Goal: Task Accomplishment & Management: Manage account settings

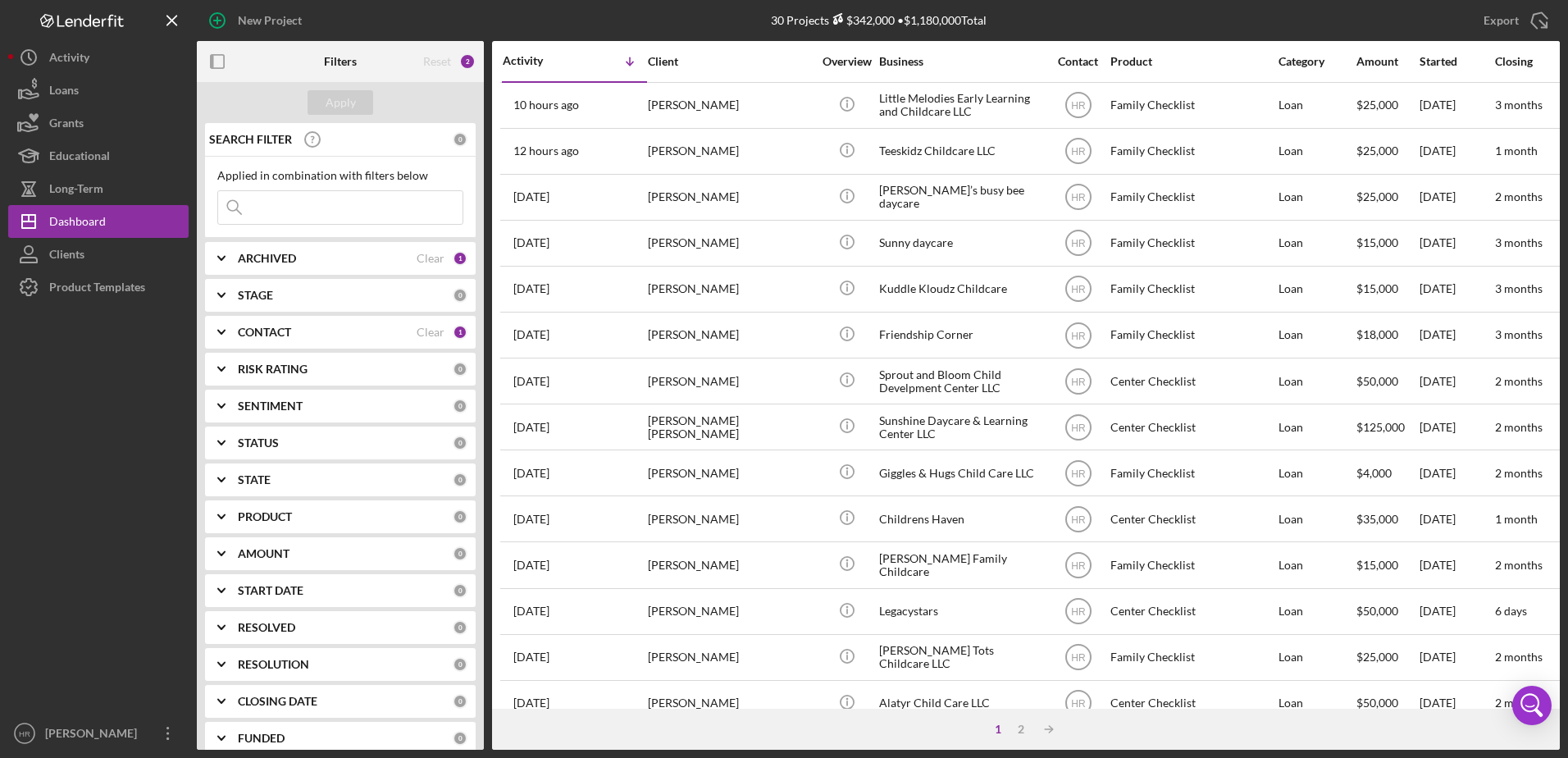
click at [261, 339] on b "CONTACT" at bounding box center [264, 332] width 54 height 13
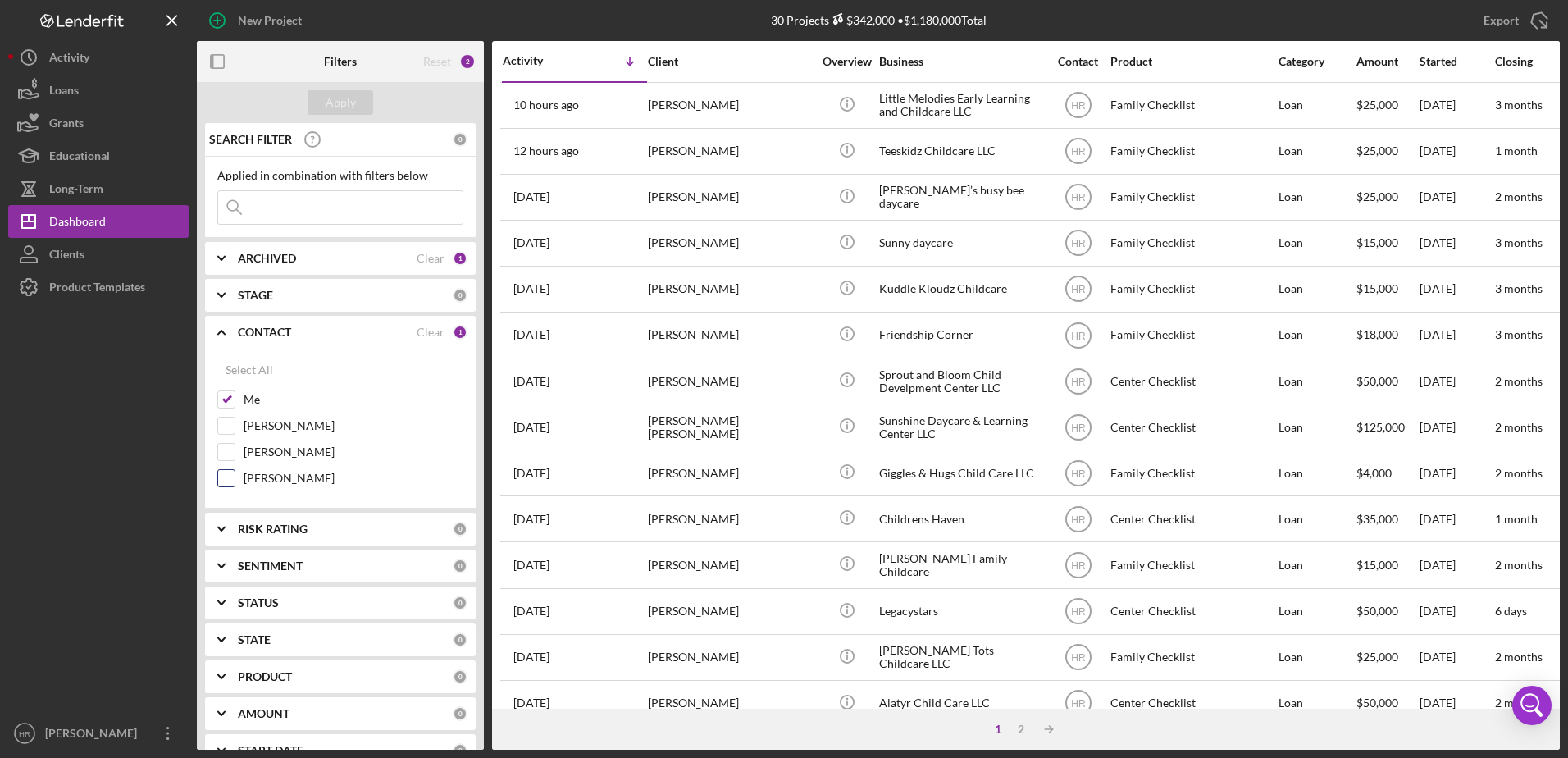
click at [266, 473] on label "[PERSON_NAME]" at bounding box center [353, 478] width 220 height 16
click at [234, 473] on input "[PERSON_NAME]" at bounding box center [227, 478] width 16 height 16
checkbox input "true"
click at [246, 397] on label "Me" at bounding box center [353, 399] width 220 height 16
click at [234, 397] on input "Me" at bounding box center [227, 399] width 16 height 16
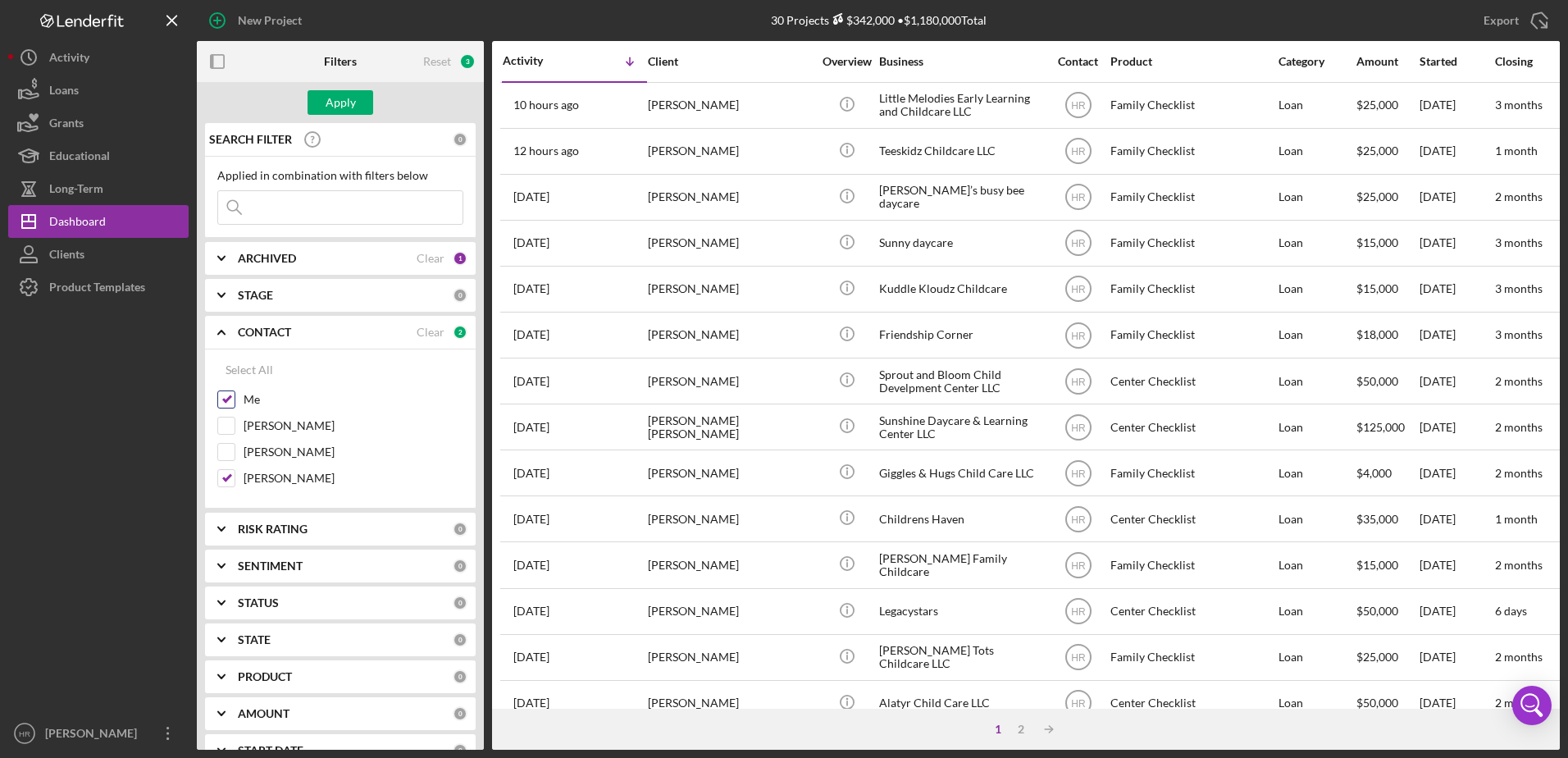
checkbox input "false"
click at [261, 257] on b "ARCHIVED" at bounding box center [266, 258] width 59 height 13
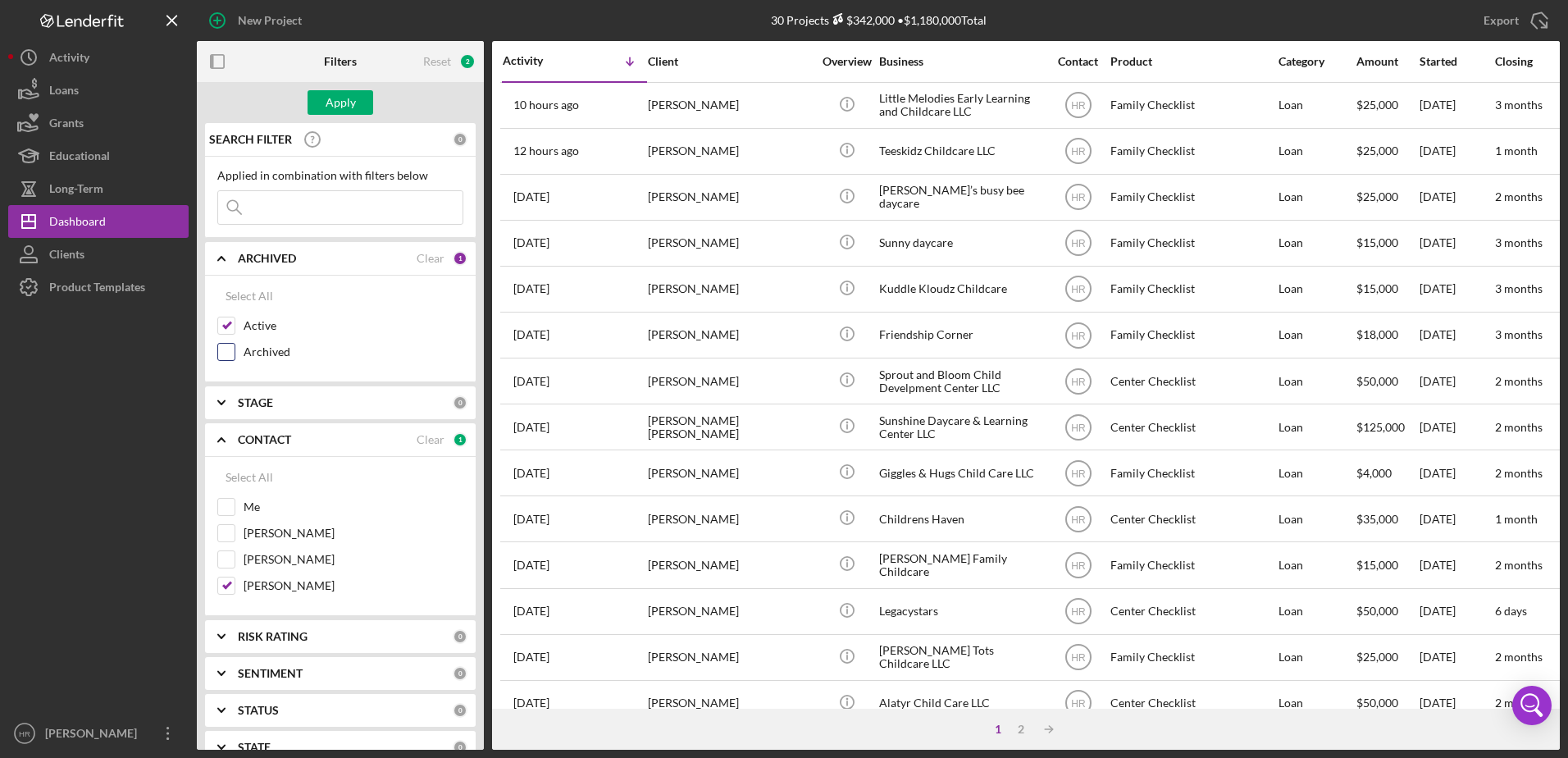
click at [257, 362] on div "Archived" at bounding box center [341, 356] width 246 height 26
click at [252, 343] on div "Archived" at bounding box center [341, 356] width 246 height 26
click at [250, 333] on label "Active" at bounding box center [353, 326] width 220 height 16
click at [234, 333] on input "Active" at bounding box center [227, 326] width 16 height 16
checkbox input "false"
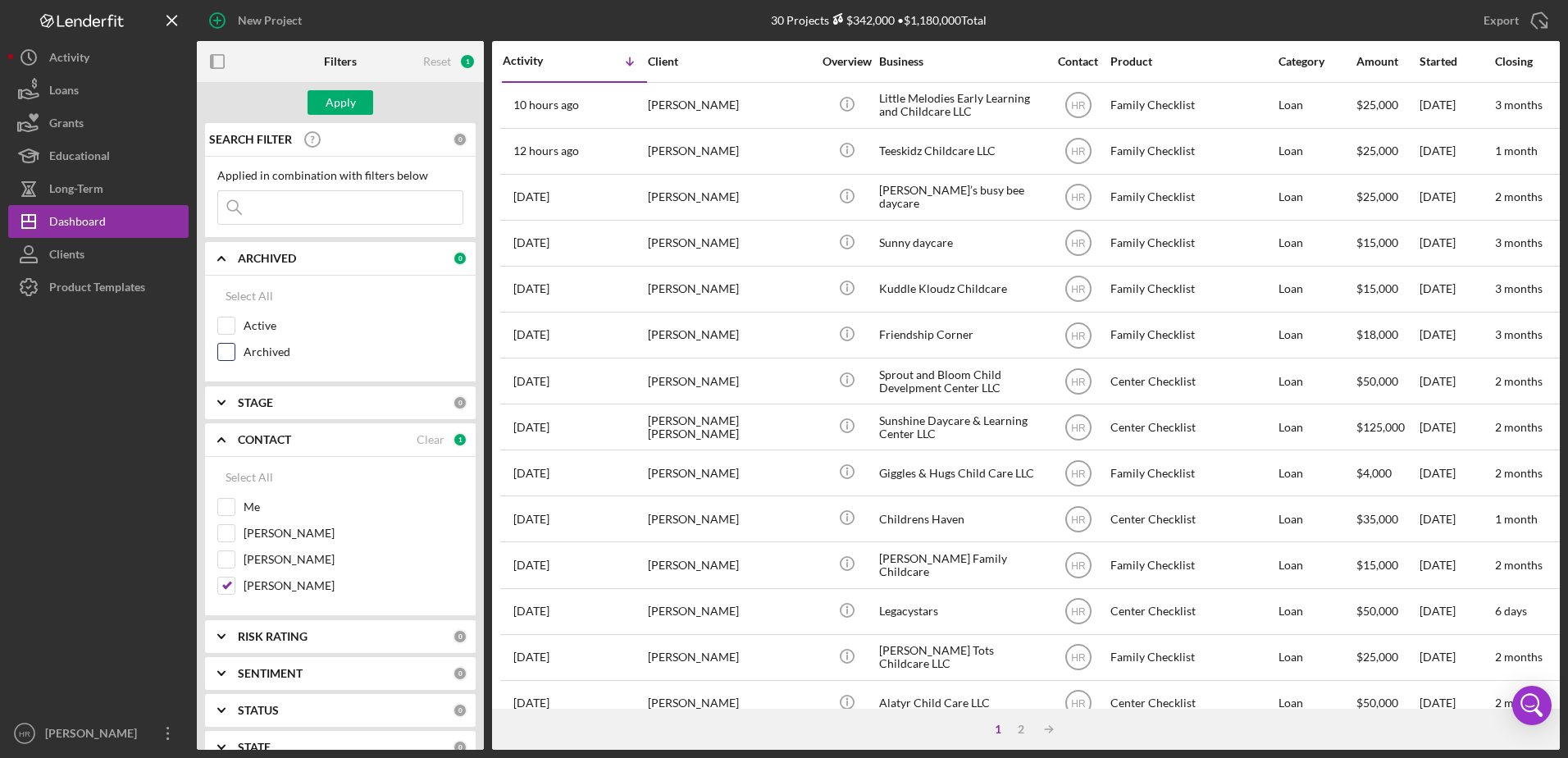
click at [248, 346] on label "Archived" at bounding box center [353, 352] width 220 height 16
click at [234, 346] on input "Archived" at bounding box center [227, 352] width 16 height 16
checkbox input "true"
click at [333, 97] on div "Apply" at bounding box center [341, 102] width 31 height 25
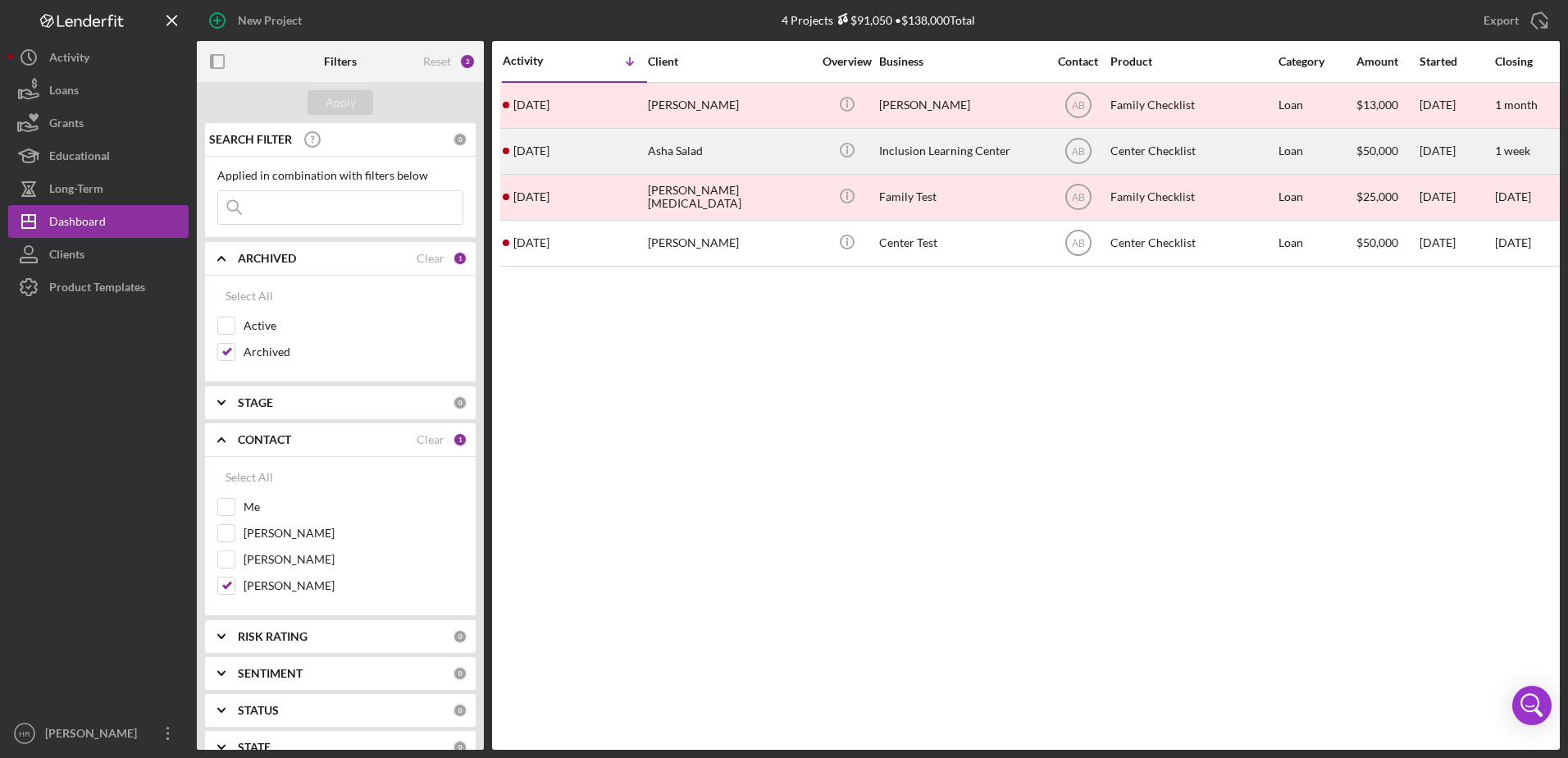
click at [935, 158] on div "Inclusion Learning Center" at bounding box center [961, 151] width 164 height 44
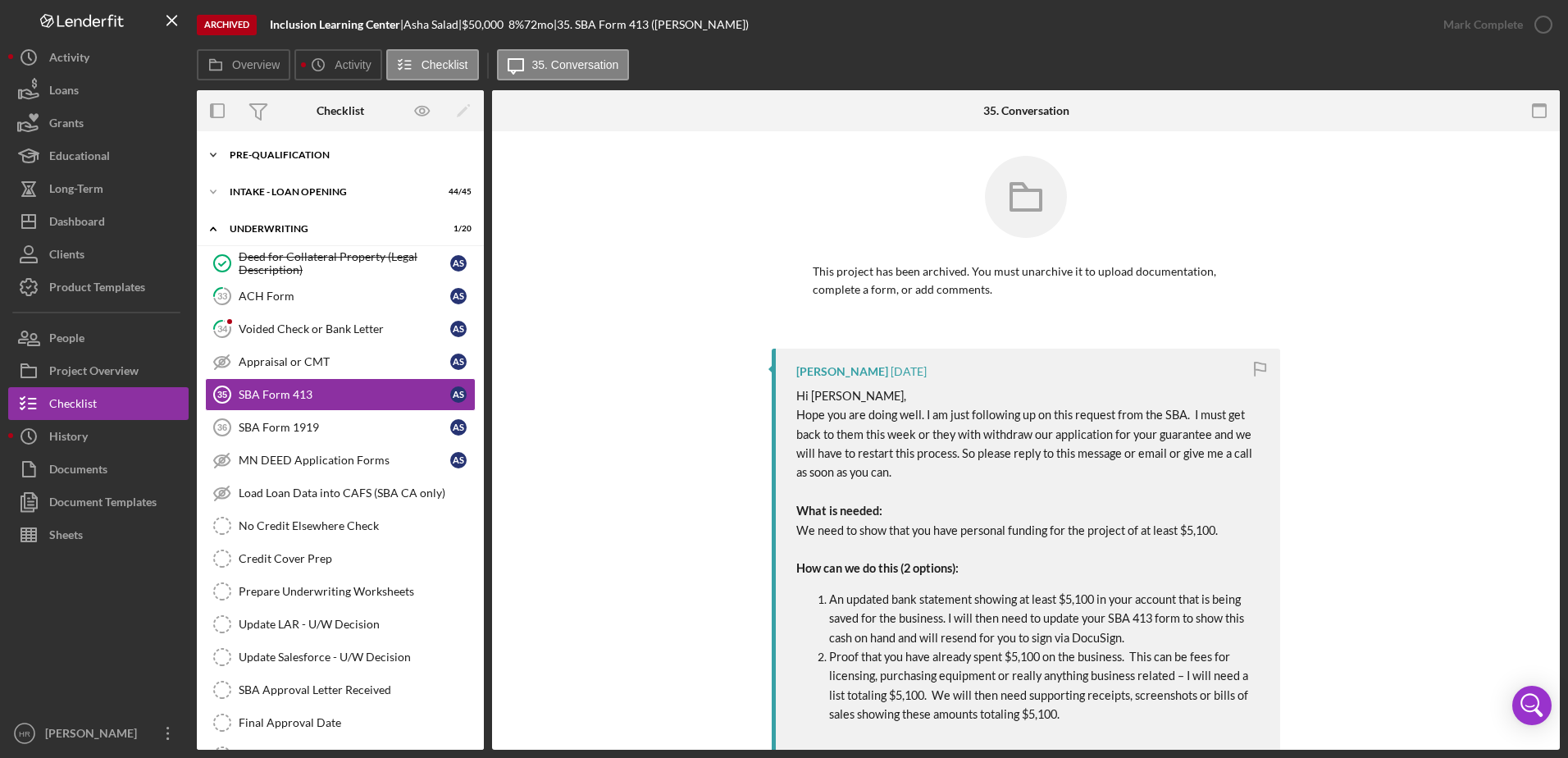
click at [296, 157] on div "Pre-Qualification" at bounding box center [346, 155] width 233 height 10
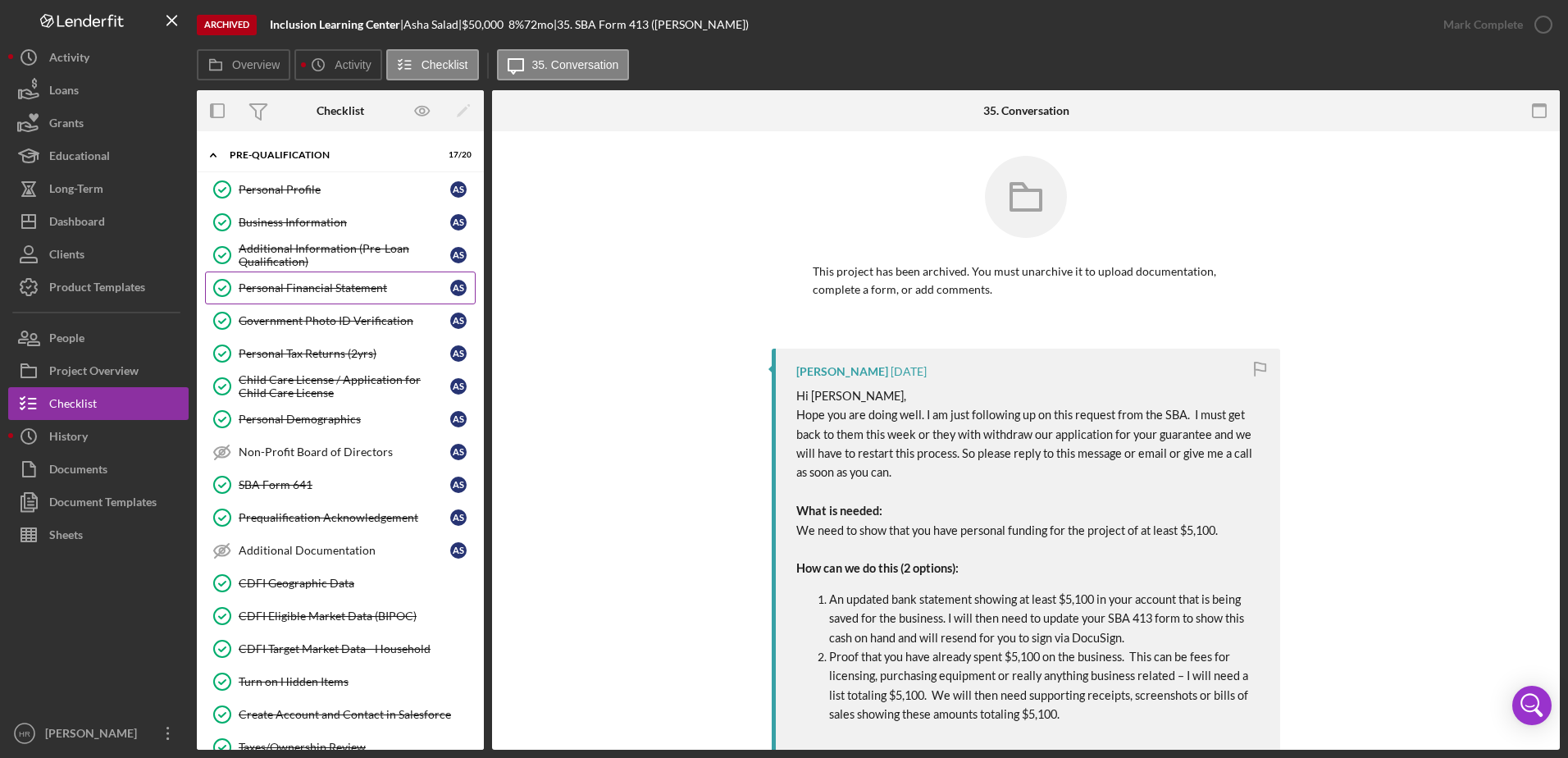
click at [320, 289] on div "Personal Financial Statement" at bounding box center [344, 288] width 212 height 13
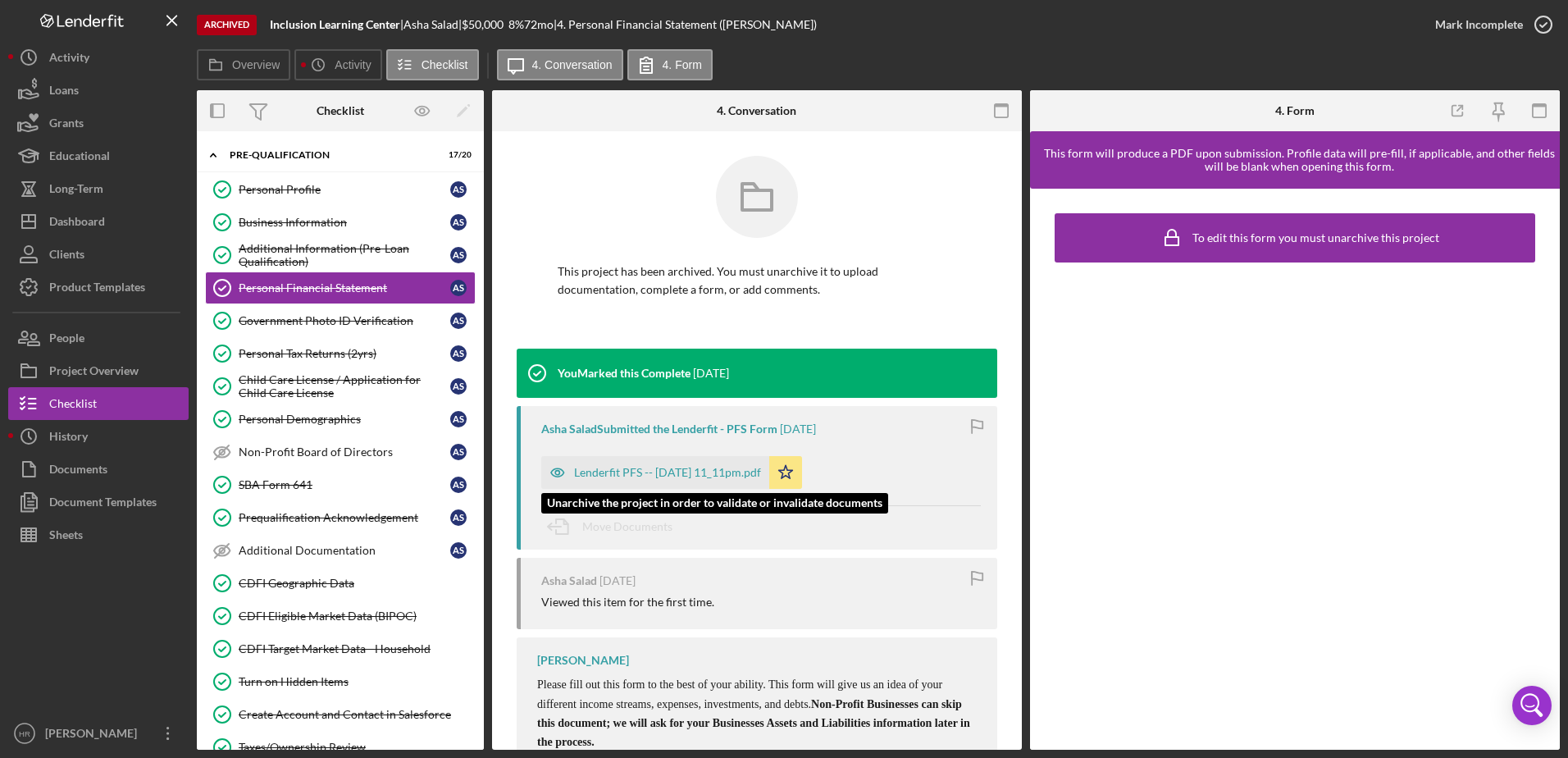
click at [662, 461] on div "Lenderfit PFS -- [DATE] 11_11pm.pdf" at bounding box center [655, 473] width 228 height 33
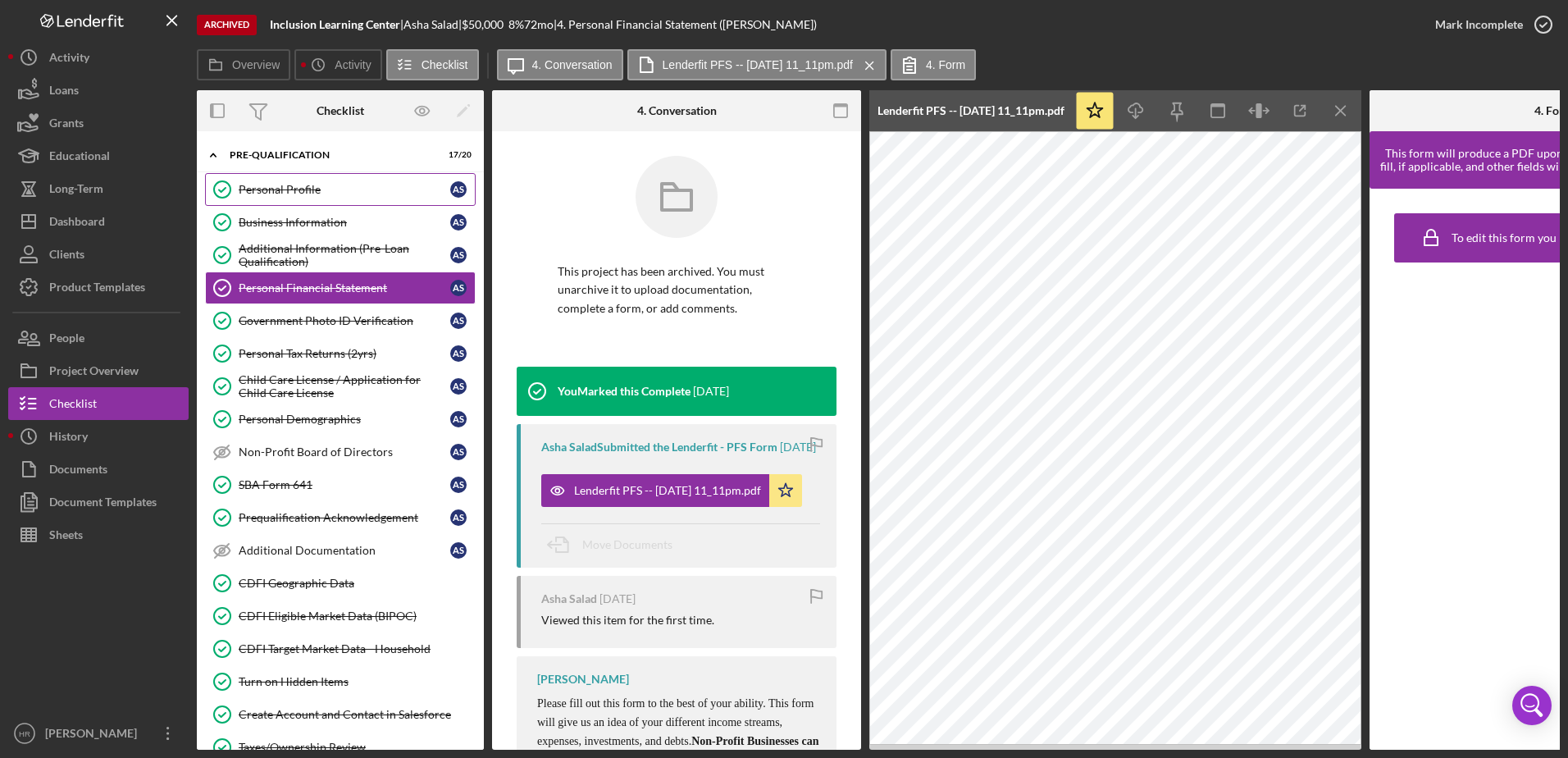
click at [321, 196] on div "Personal Profile" at bounding box center [344, 190] width 212 height 13
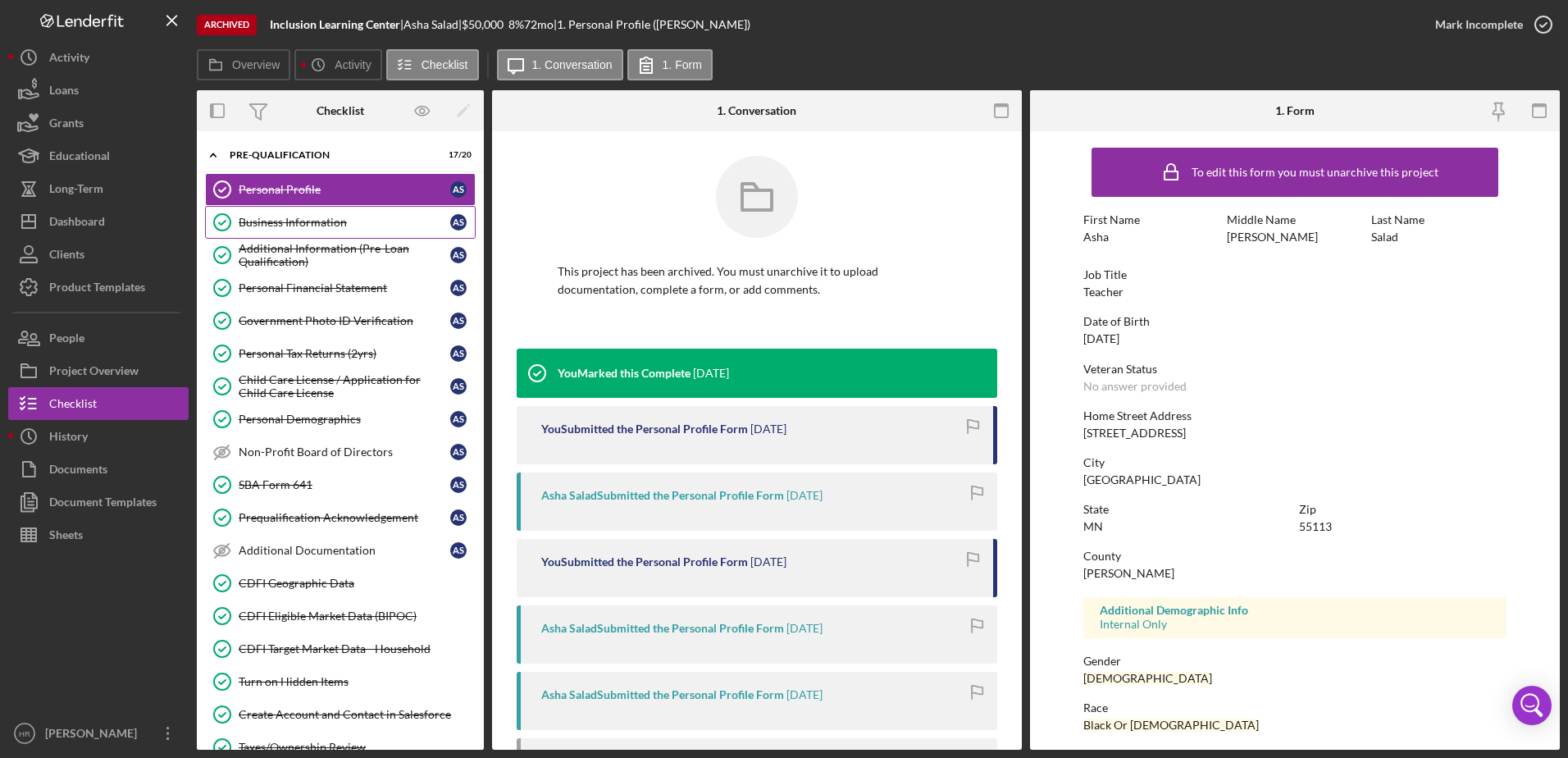
click at [287, 229] on link "Business Information Business Information A S" at bounding box center [341, 223] width 271 height 33
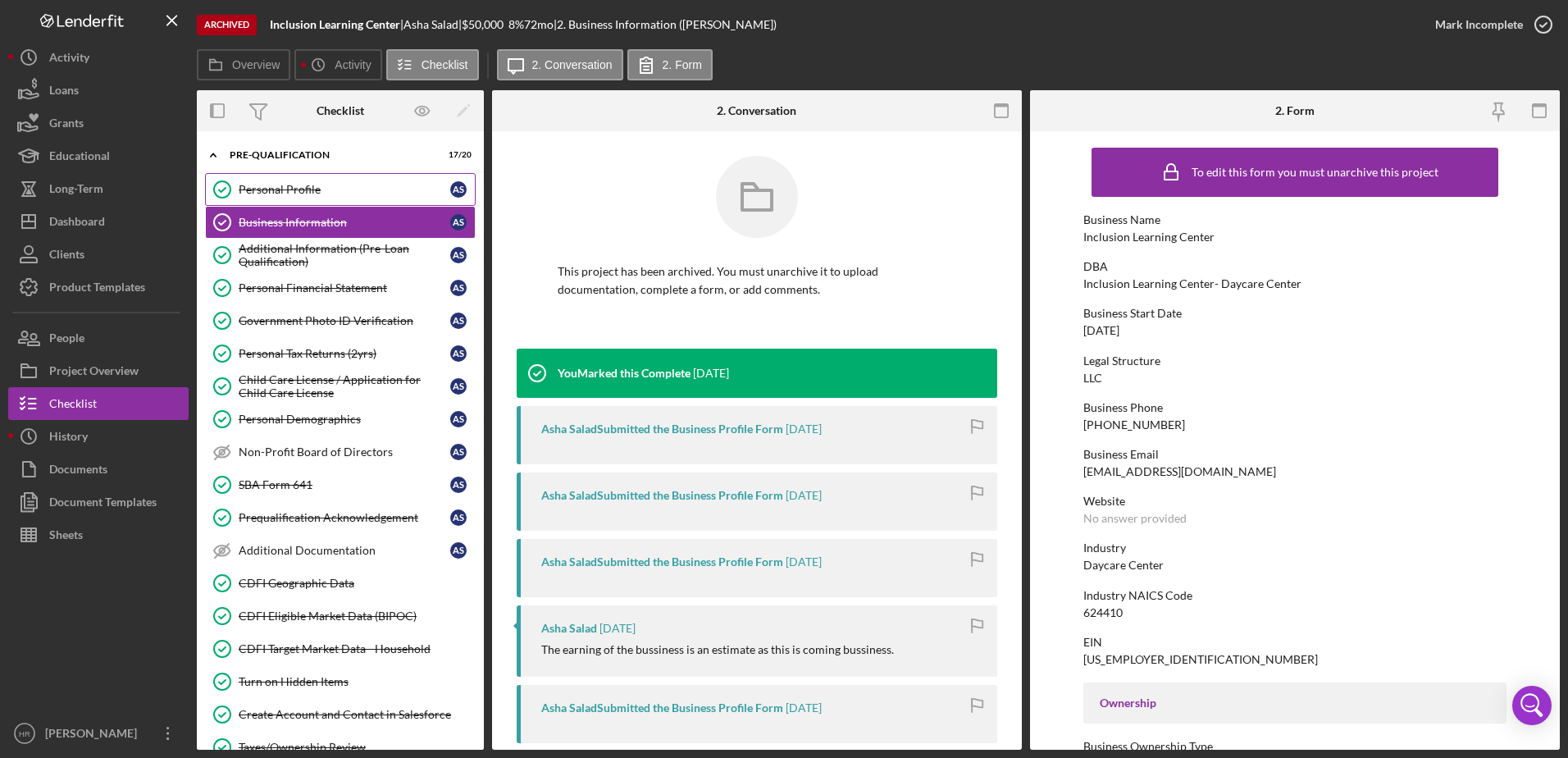
click at [257, 195] on div "Personal Profile" at bounding box center [344, 190] width 212 height 13
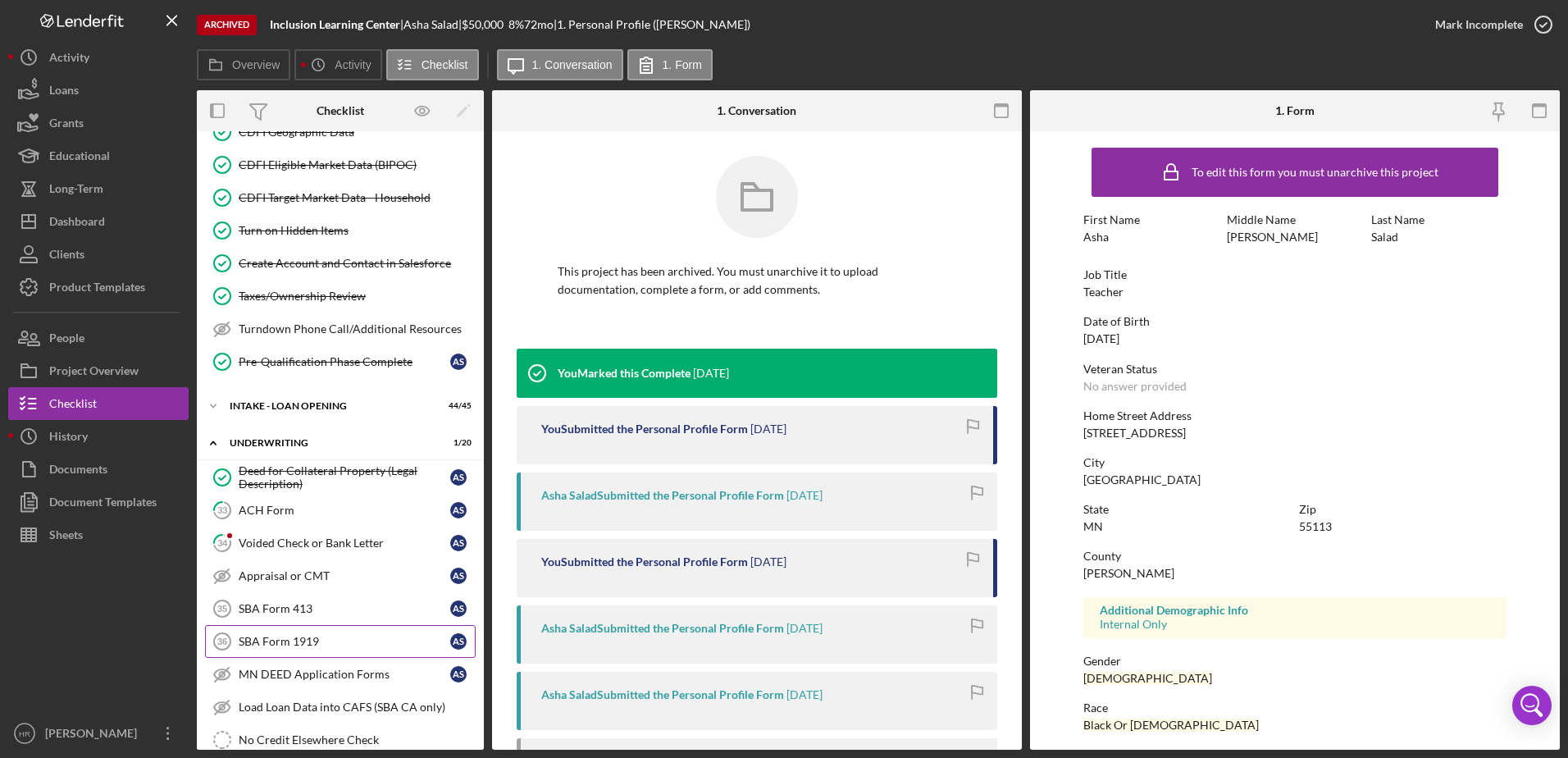
scroll to position [164, 0]
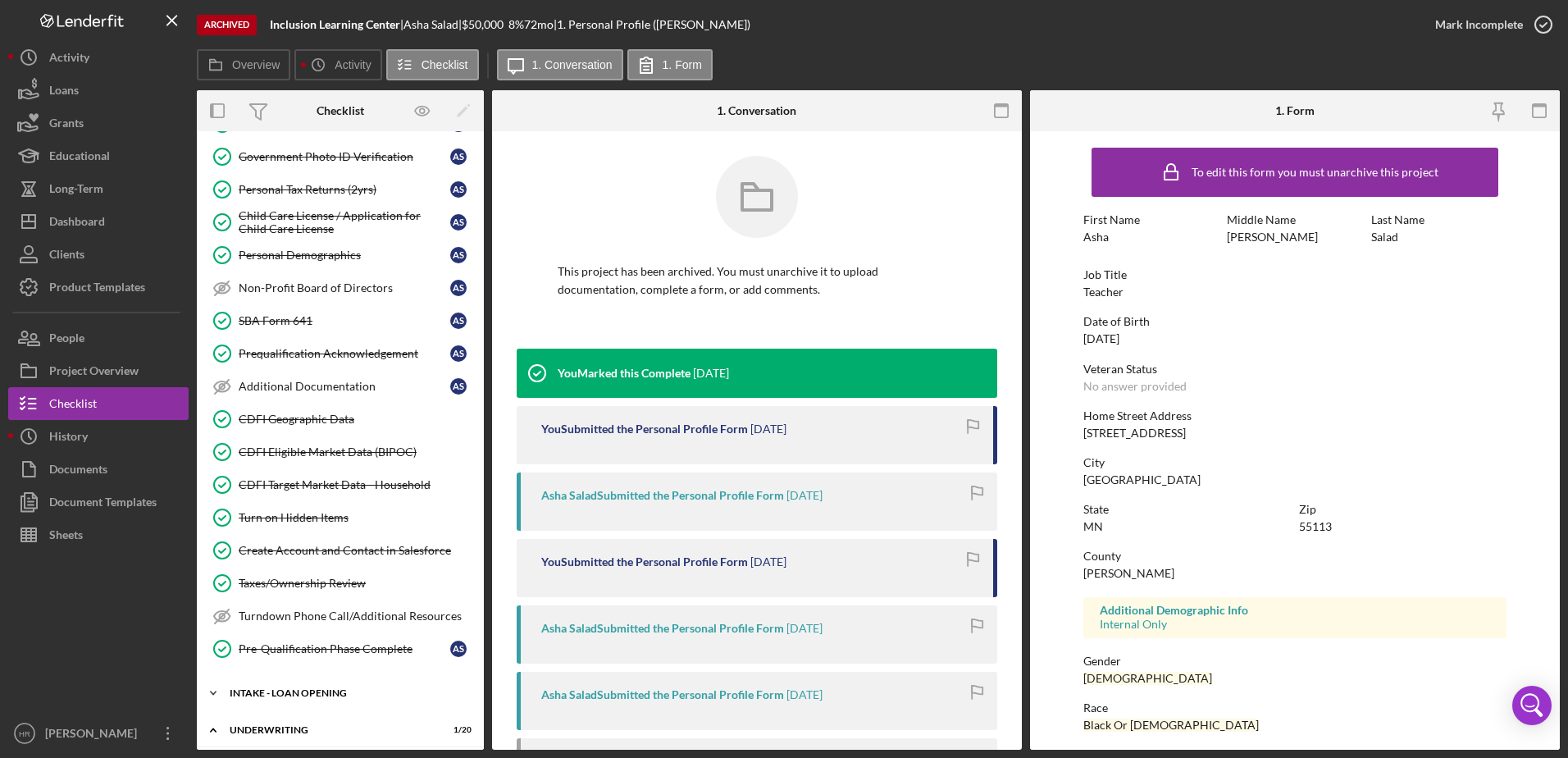
click at [281, 681] on div "Icon/Expander INTAKE - LOAN OPENING 44 / 45" at bounding box center [341, 693] width 287 height 33
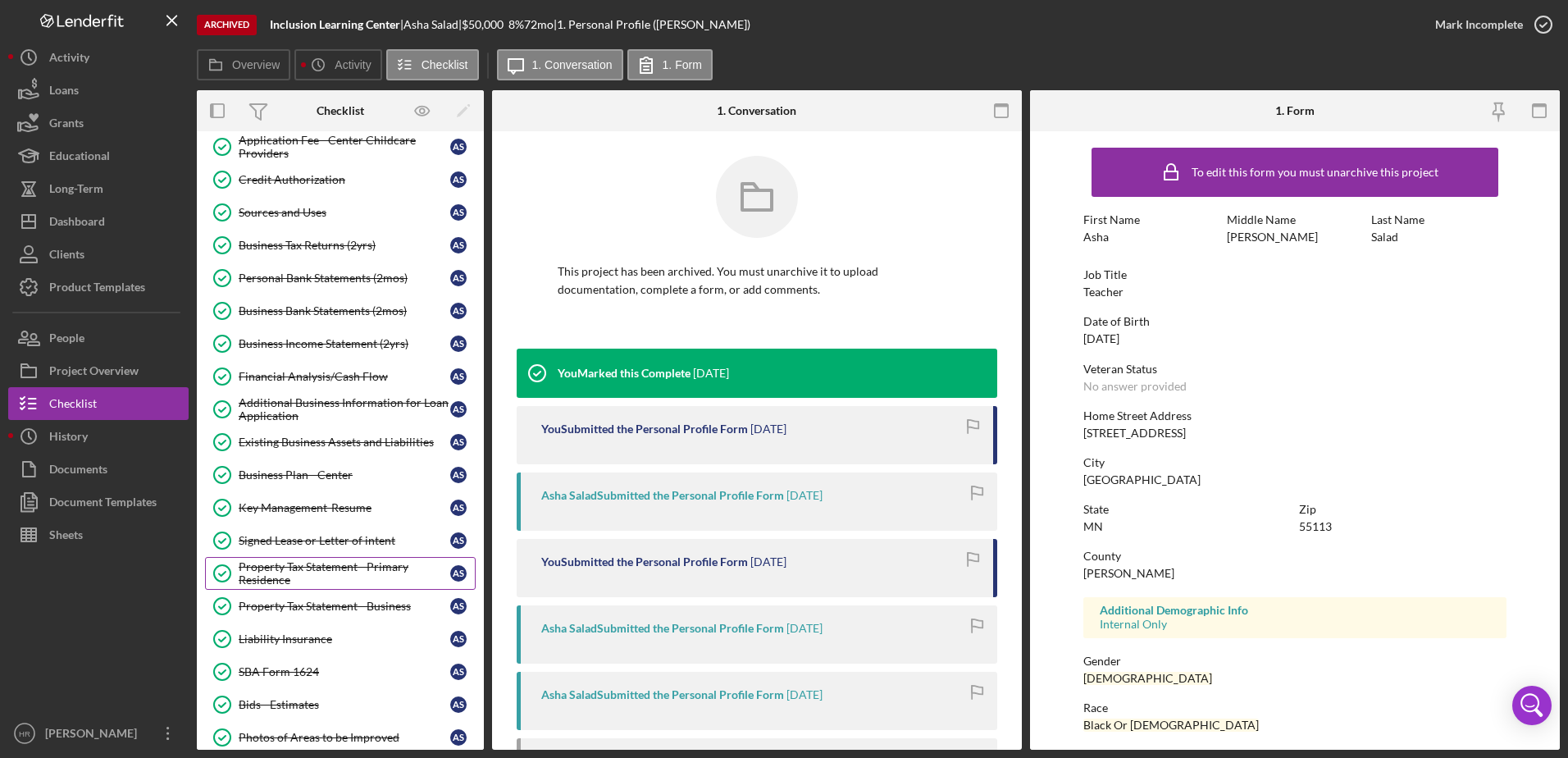
scroll to position [738, 0]
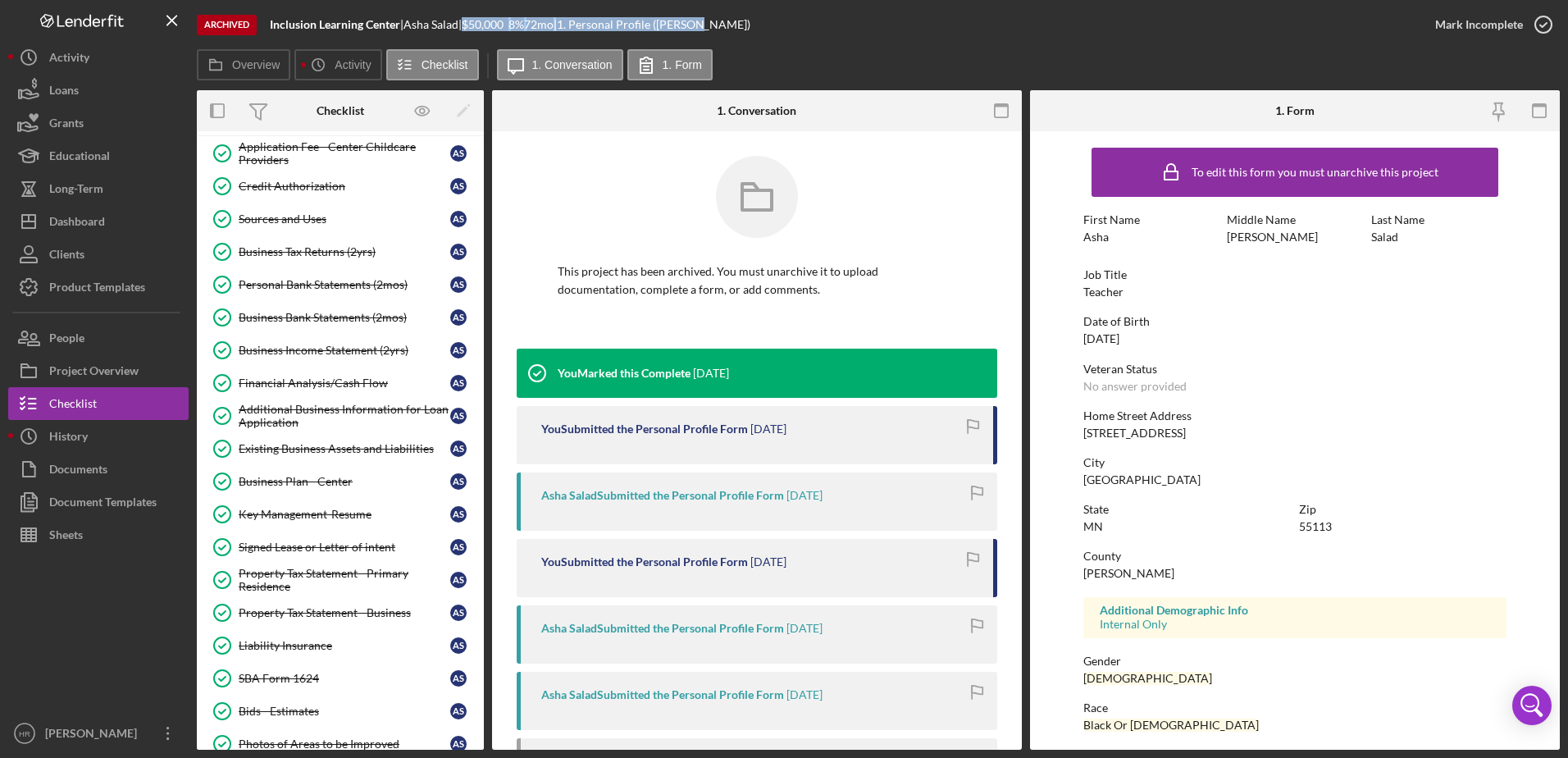
drag, startPoint x: 483, startPoint y: 24, endPoint x: 725, endPoint y: 29, distance: 242.1
click at [725, 29] on div "Inclusion Learning Center | Asha Salad | $50,000 8 % 72 mo | 1. Personal Profil…" at bounding box center [510, 25] width 481 height 13
drag, startPoint x: 725, startPoint y: 29, endPoint x: 825, endPoint y: 21, distance: 100.3
click at [821, 21] on div "Archived Inclusion Learning Center | Asha Salad | $50,000 8 % 72 mo | 1. Person…" at bounding box center [808, 25] width 1222 height 49
drag, startPoint x: 481, startPoint y: 27, endPoint x: 784, endPoint y: 21, distance: 303.1
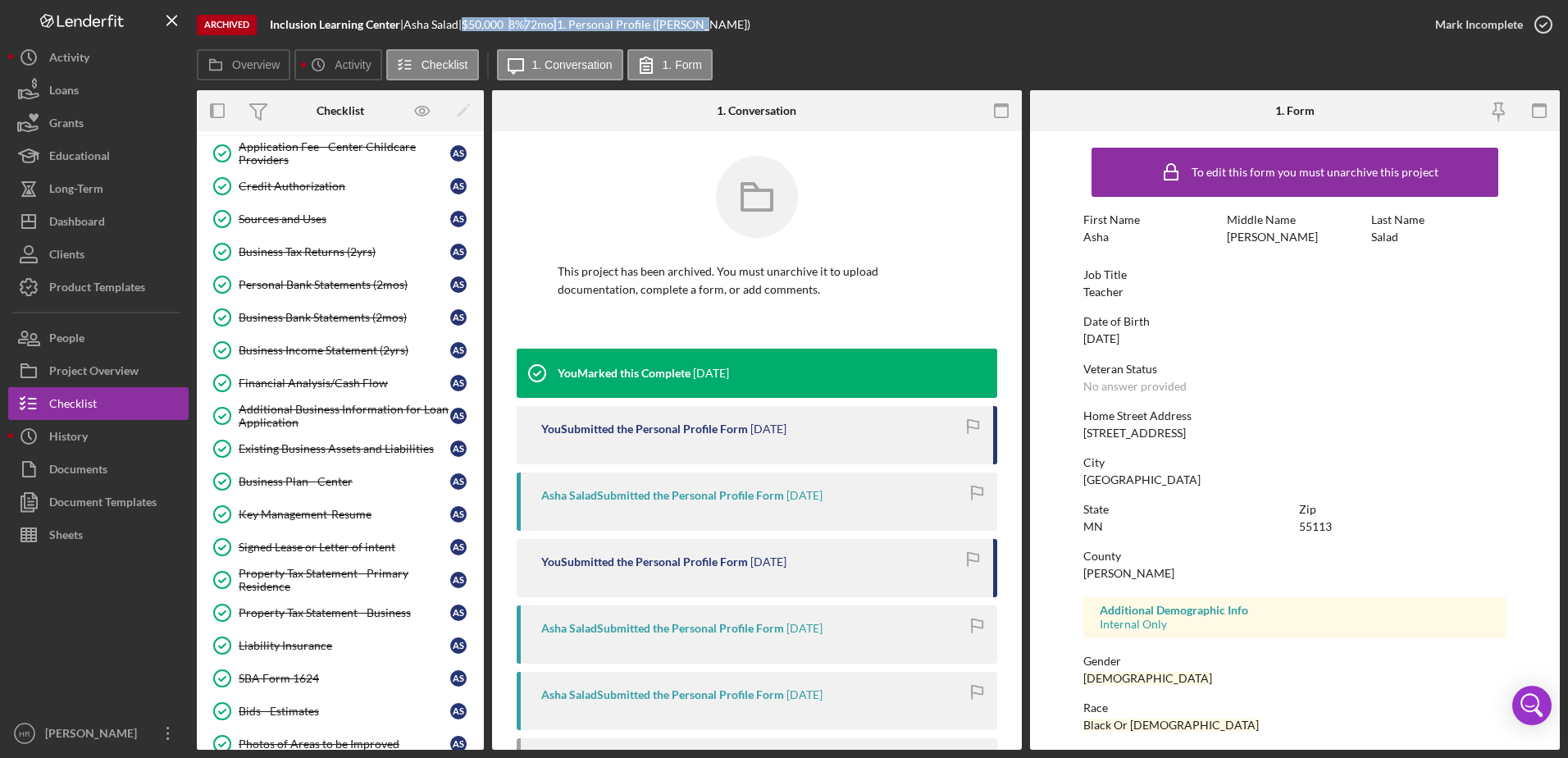
click at [784, 21] on div "Archived Inclusion Learning Center | Asha Salad | $50,000 8 % 72 mo | 1. Person…" at bounding box center [808, 25] width 1222 height 49
drag, startPoint x: 784, startPoint y: 21, endPoint x: 1026, endPoint y: 23, distance: 242.0
click at [1024, 21] on div "Archived Inclusion Learning Center | Asha Salad | $50,000 8 % 72 mo | 1. Person…" at bounding box center [808, 25] width 1222 height 49
drag, startPoint x: 478, startPoint y: 27, endPoint x: 751, endPoint y: 32, distance: 273.0
click at [751, 32] on div "Archived Inclusion Learning Center | Asha Salad | $50,000 8 % 72 mo | 1. Person…" at bounding box center [808, 25] width 1222 height 49
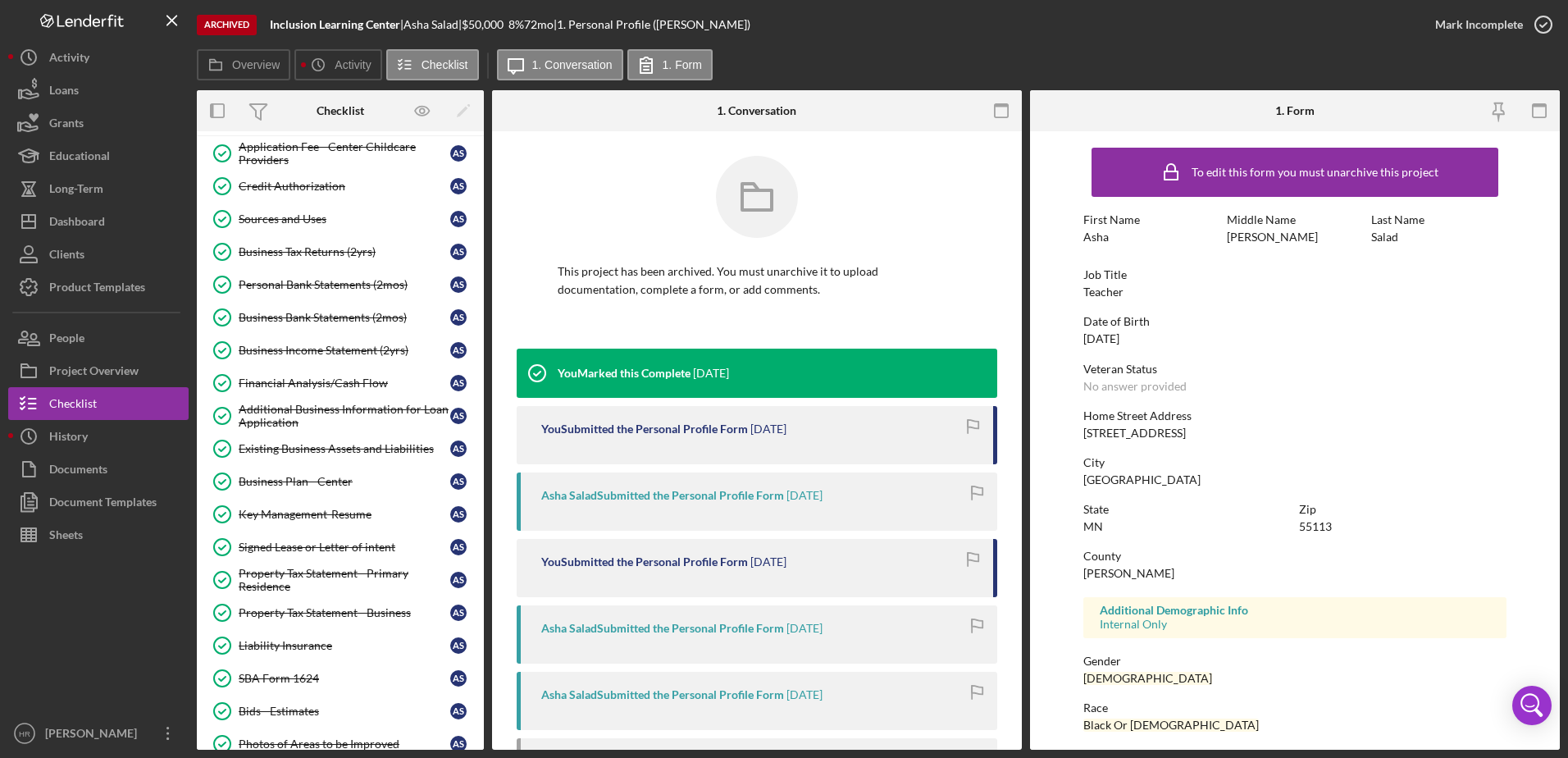
drag, startPoint x: 751, startPoint y: 32, endPoint x: 998, endPoint y: 45, distance: 247.3
click at [998, 45] on div "Archived Inclusion Learning Center | Asha Salad | $50,000 8 % 72 mo | 1. Person…" at bounding box center [808, 25] width 1222 height 49
drag, startPoint x: 479, startPoint y: 19, endPoint x: 732, endPoint y: 24, distance: 253.0
click at [732, 24] on div "Archived Inclusion Learning Center | Asha Salad | $50,000 8 % 72 mo | 1. Person…" at bounding box center [808, 25] width 1222 height 49
drag, startPoint x: 732, startPoint y: 24, endPoint x: 955, endPoint y: 43, distance: 223.8
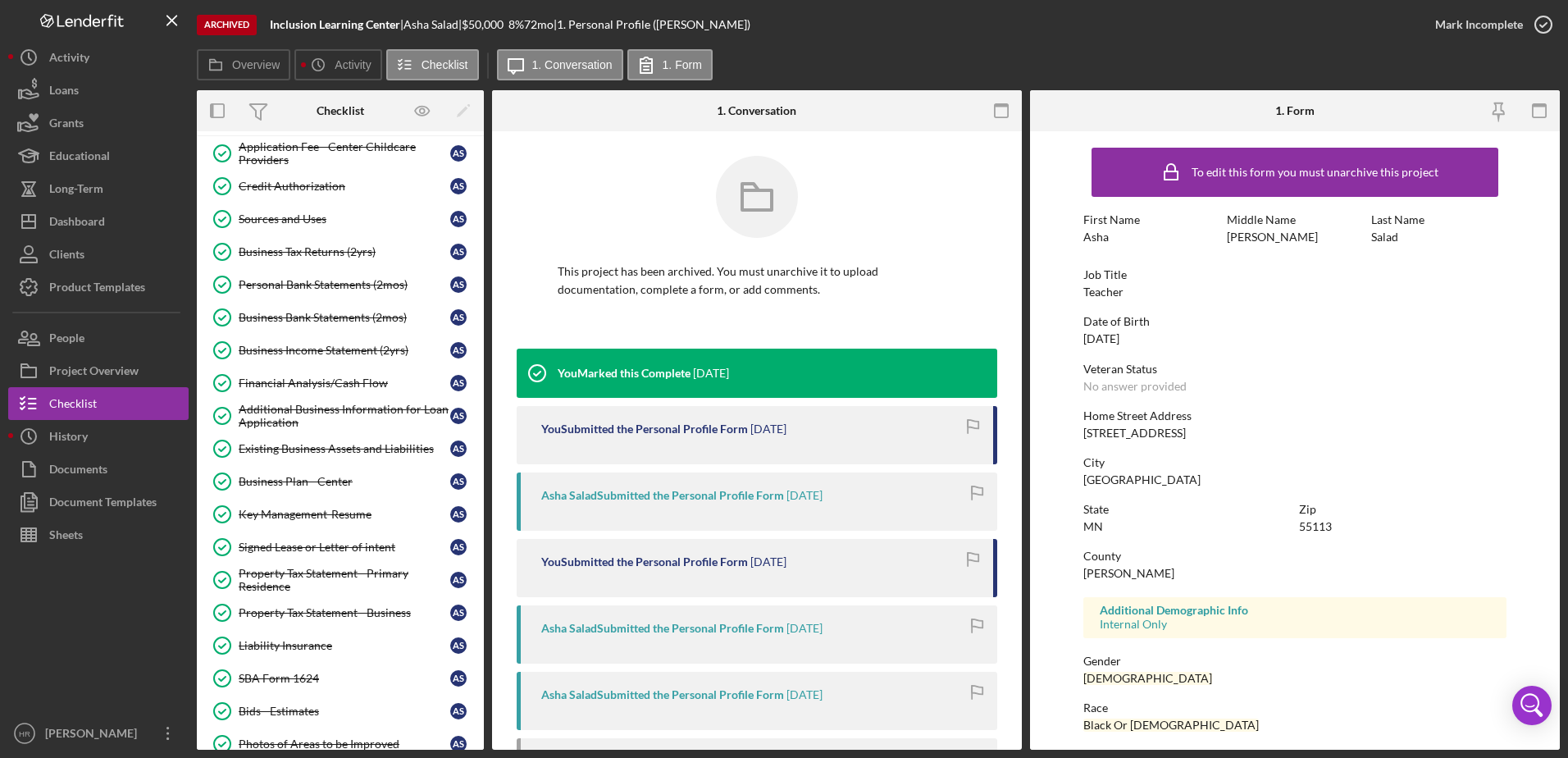
click at [982, 38] on div "Archived Inclusion Learning Center | Asha Salad | $50,000 8 % 72 mo | 1. Person…" at bounding box center [808, 25] width 1222 height 49
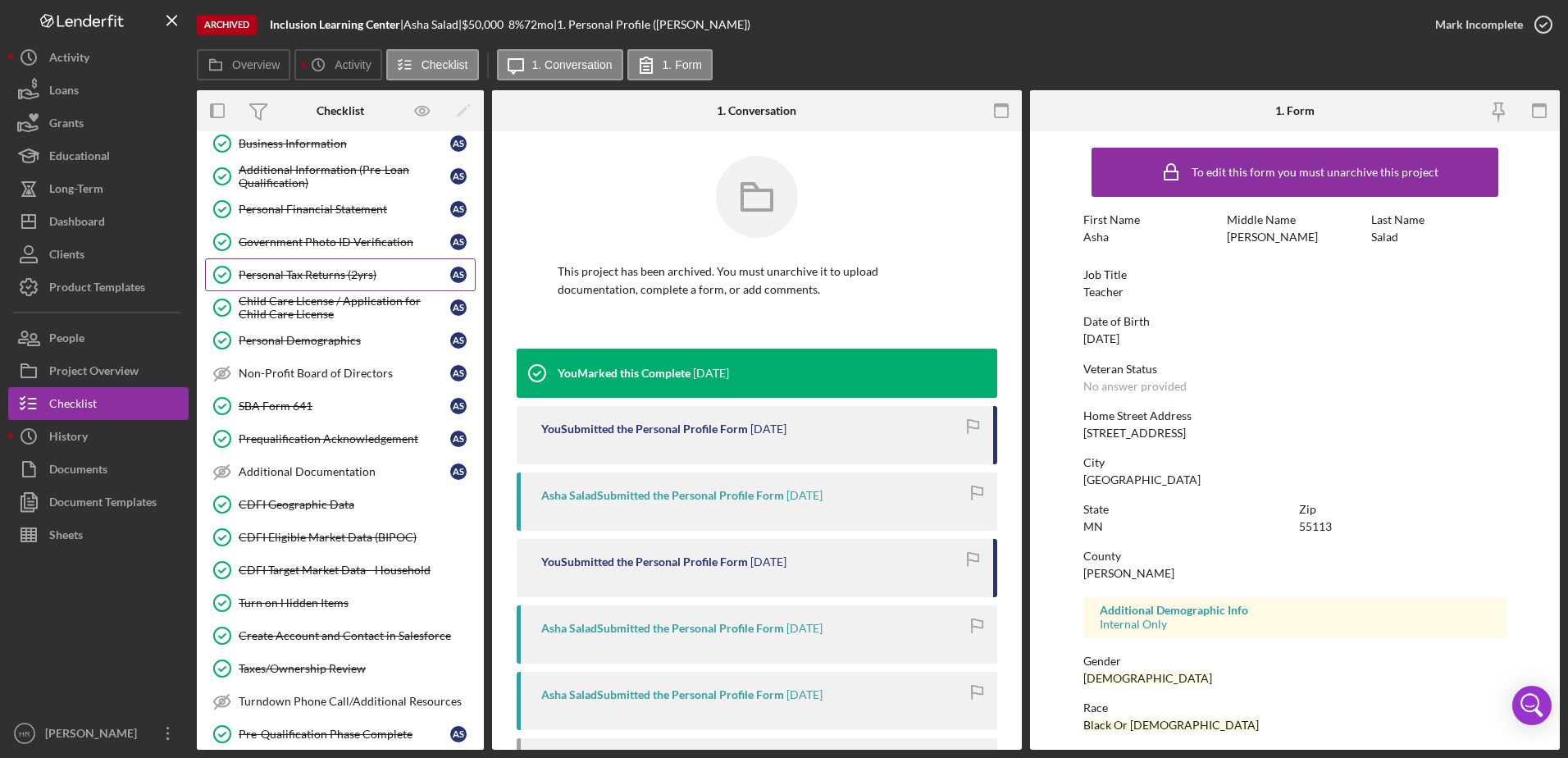
scroll to position [0, 0]
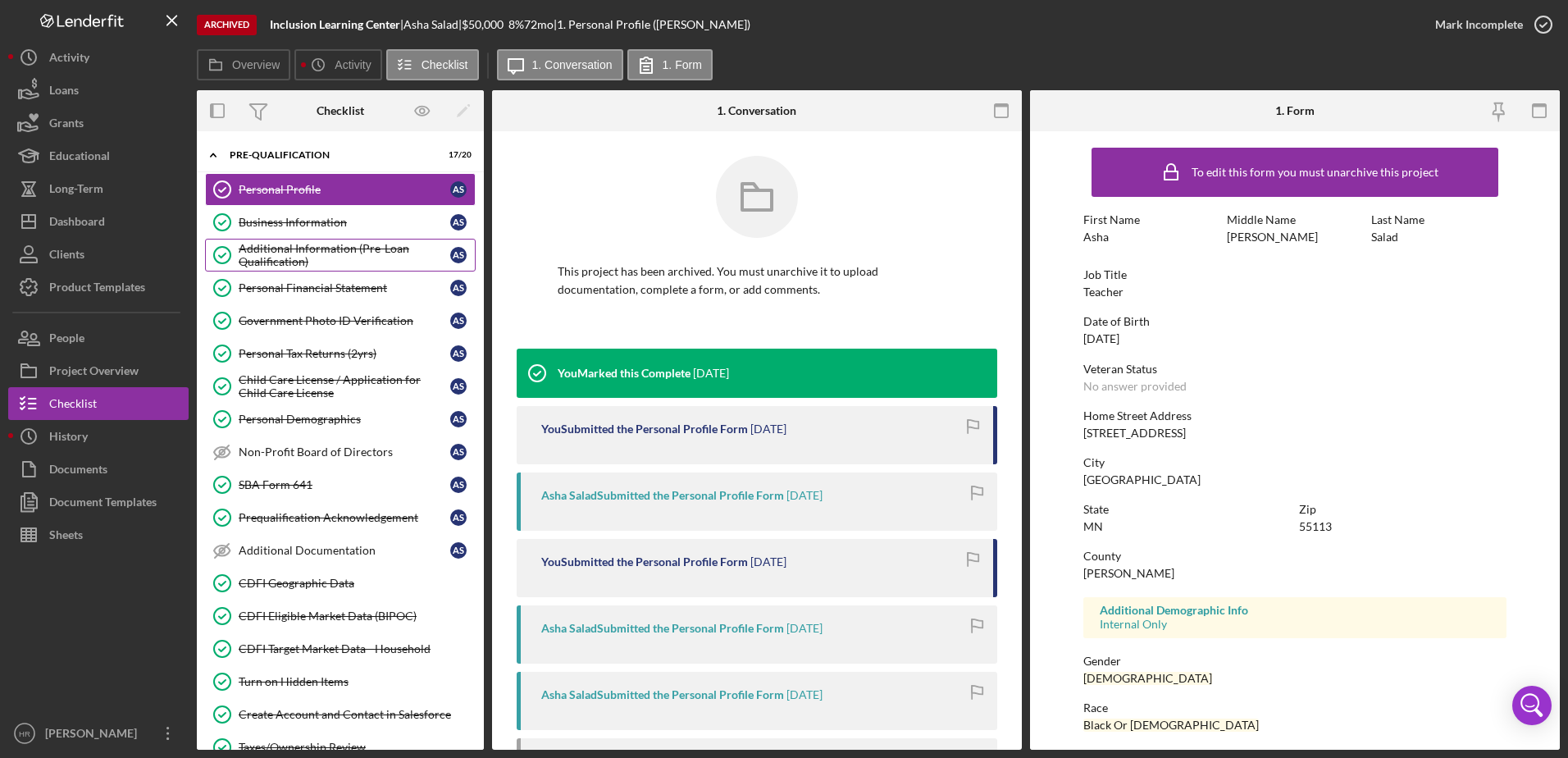
click at [337, 270] on link "Additional Information (Pre-Loan Qualification) Additional Information (Pre-Loa…" at bounding box center [341, 255] width 271 height 33
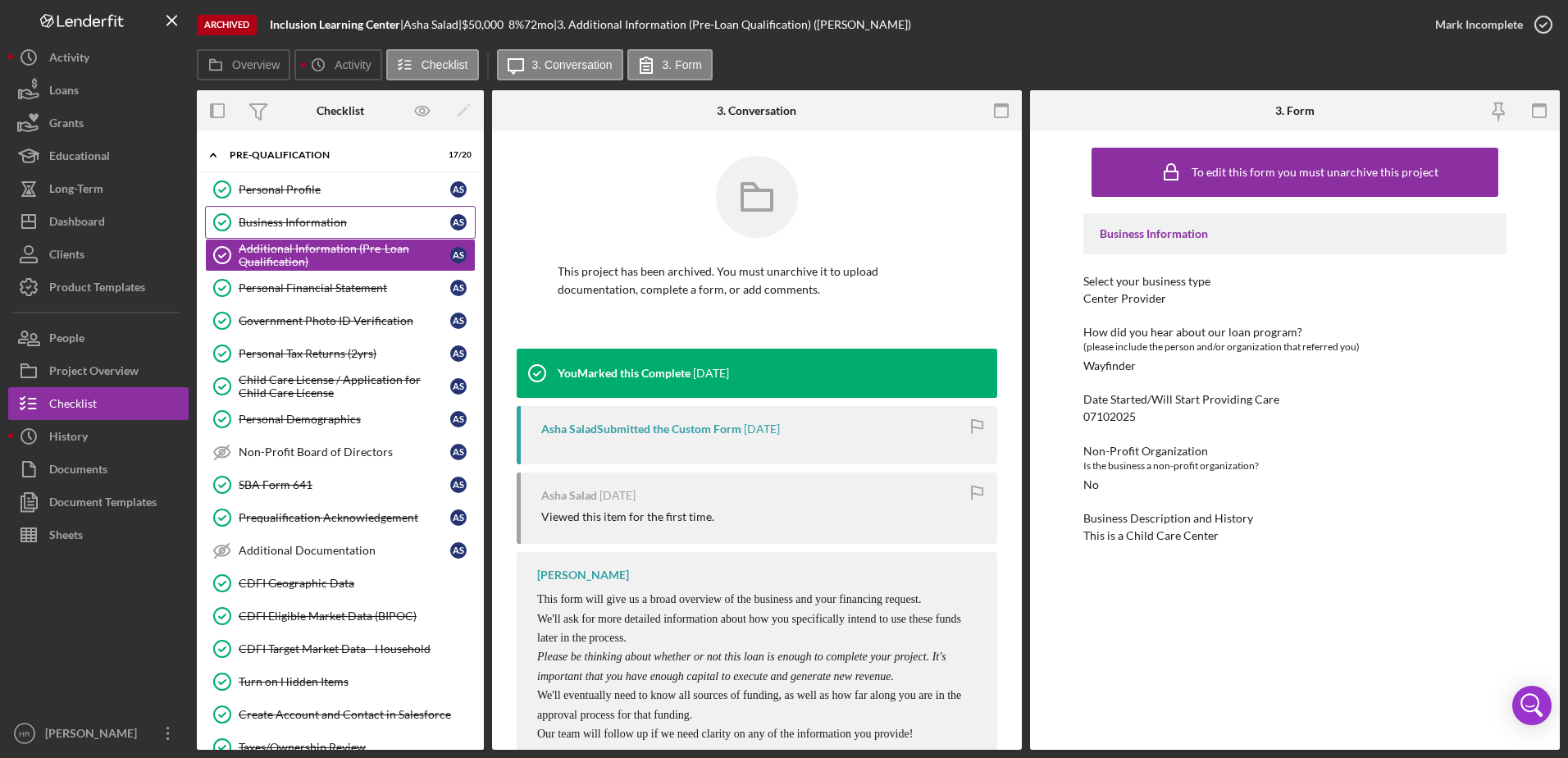
click at [285, 216] on div "Business Information" at bounding box center [344, 223] width 212 height 13
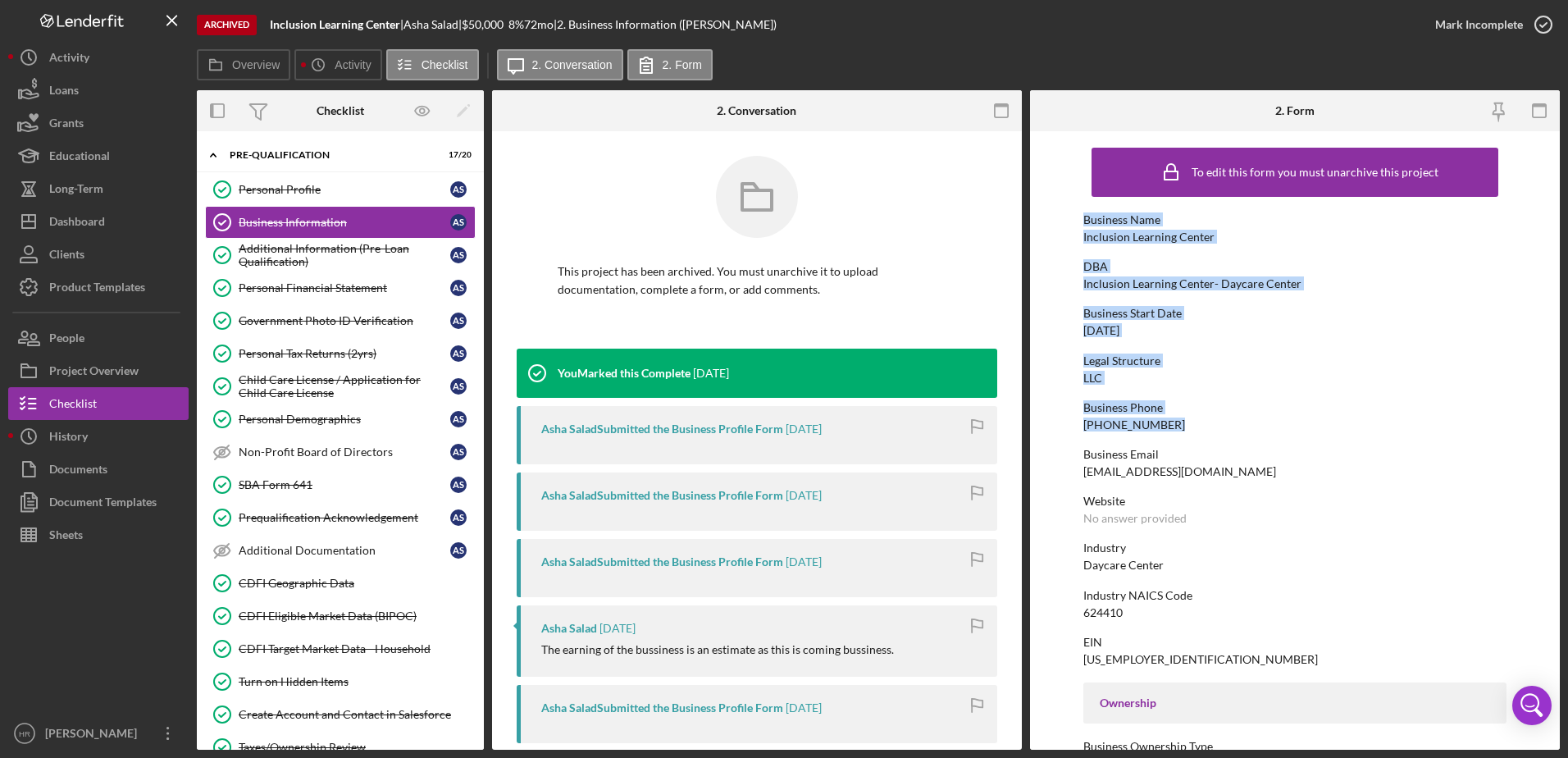
drag, startPoint x: 1076, startPoint y: 220, endPoint x: 1231, endPoint y: 428, distance: 259.4
click at [1231, 428] on form "To edit this form you must unarchive this project Business Name Inclusion Learn…" at bounding box center [1295, 440] width 530 height 619
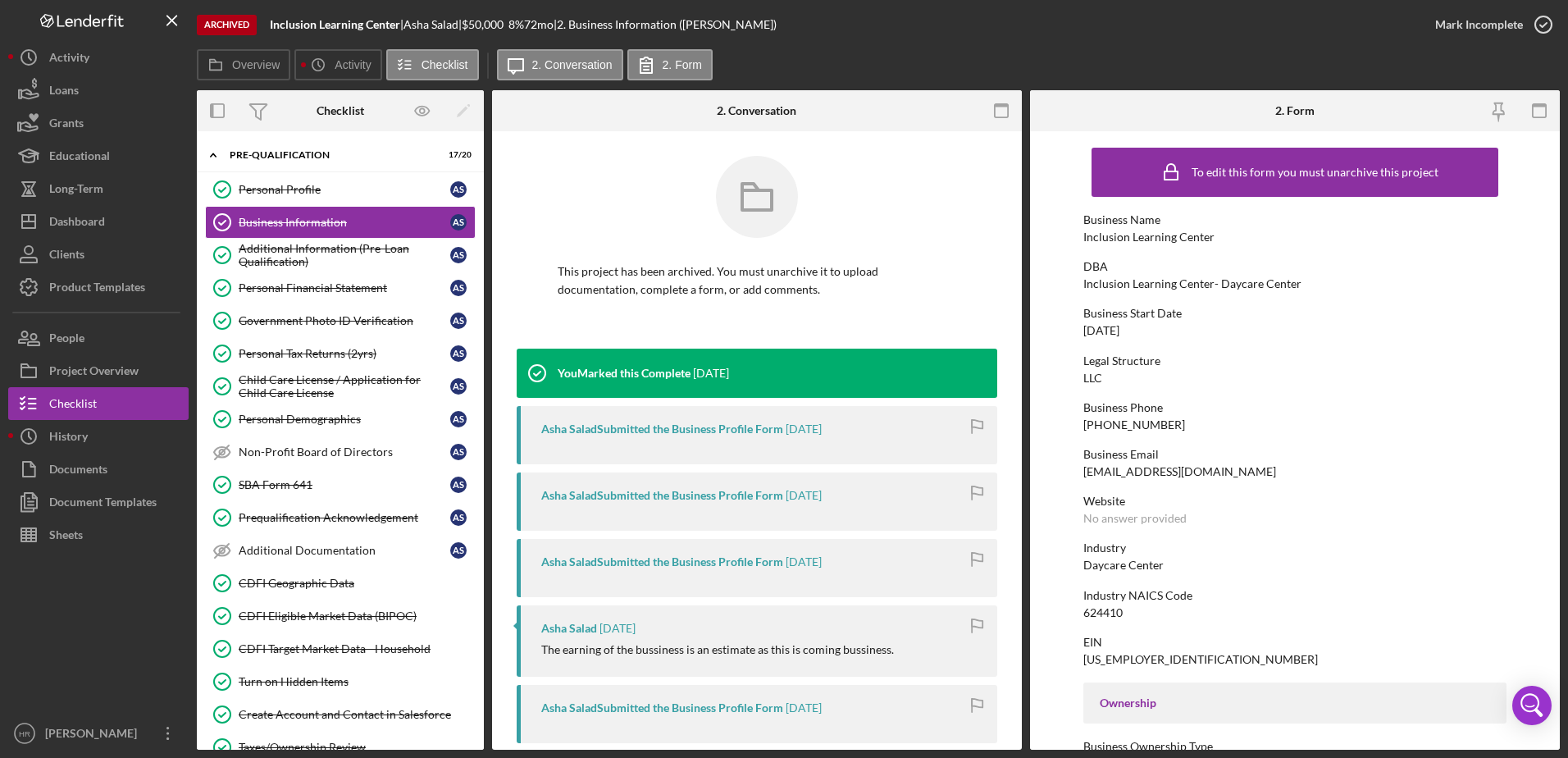
drag, startPoint x: 1231, startPoint y: 428, endPoint x: 1250, endPoint y: 485, distance: 60.1
click at [1250, 483] on div "To edit this form you must unarchive this project Business Name Inclusion Learn…" at bounding box center [1296, 750] width 424 height 1221
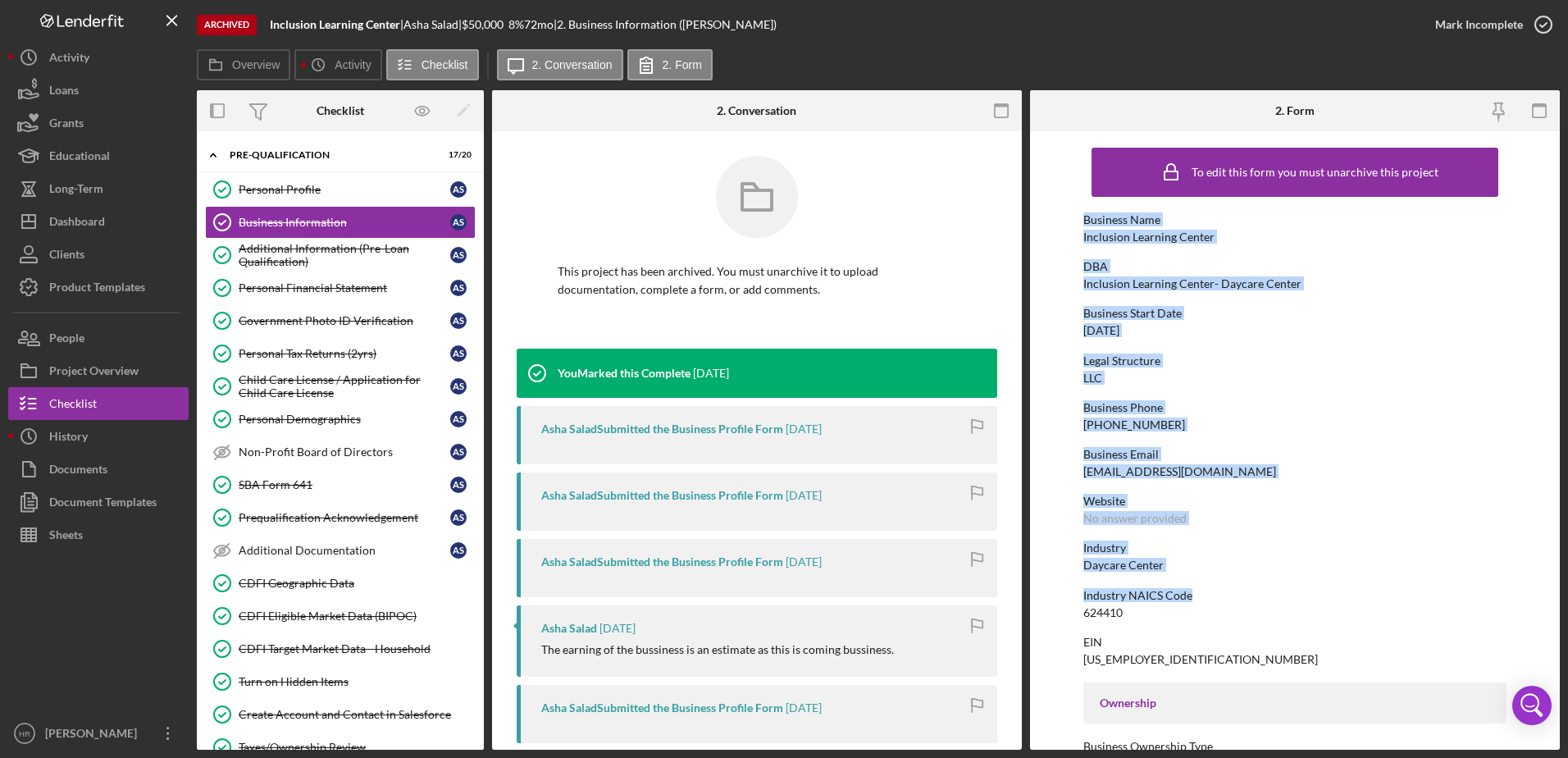
drag, startPoint x: 1079, startPoint y: 219, endPoint x: 1241, endPoint y: 572, distance: 388.4
click at [1241, 572] on form "To edit this form you must unarchive this project Business Name Inclusion Learn…" at bounding box center [1295, 440] width 530 height 619
click at [1243, 569] on div "Industry Daycare Center" at bounding box center [1296, 556] width 424 height 31
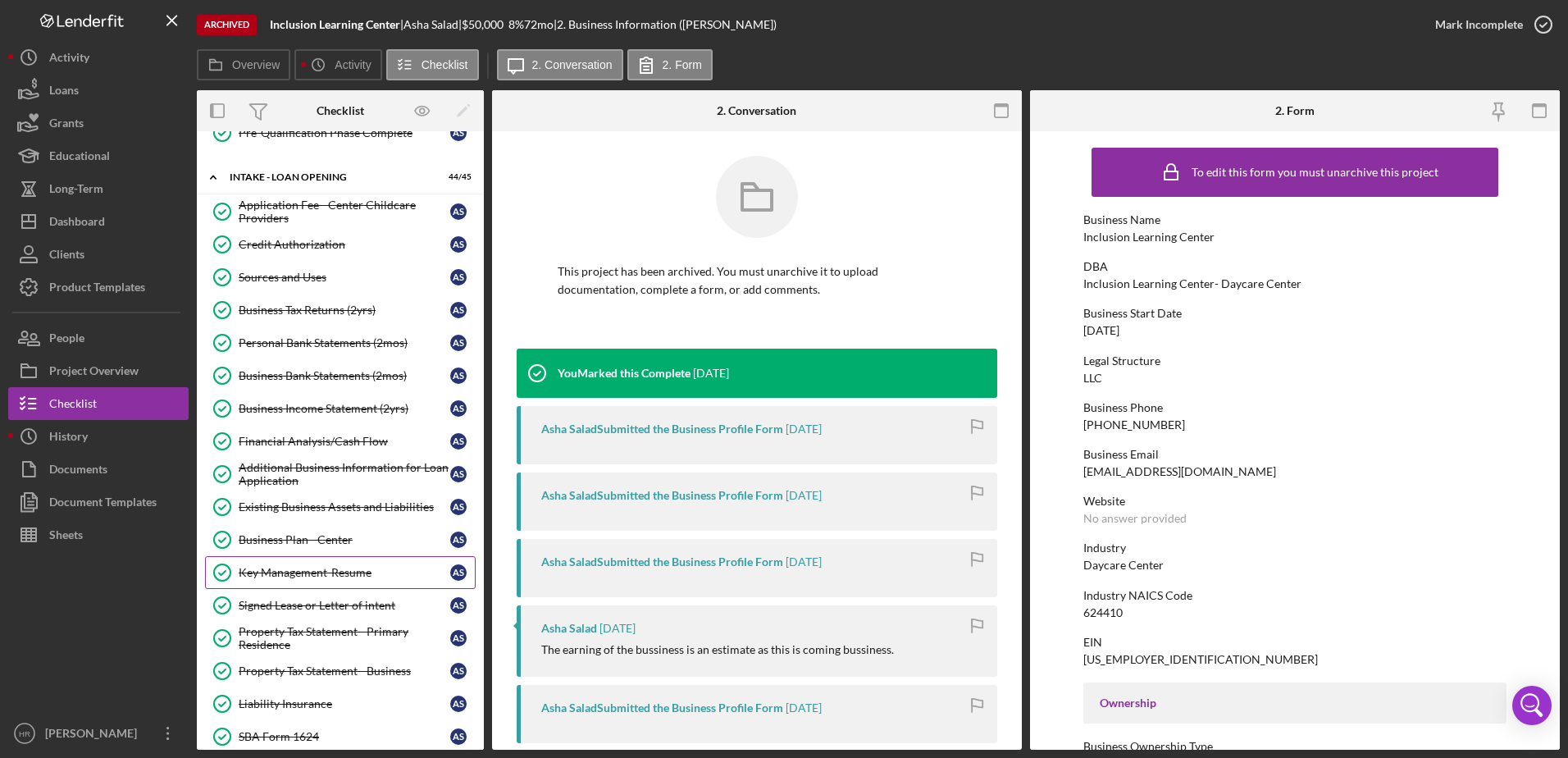
scroll to position [657, 0]
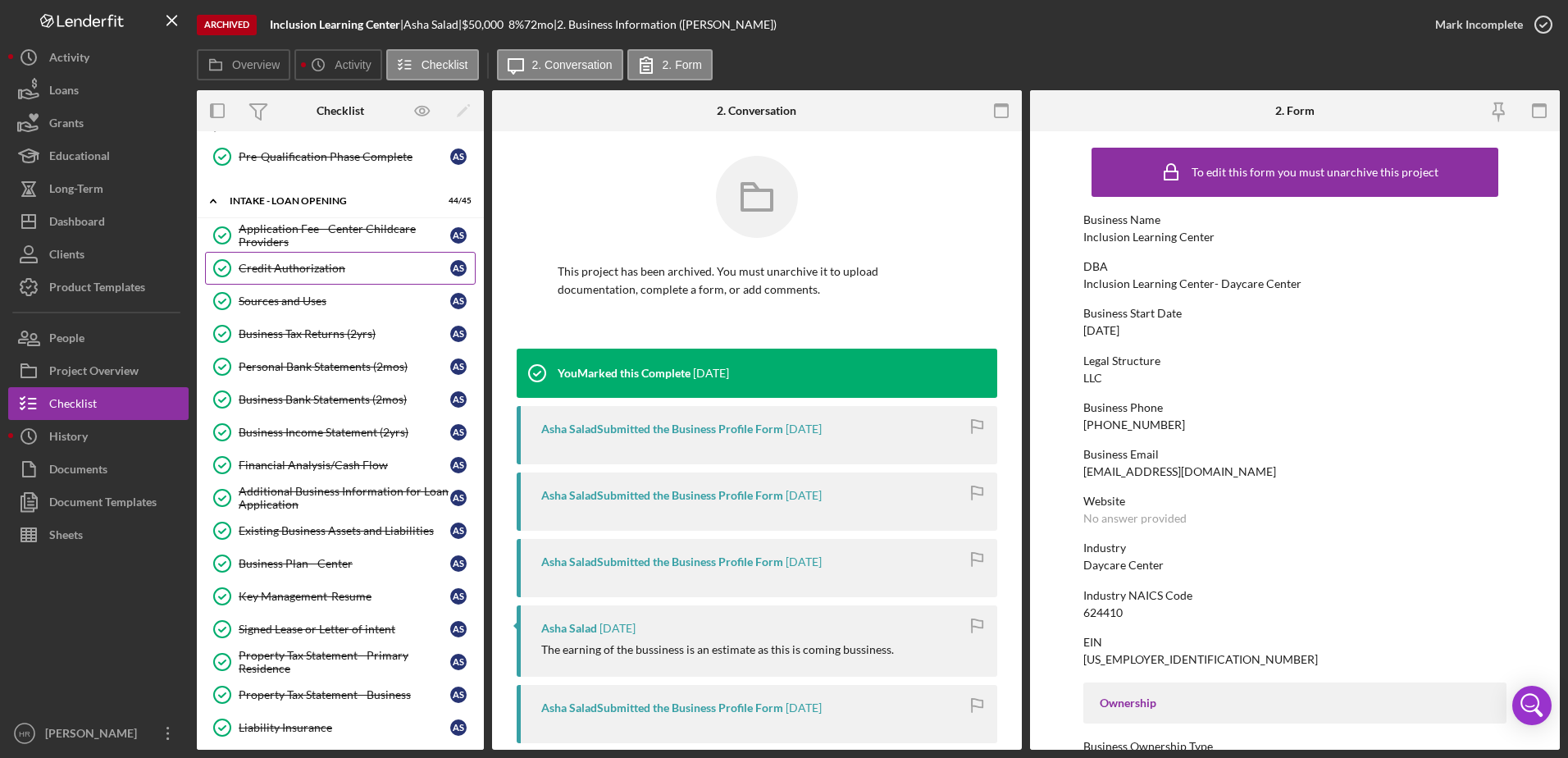
click at [299, 270] on div "Credit Authorization" at bounding box center [344, 268] width 212 height 13
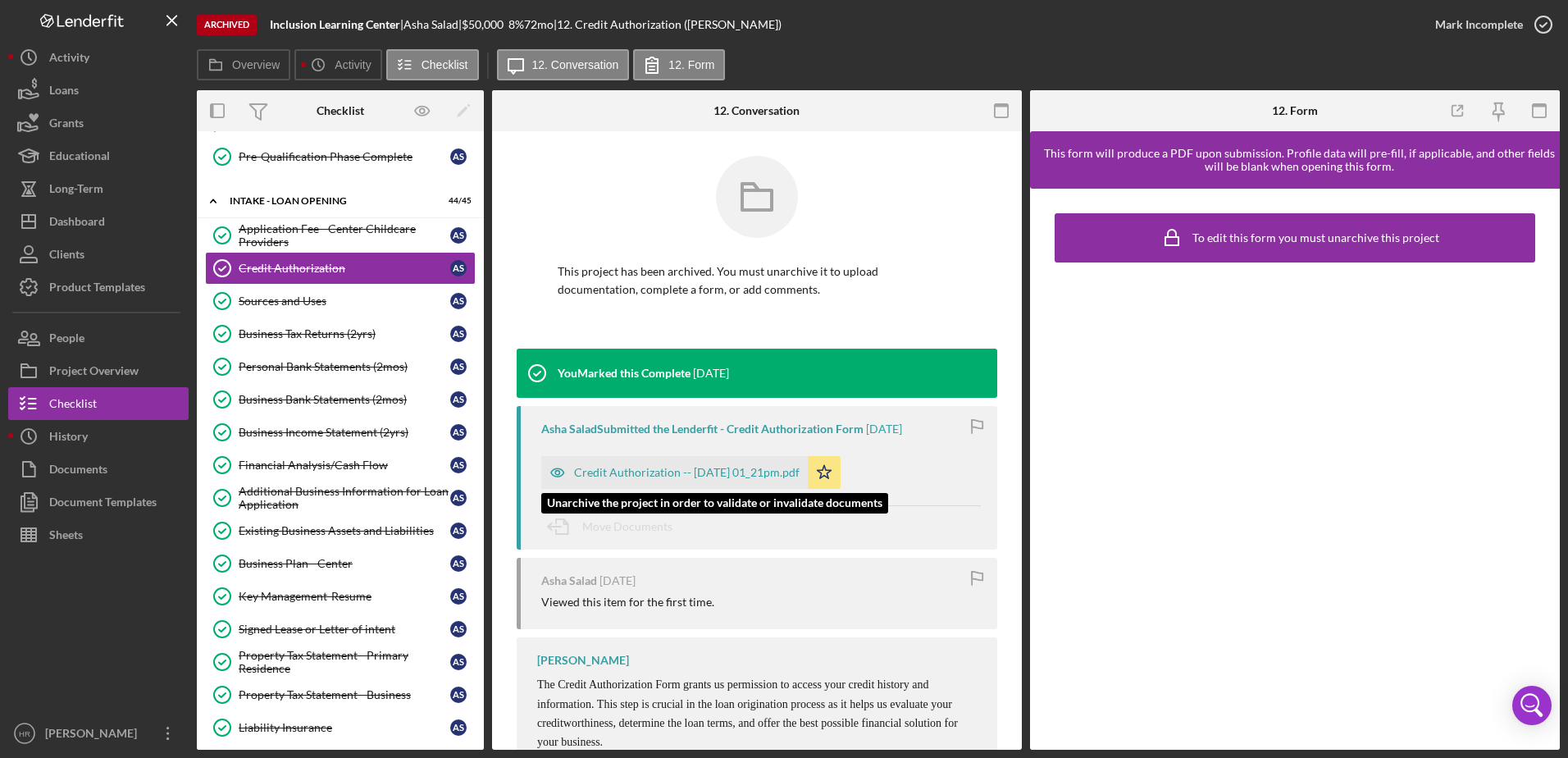
click at [614, 468] on div "Credit Authorization -- [DATE] 01_21pm.pdf" at bounding box center [686, 473] width 225 height 13
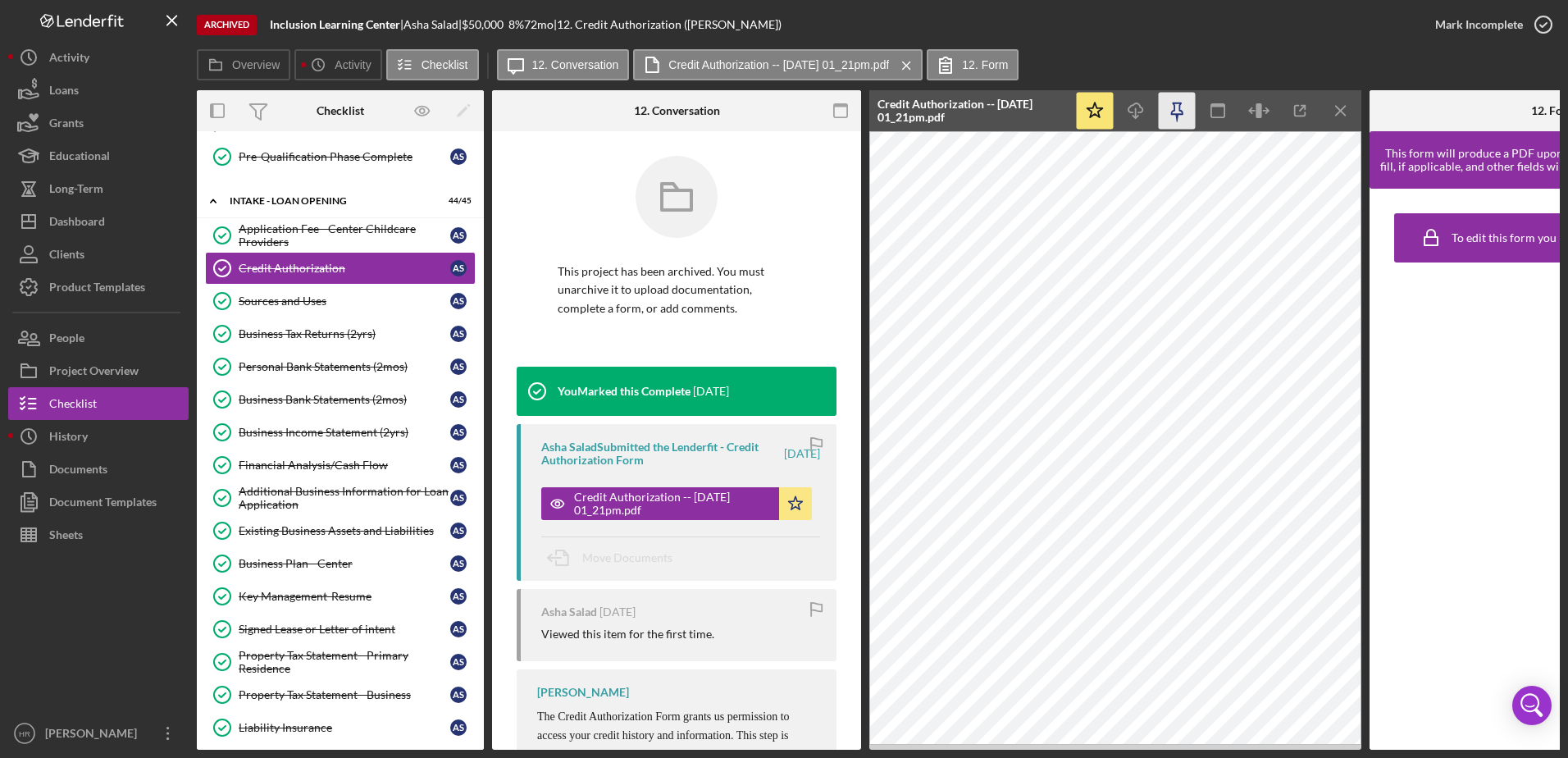
click at [1170, 116] on icon "button" at bounding box center [1177, 111] width 37 height 37
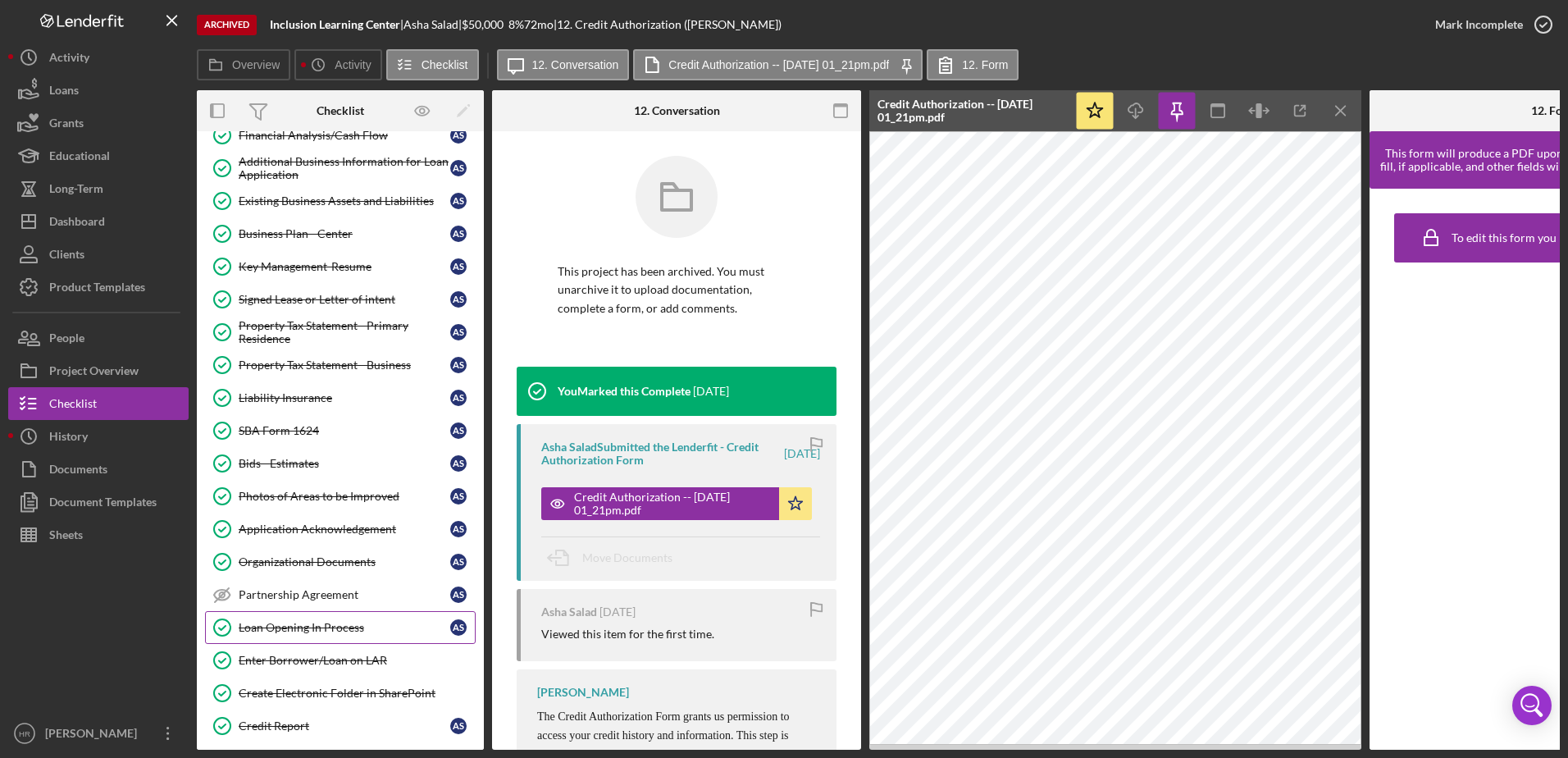
scroll to position [1066, 0]
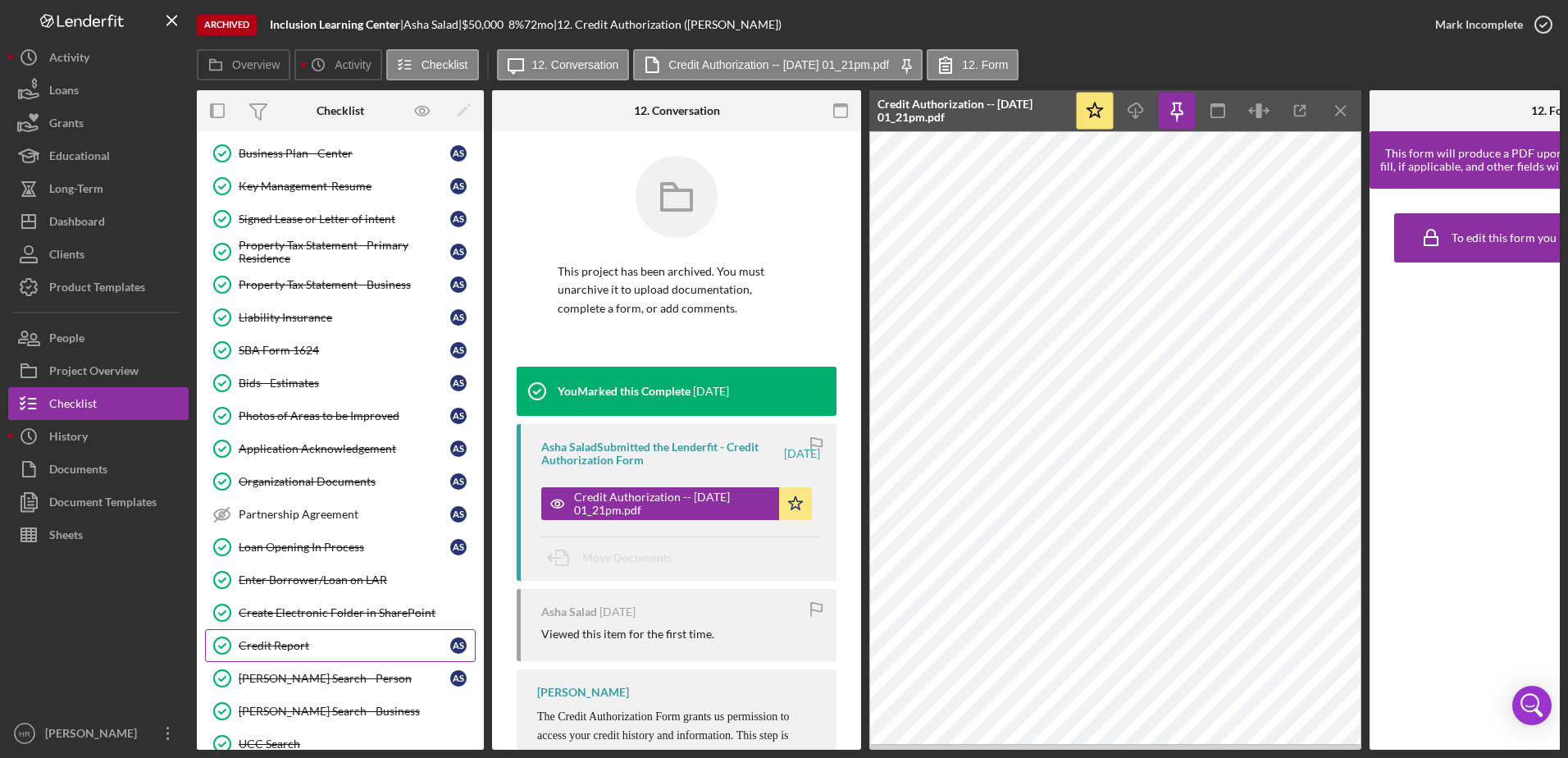
click at [281, 642] on div "Credit Report" at bounding box center [344, 646] width 212 height 13
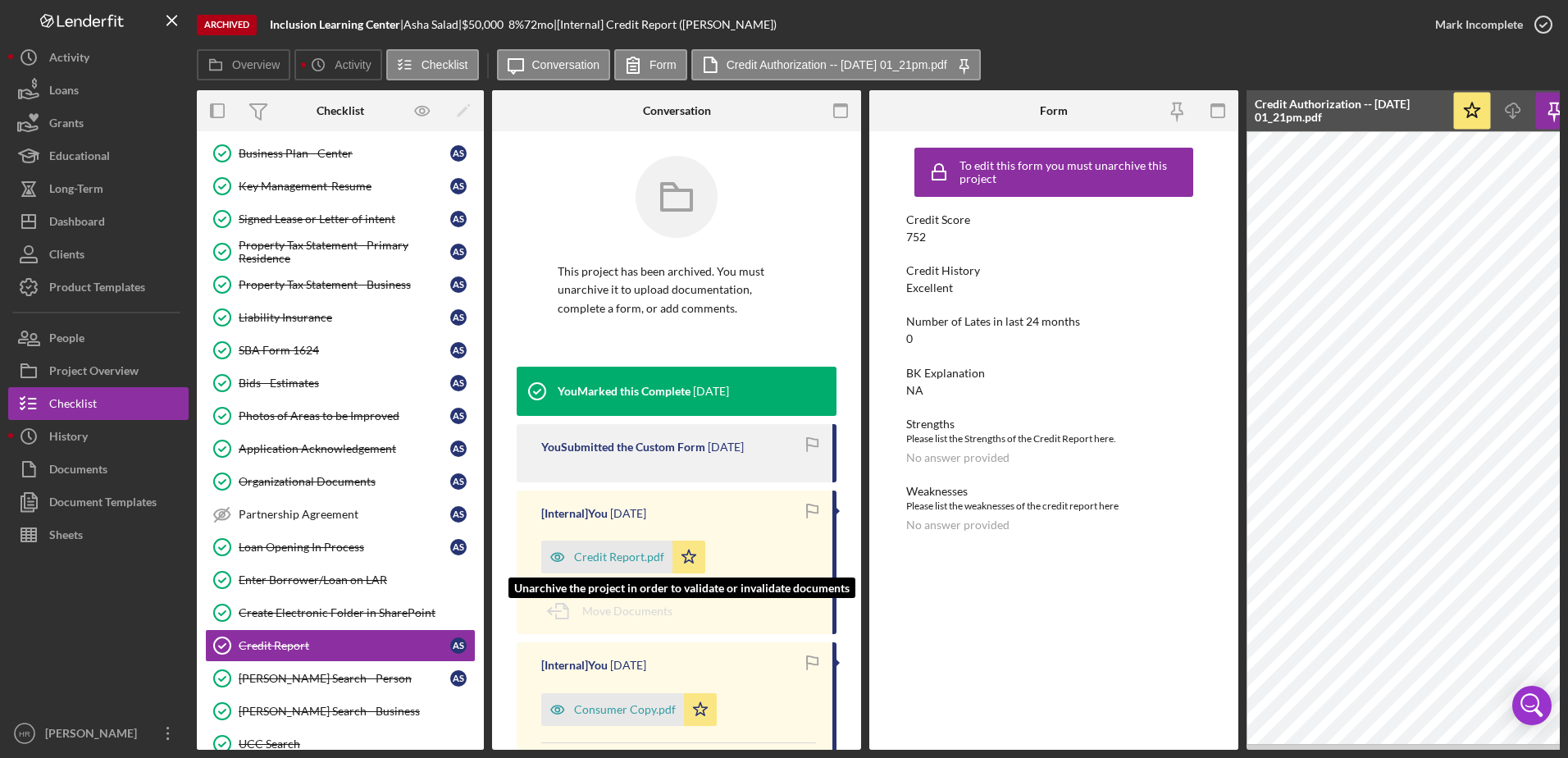
click at [607, 568] on div "Credit Report.pdf" at bounding box center [606, 557] width 131 height 33
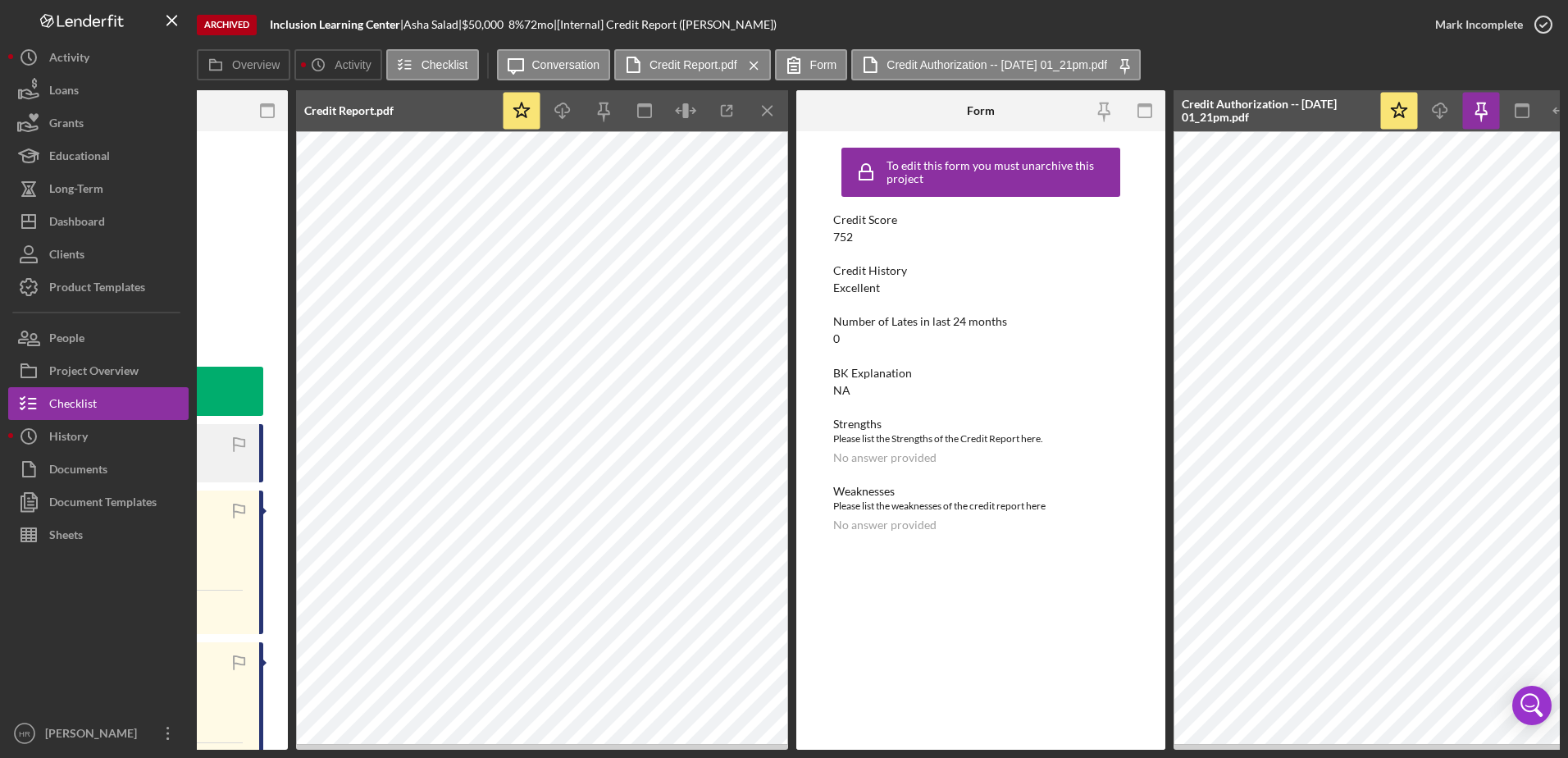
scroll to position [0, 580]
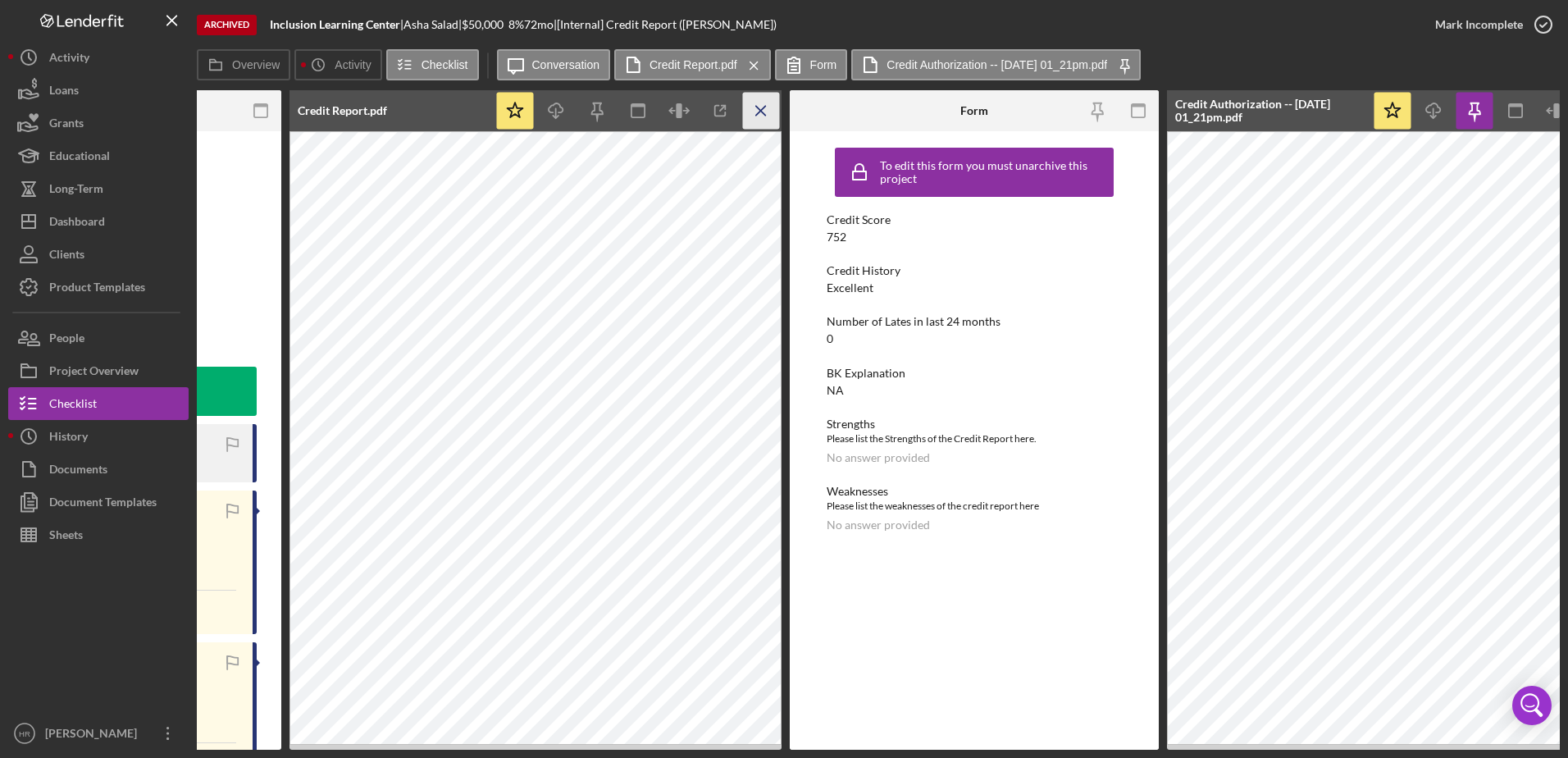
click at [761, 110] on line "button" at bounding box center [760, 110] width 9 height 9
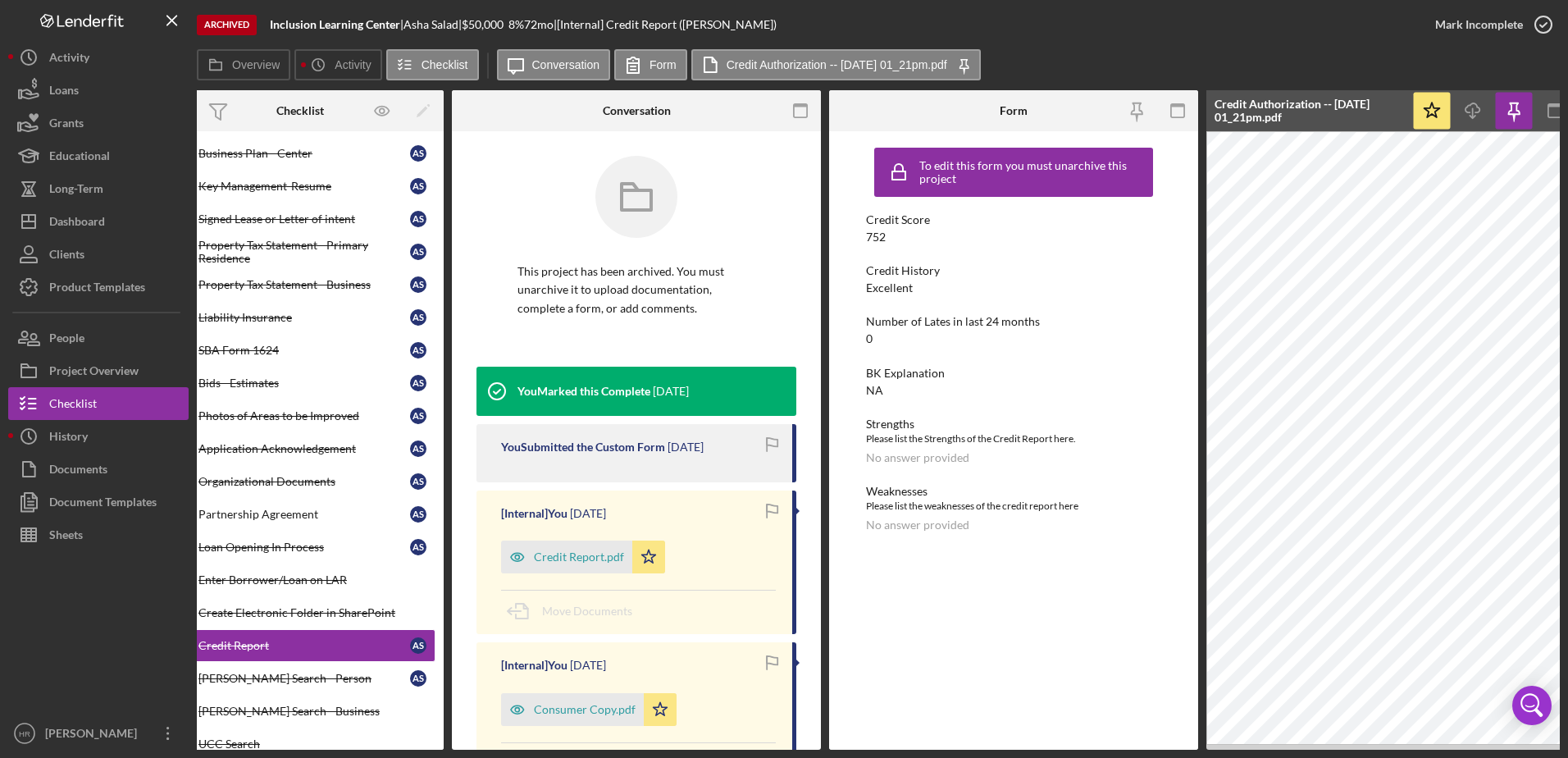
scroll to position [0, 0]
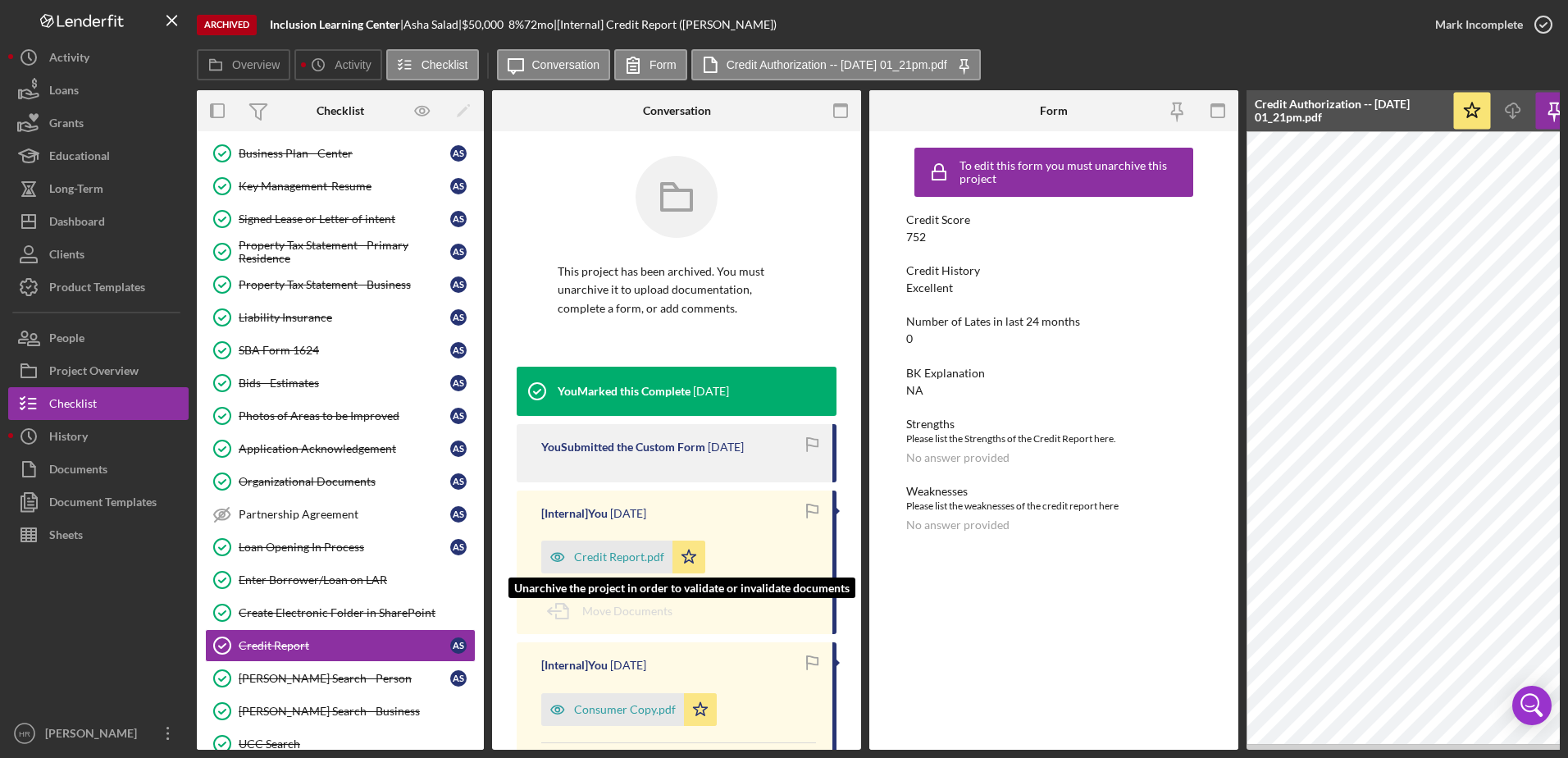
click at [590, 552] on div "Credit Report.pdf" at bounding box center [619, 557] width 90 height 13
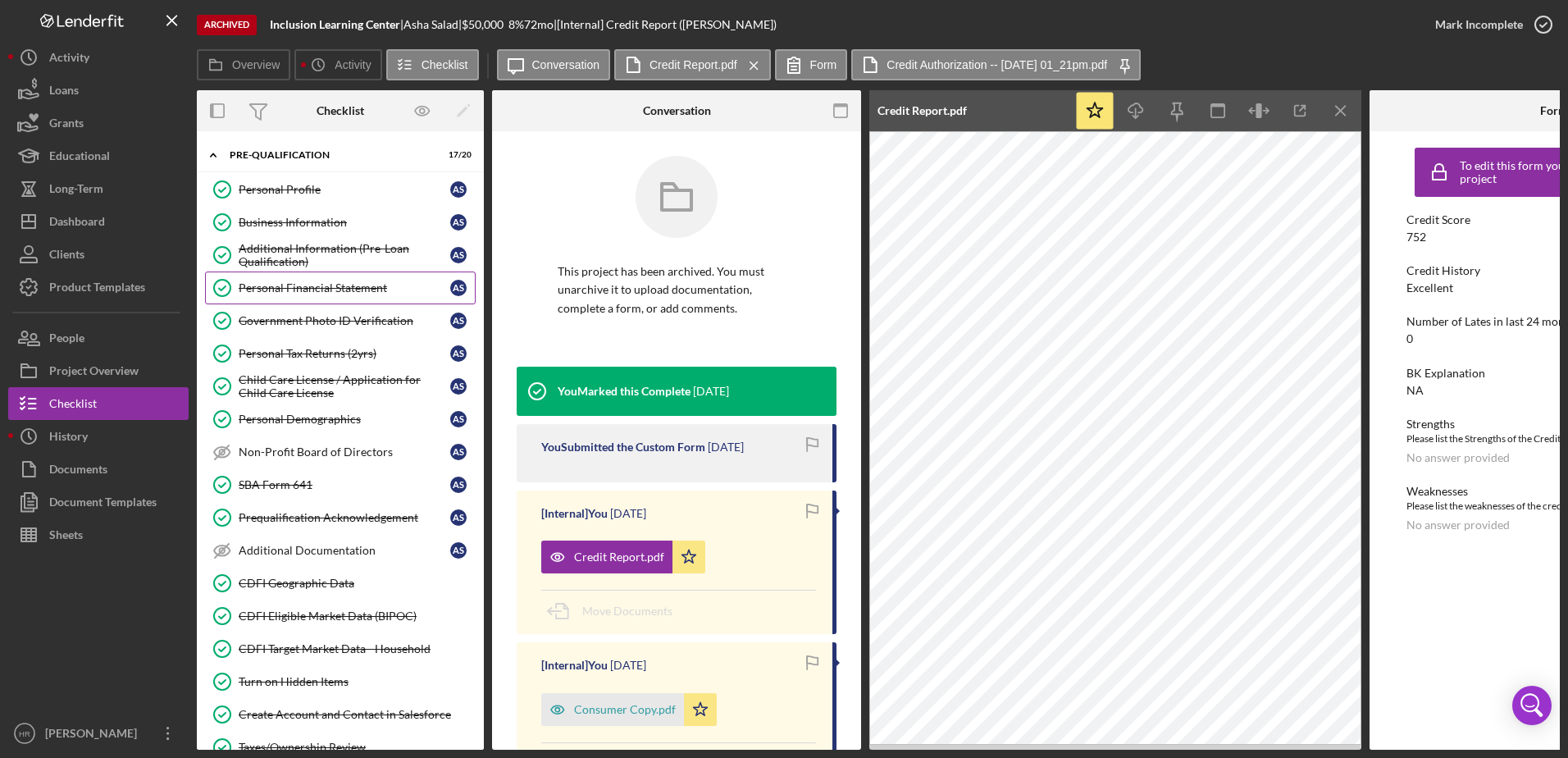
click at [300, 287] on div "Personal Financial Statement" at bounding box center [344, 288] width 212 height 13
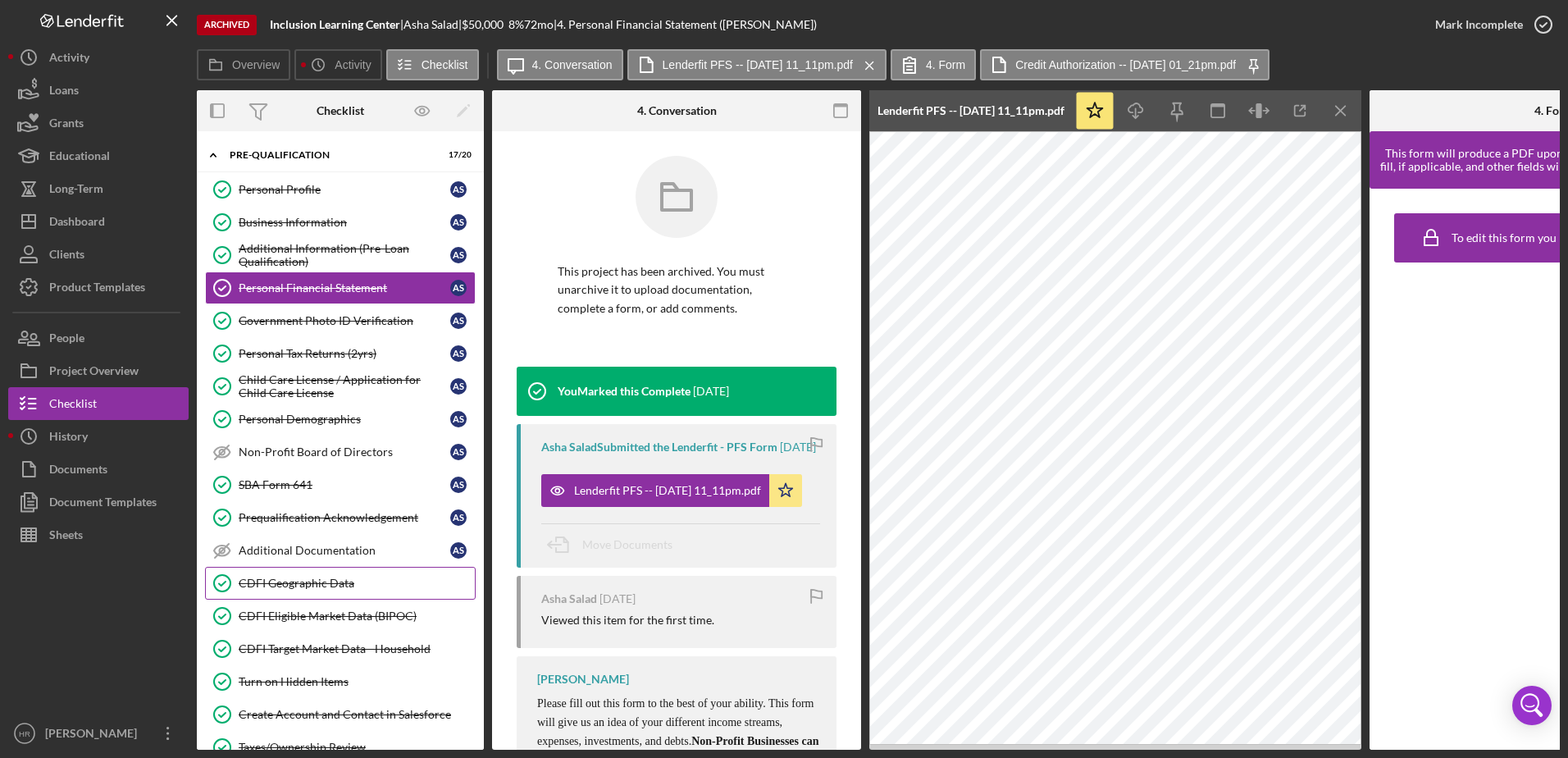
click at [291, 590] on div "CDFI Geographic Data" at bounding box center [356, 583] width 236 height 13
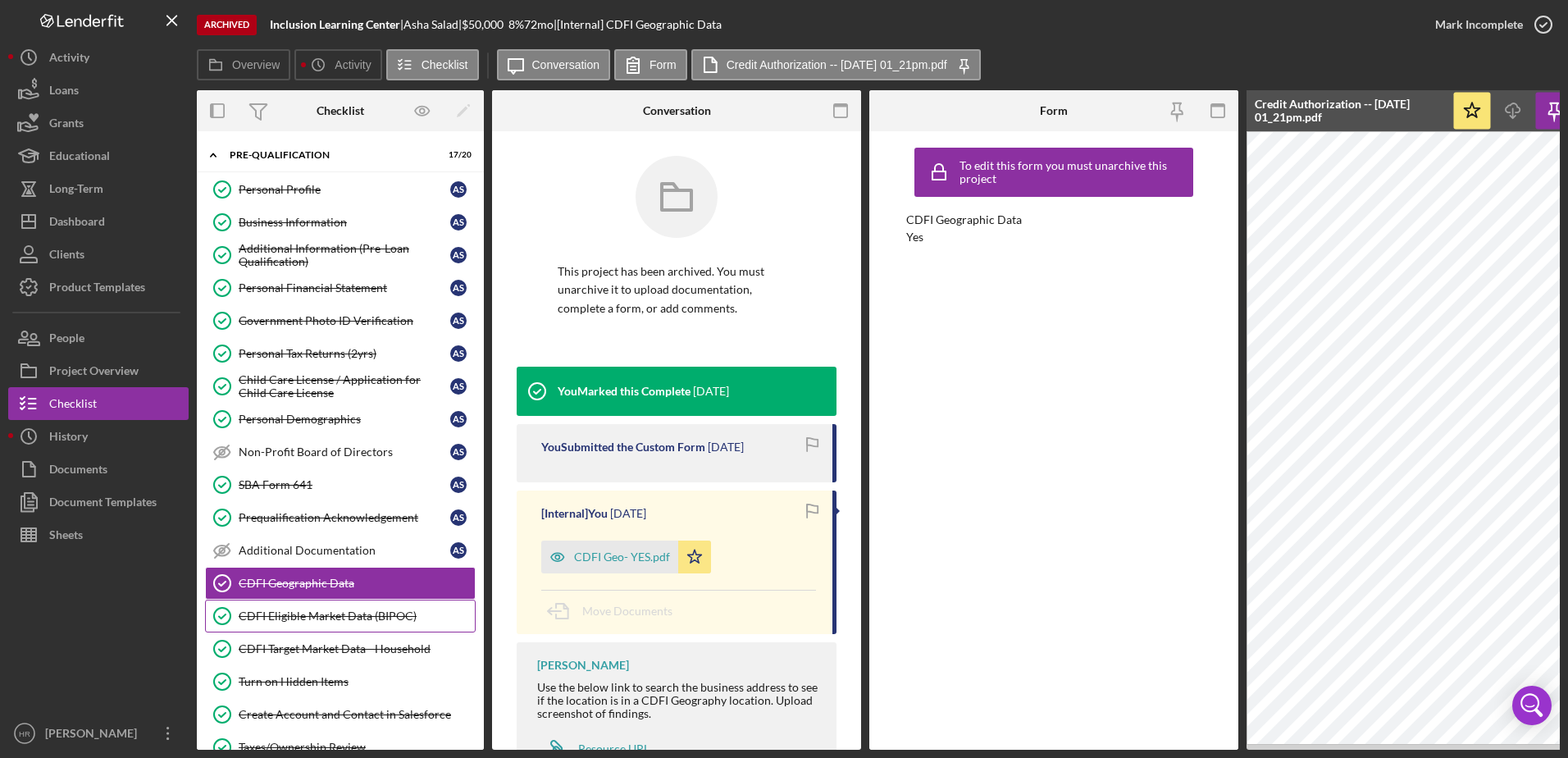
click at [280, 620] on div "CDFI Eligible Market Data (BIPOC)" at bounding box center [356, 616] width 236 height 13
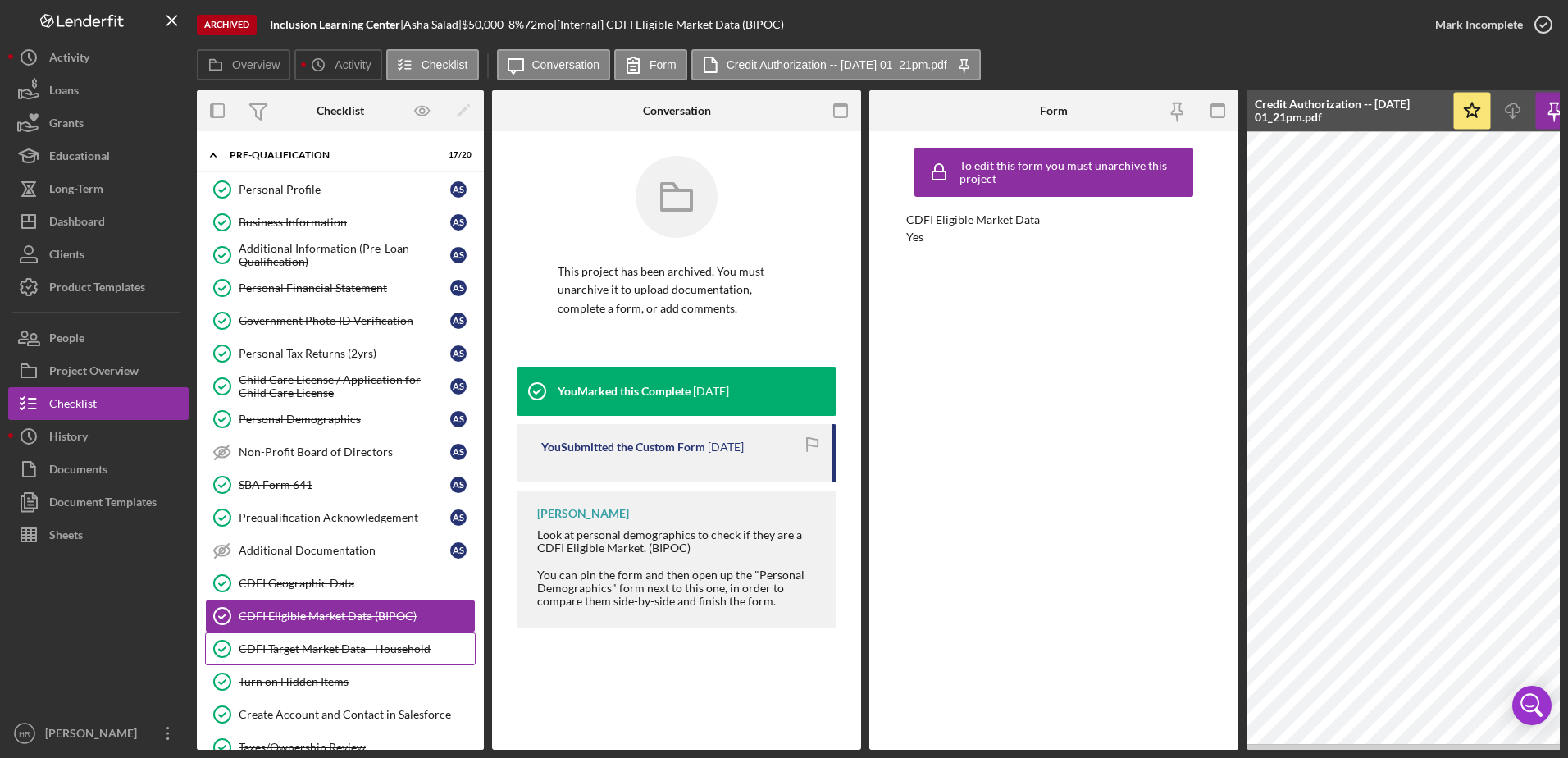
click at [275, 644] on div "CDFI Target Market Data - Household" at bounding box center [356, 649] width 236 height 13
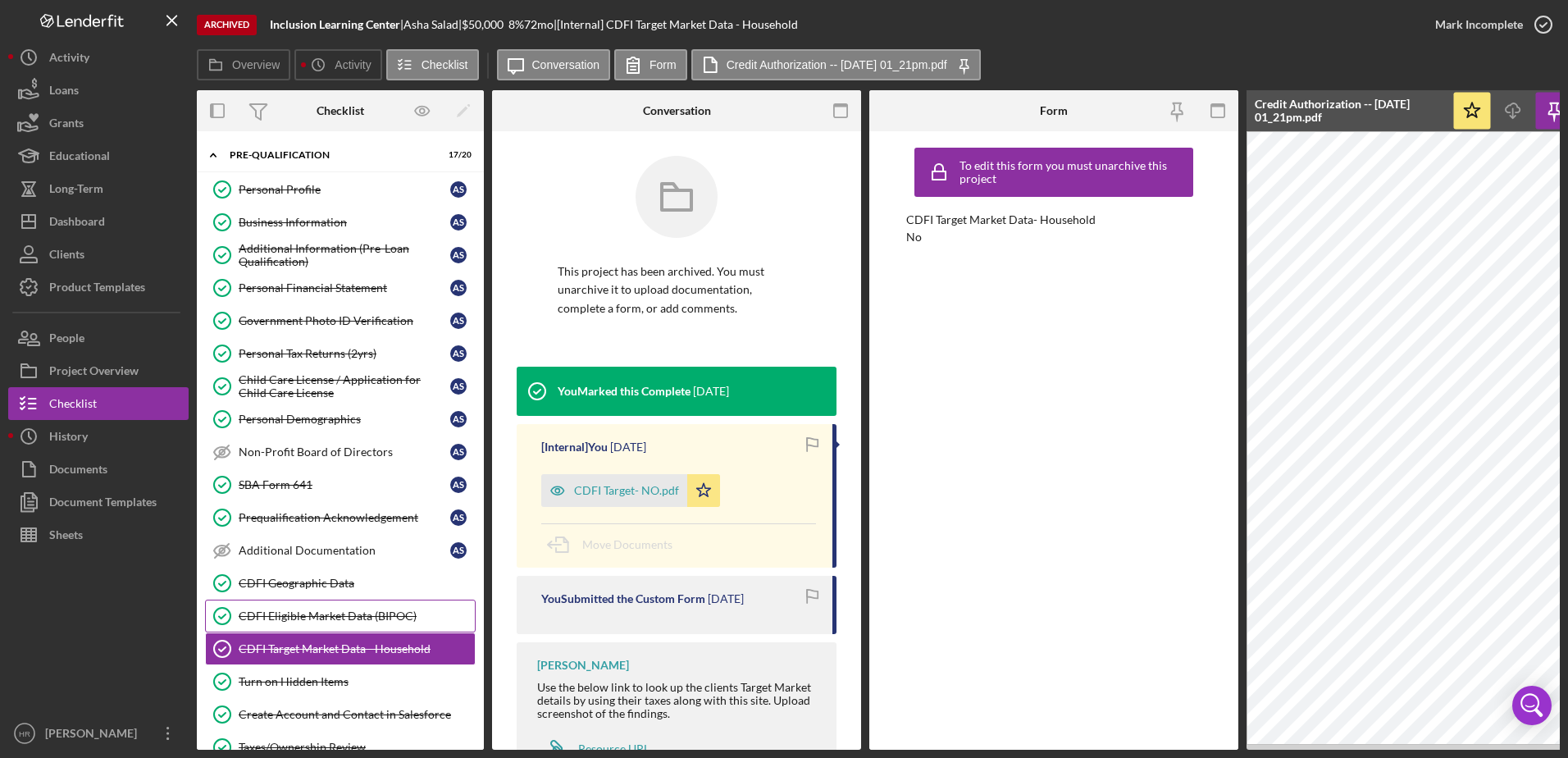
click at [272, 620] on div "CDFI Eligible Market Data (BIPOC)" at bounding box center [356, 616] width 236 height 13
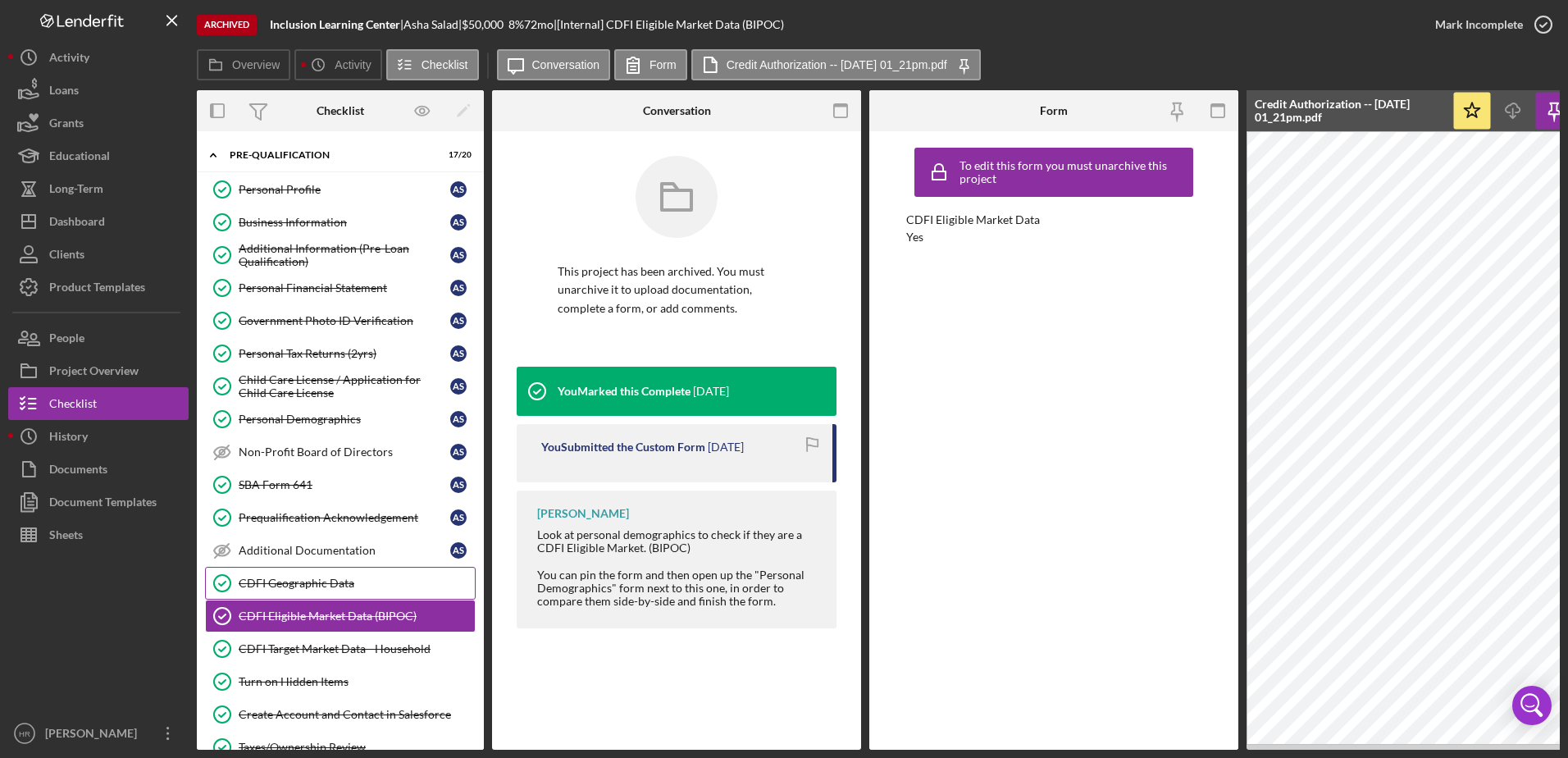
click at [276, 582] on div "CDFI Geographic Data" at bounding box center [356, 583] width 236 height 13
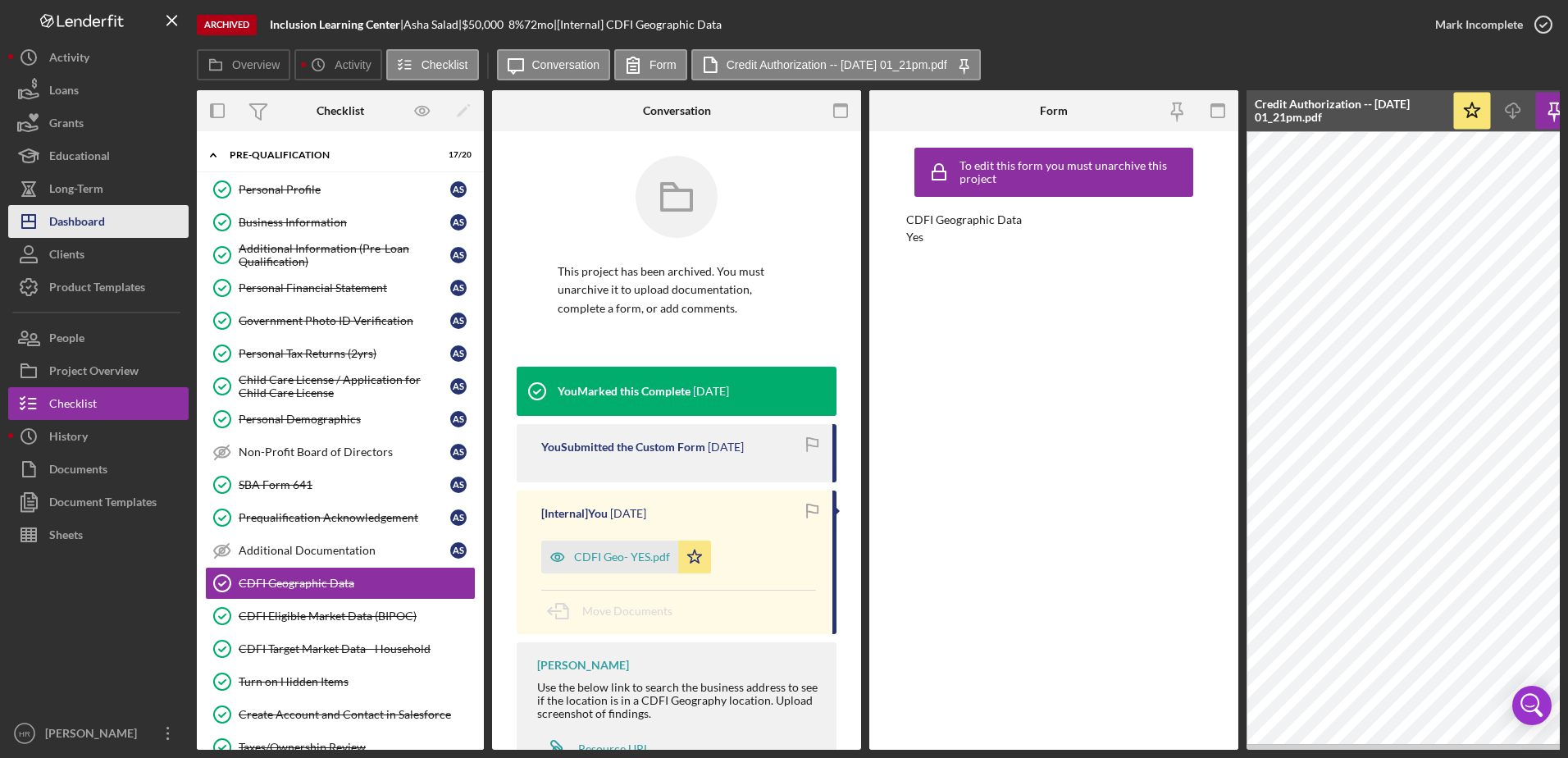
click at [78, 234] on div "Dashboard" at bounding box center [78, 224] width 56 height 37
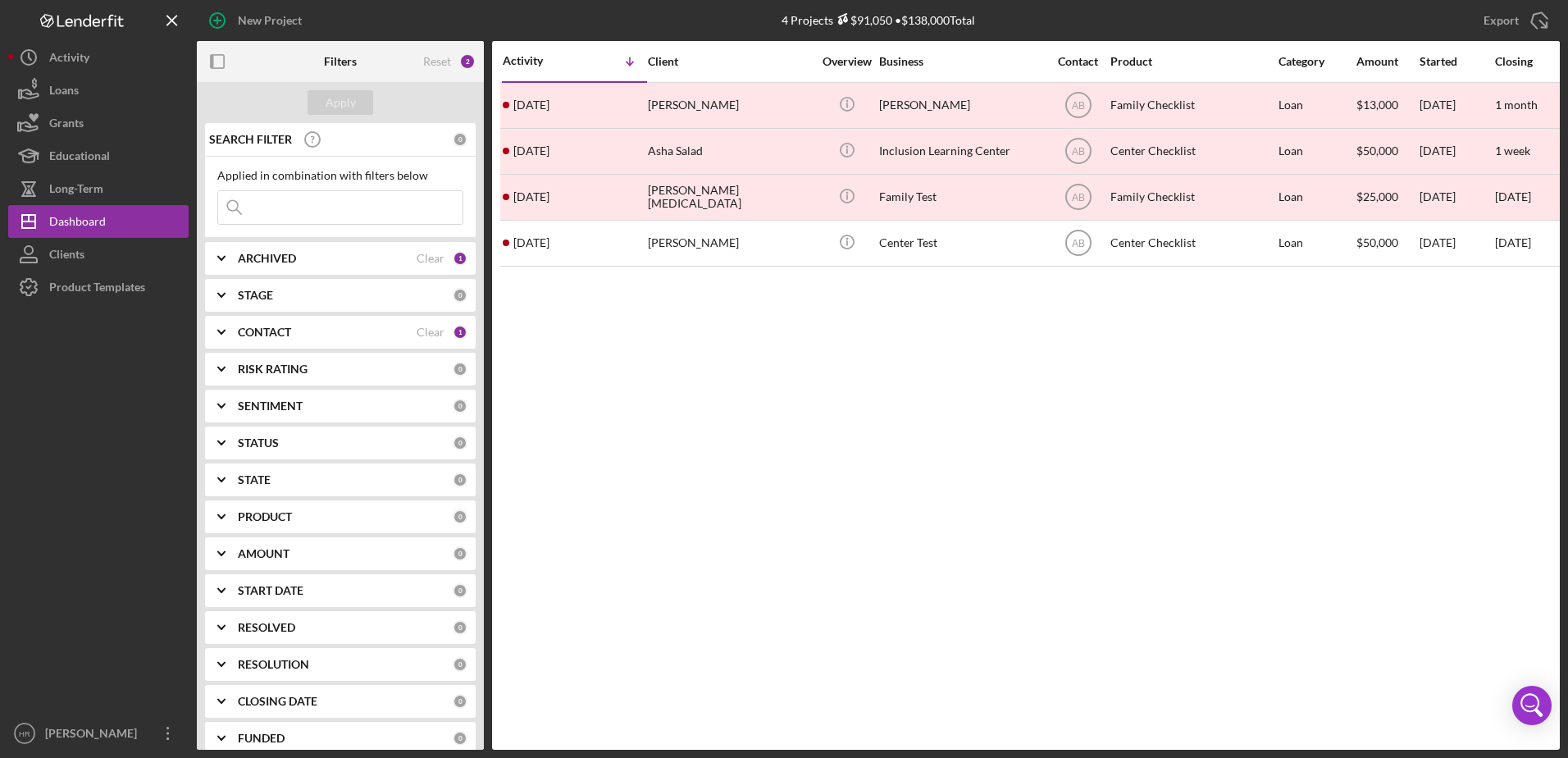
click at [267, 259] on b "ARCHIVED" at bounding box center [266, 258] width 59 height 13
click at [256, 313] on div "Select All Active Archived" at bounding box center [341, 324] width 246 height 89
click at [256, 320] on label "Active" at bounding box center [353, 326] width 220 height 16
click at [234, 320] on input "Active" at bounding box center [227, 326] width 16 height 16
checkbox input "true"
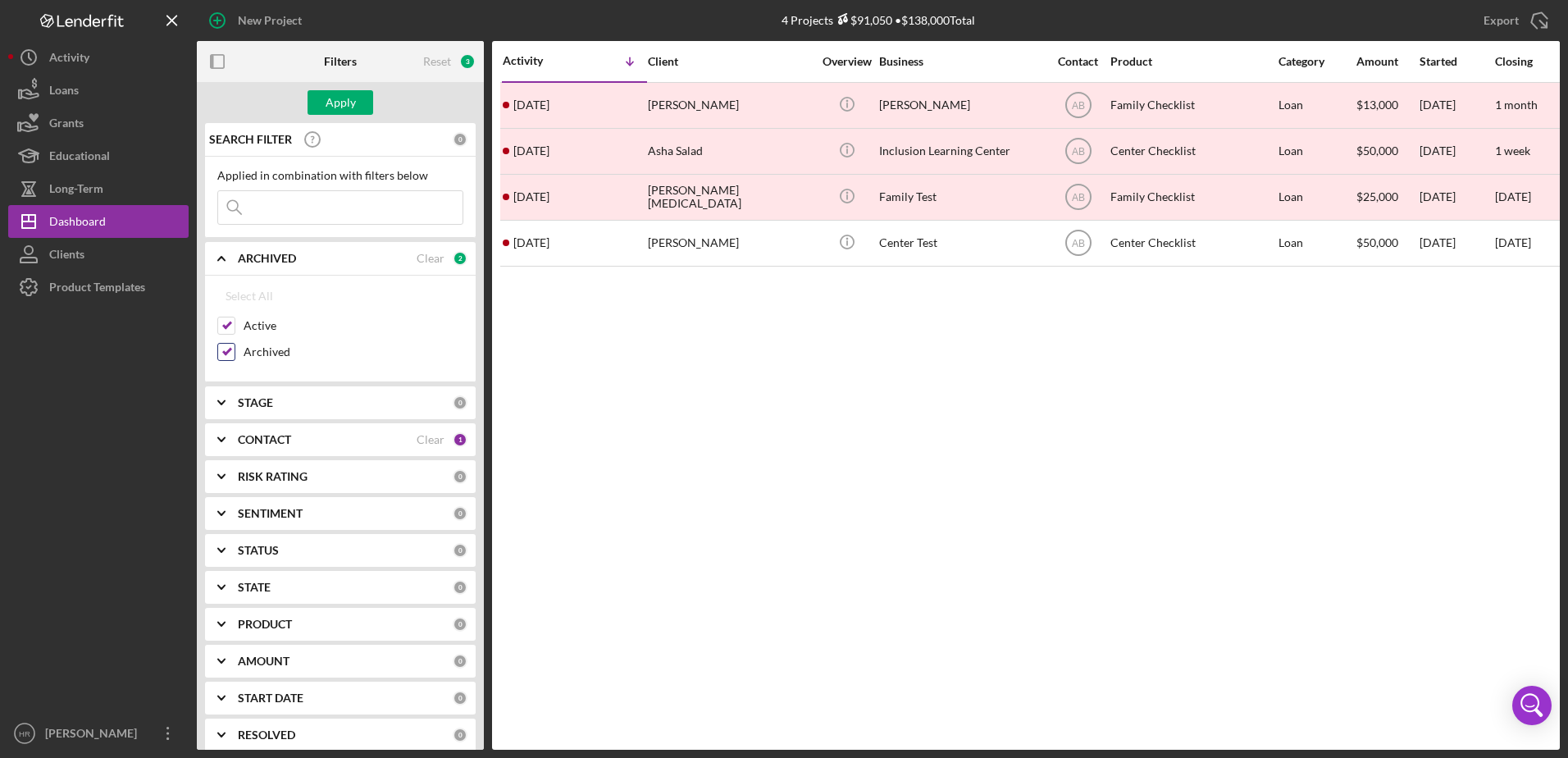
click at [247, 348] on label "Archived" at bounding box center [353, 352] width 220 height 16
click at [234, 348] on input "Archived" at bounding box center [227, 352] width 16 height 16
checkbox input "false"
click at [334, 106] on div "Apply" at bounding box center [341, 102] width 31 height 25
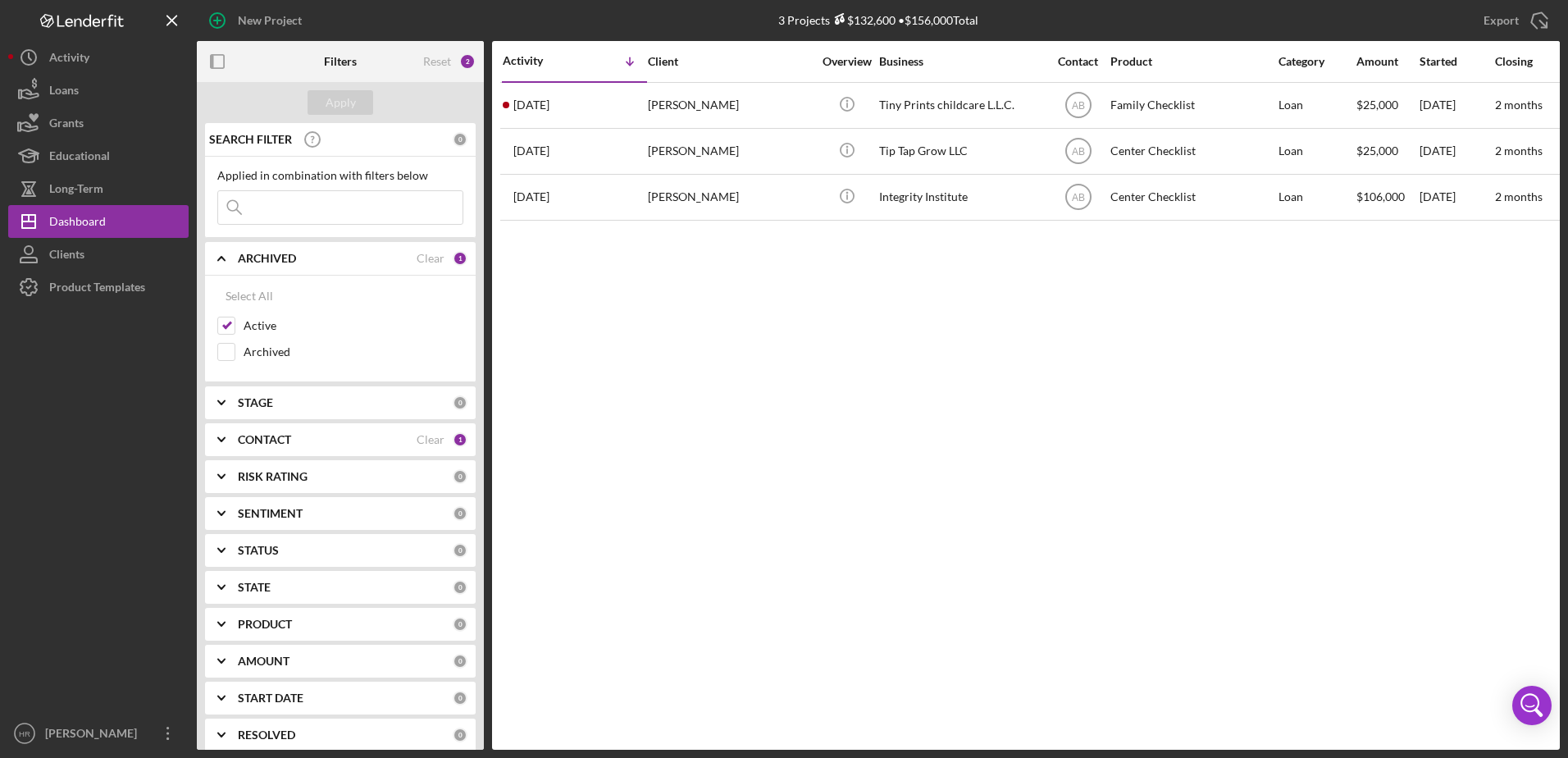
click at [272, 452] on div "CONTACT Clear 1" at bounding box center [352, 440] width 229 height 33
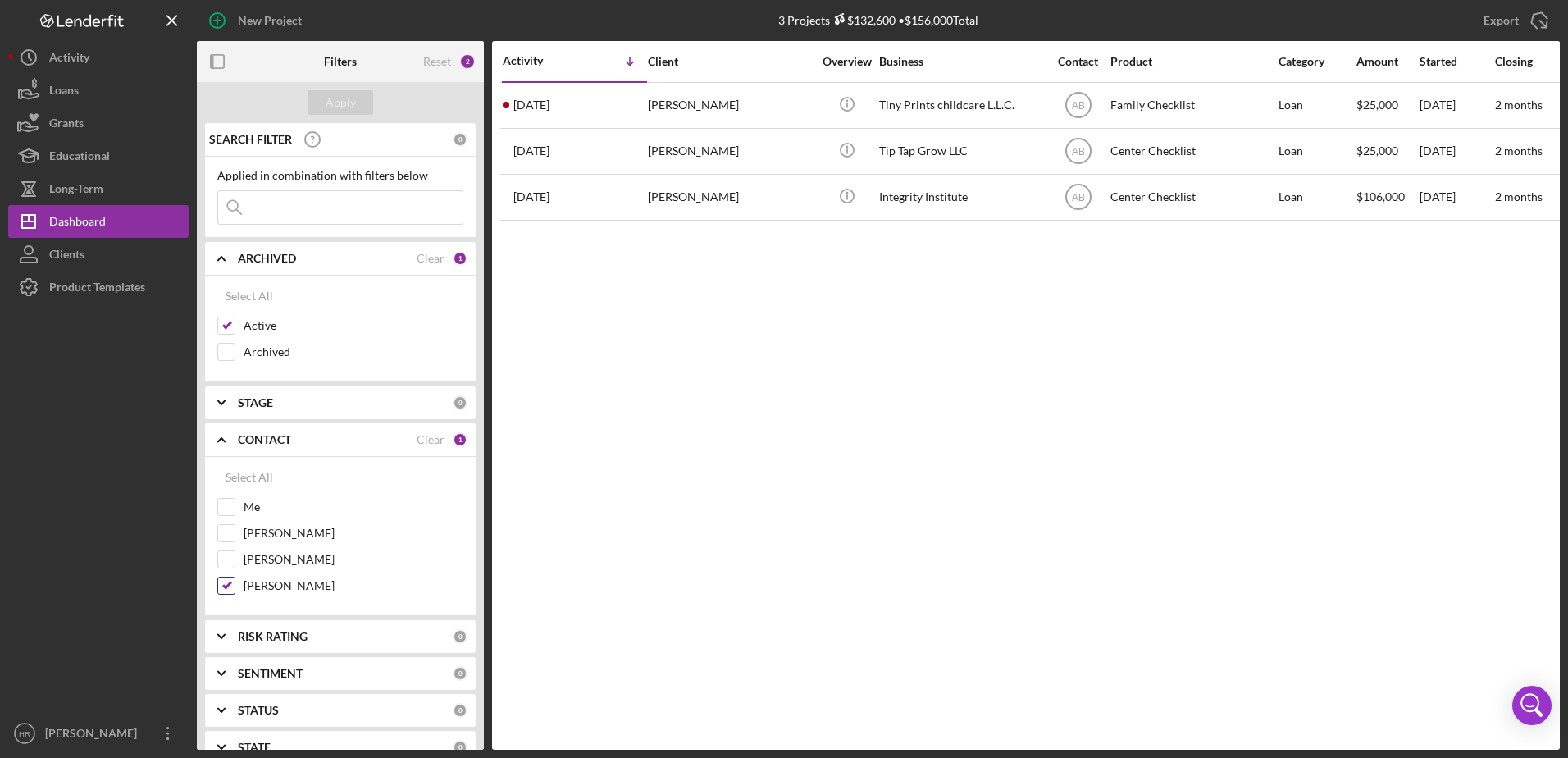
click at [266, 587] on label "[PERSON_NAME]" at bounding box center [353, 586] width 220 height 16
click at [234, 587] on input "[PERSON_NAME]" at bounding box center [227, 586] width 16 height 16
checkbox input "false"
click at [241, 507] on div "Me" at bounding box center [341, 511] width 246 height 26
click at [228, 502] on input "Me" at bounding box center [227, 507] width 16 height 16
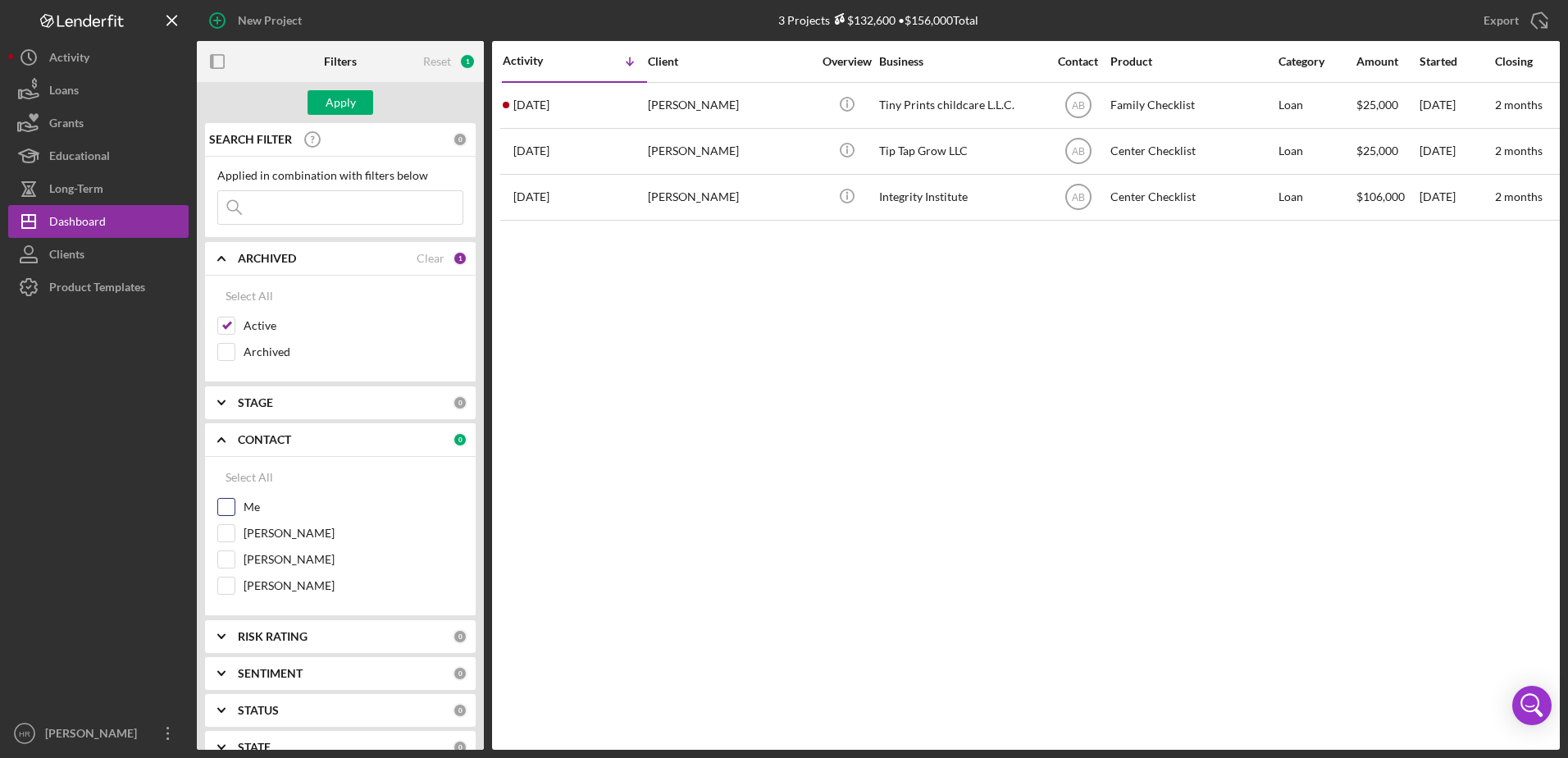
checkbox input "true"
click at [348, 110] on div "Apply" at bounding box center [341, 102] width 31 height 25
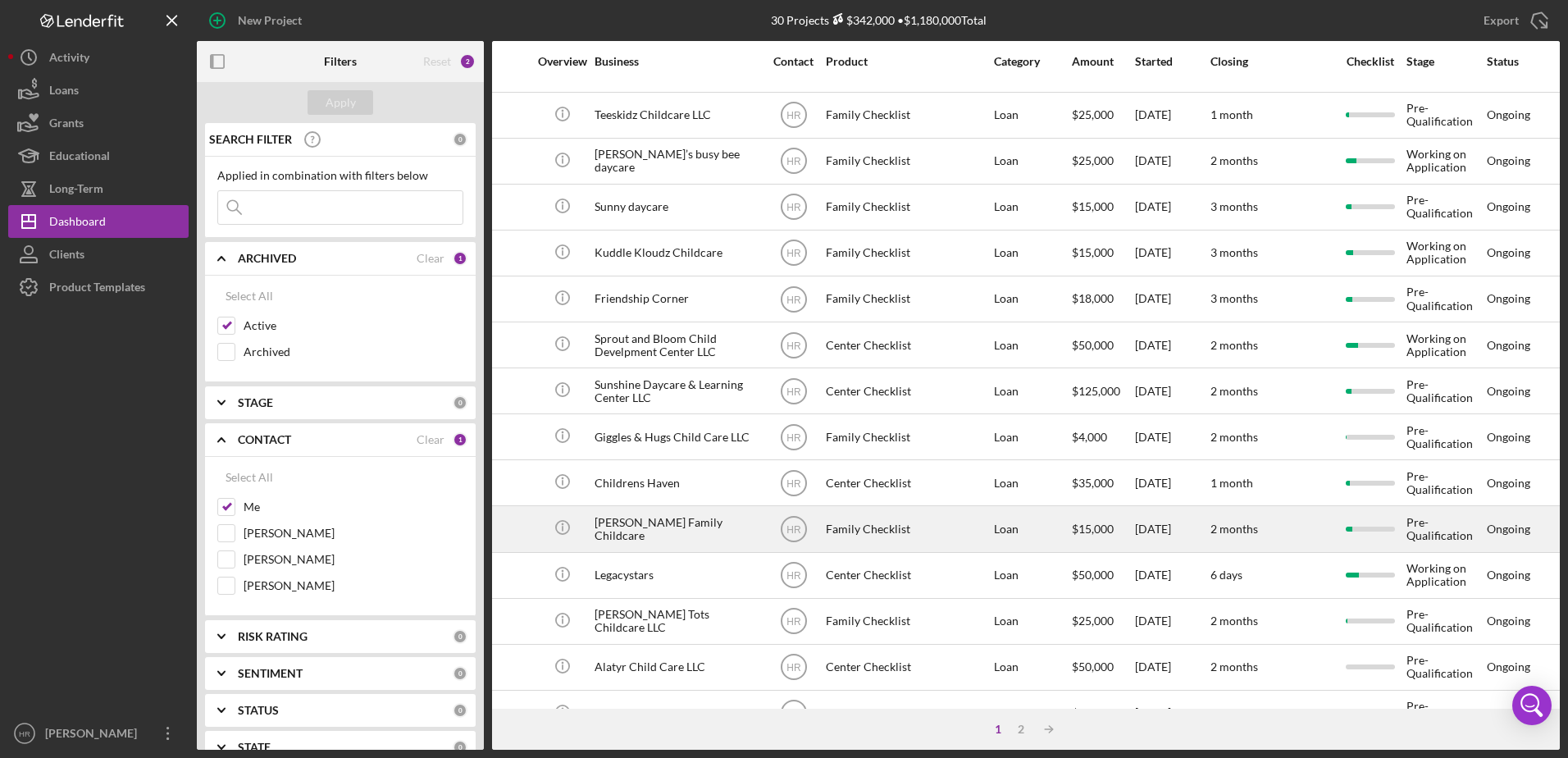
scroll to position [0, 285]
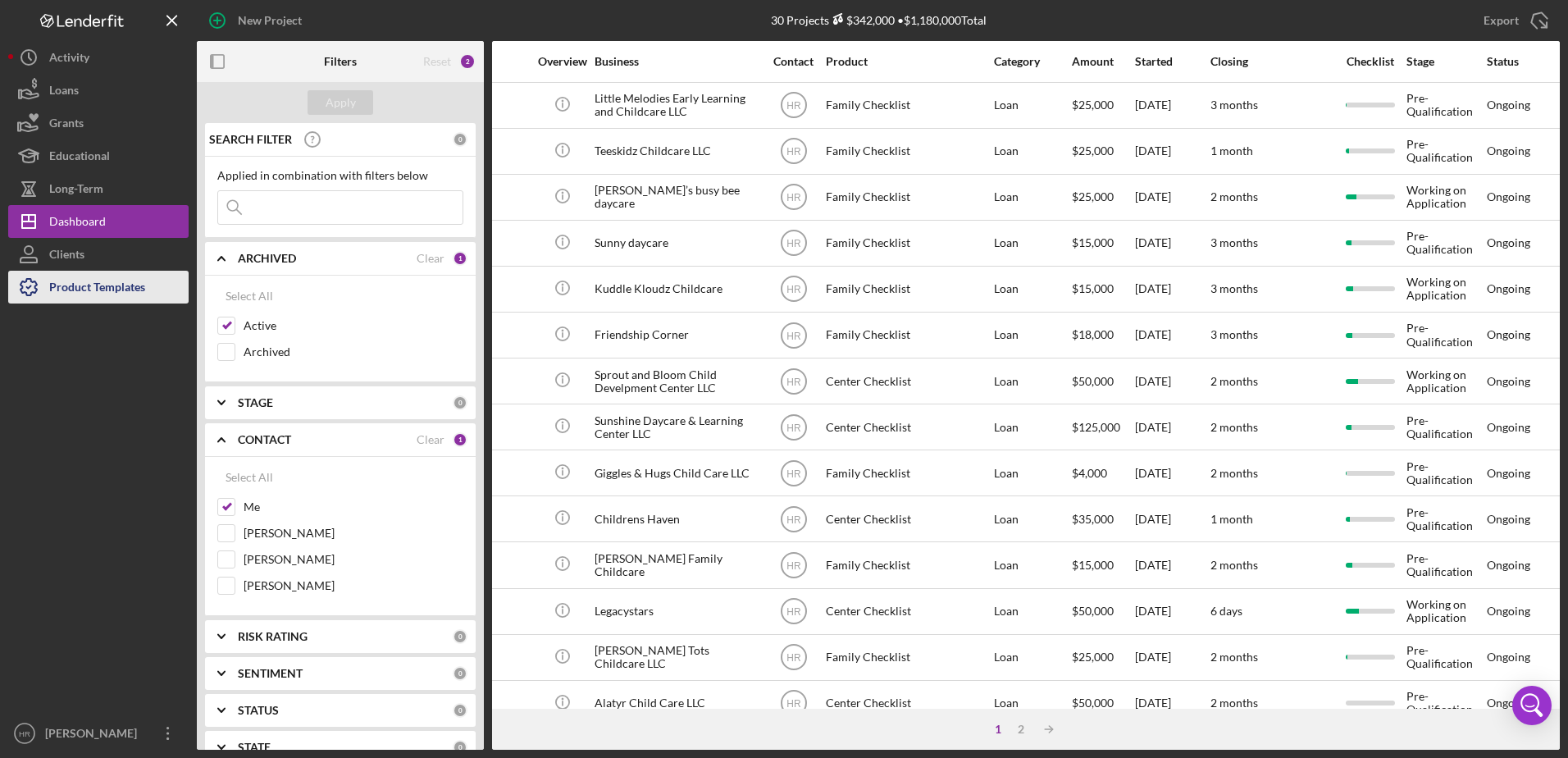
click at [70, 290] on div "Product Templates" at bounding box center [97, 289] width 96 height 37
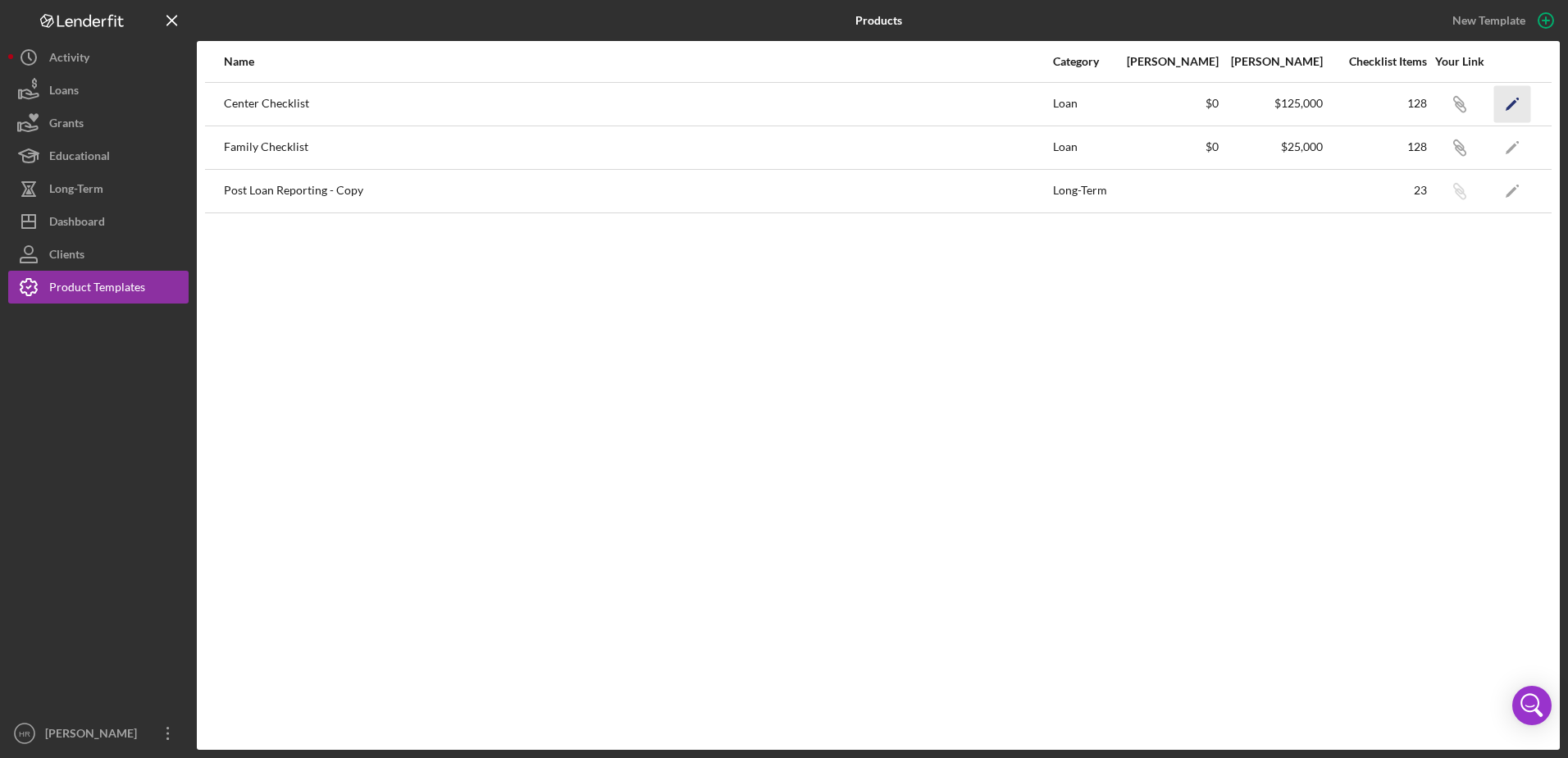
click at [1507, 97] on icon "Icon/Edit" at bounding box center [1513, 103] width 37 height 37
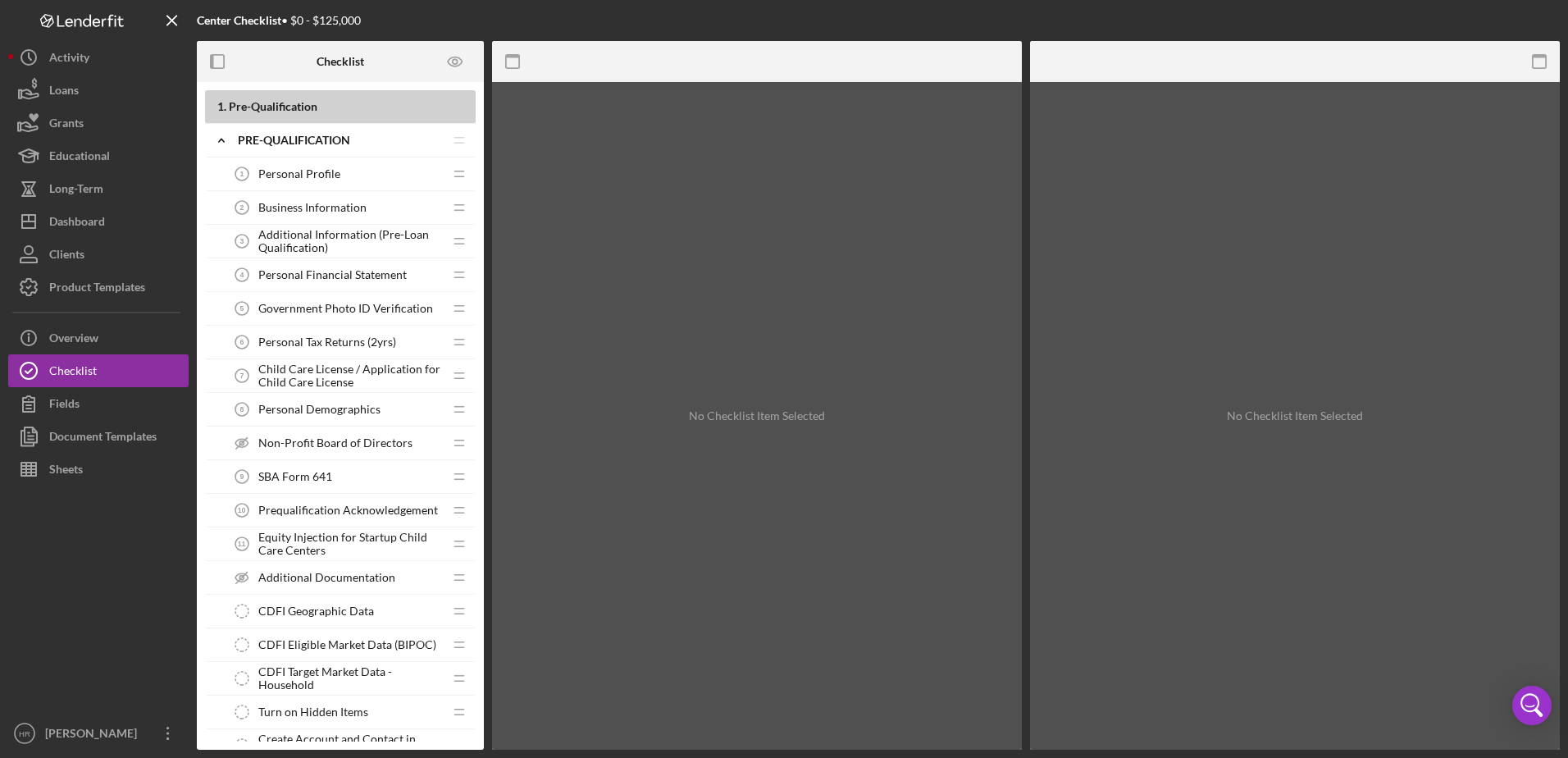
click at [299, 164] on div "Personal Profile 1 Personal Profile" at bounding box center [334, 174] width 218 height 33
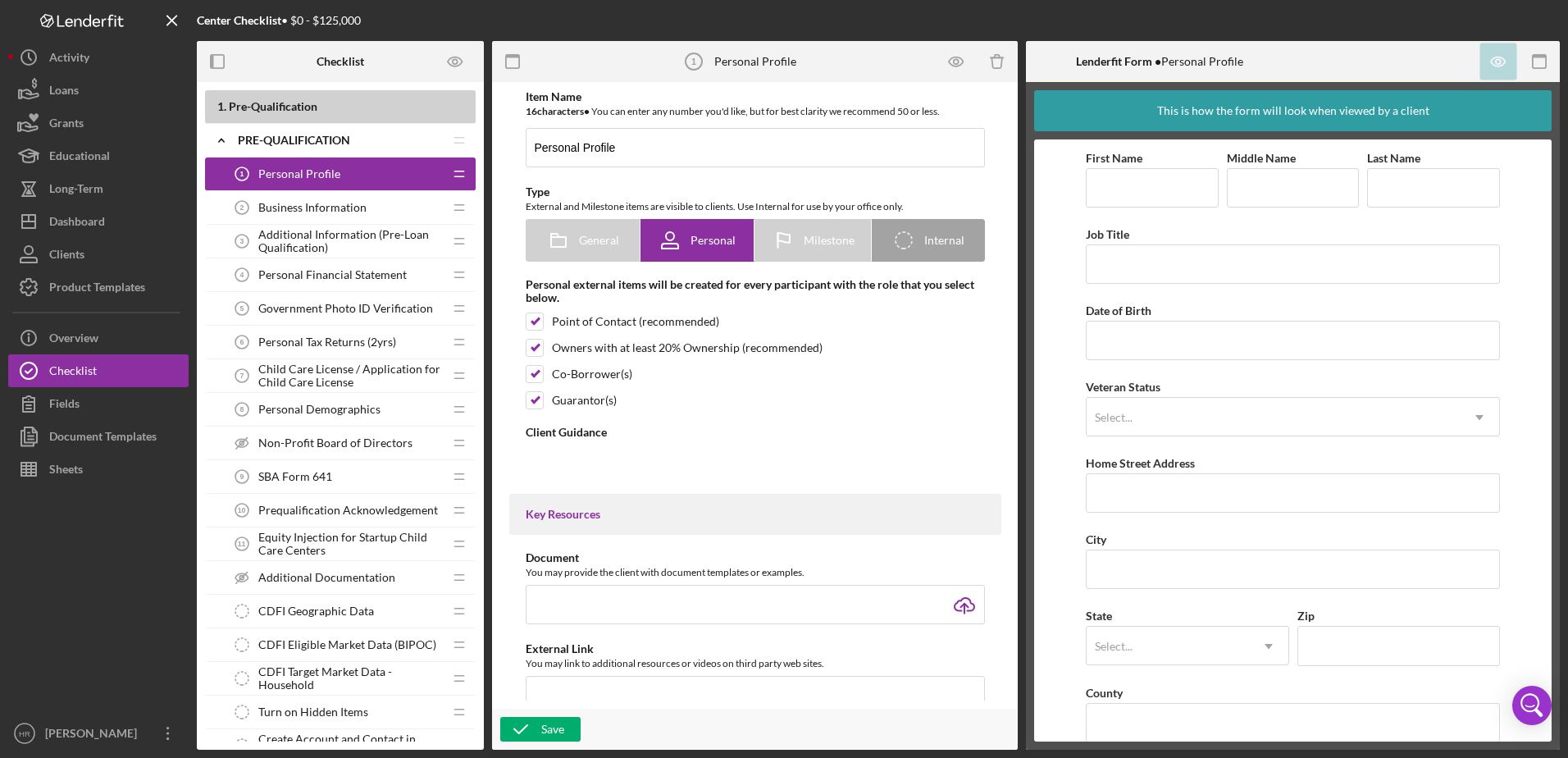
type textarea "<div> <p class="MsoNormal"><strong><span style="font-family: Poppins;">Welcome!…"
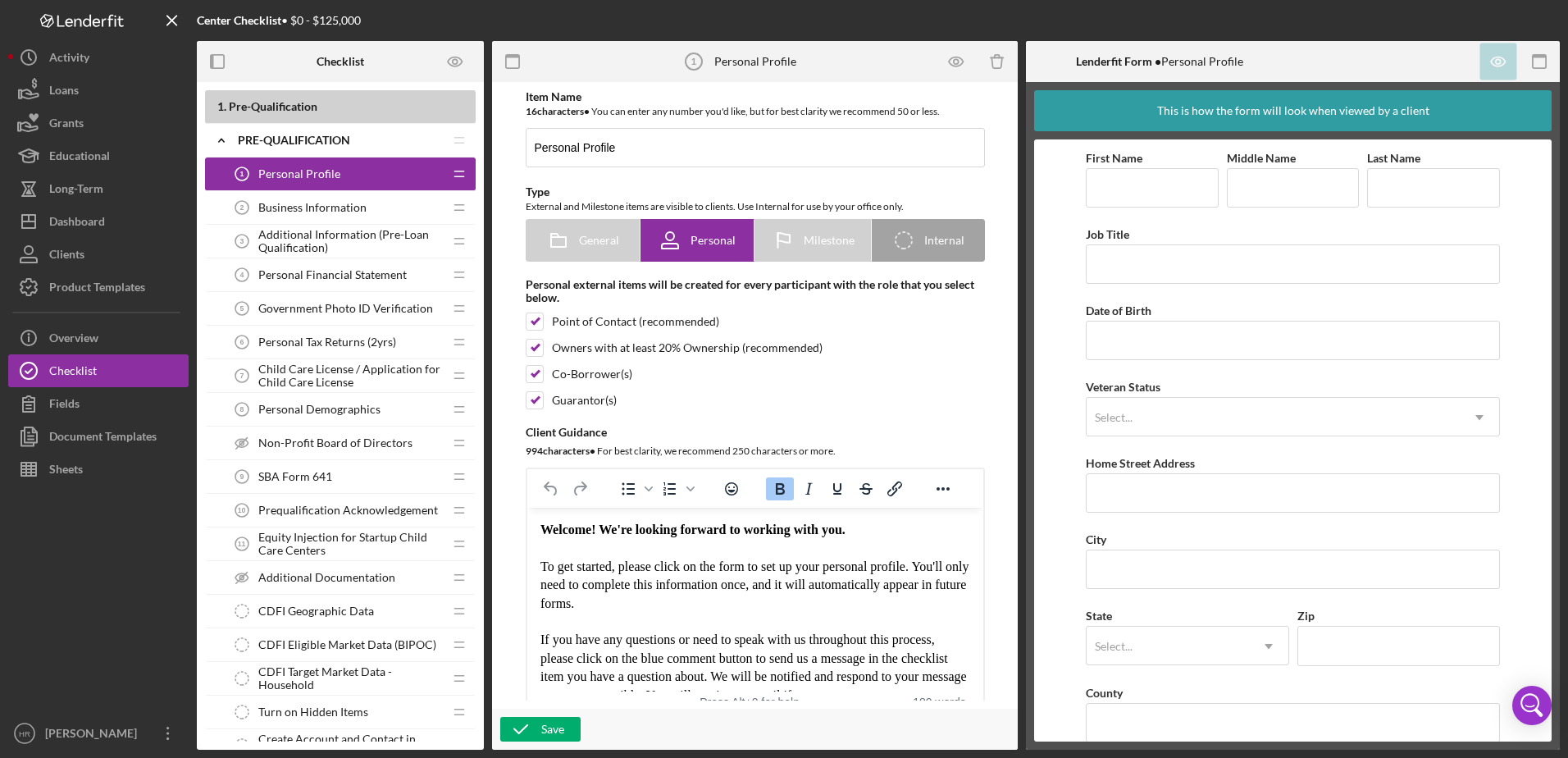
click at [370, 200] on div "Business Information 2 Business Information" at bounding box center [334, 208] width 218 height 33
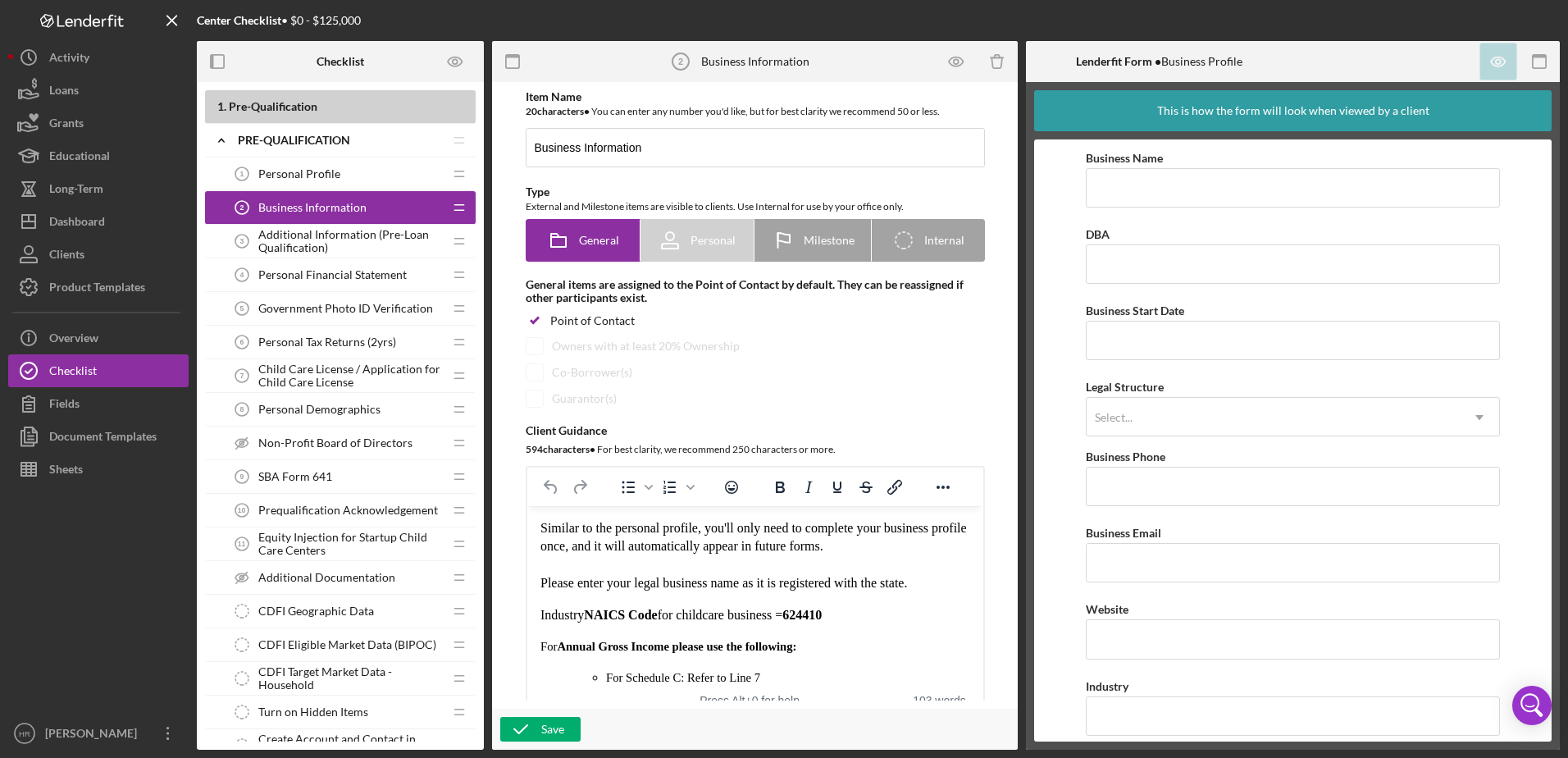
click at [343, 247] on span "Additional Information (Pre-Loan Qualification)" at bounding box center [351, 241] width 185 height 26
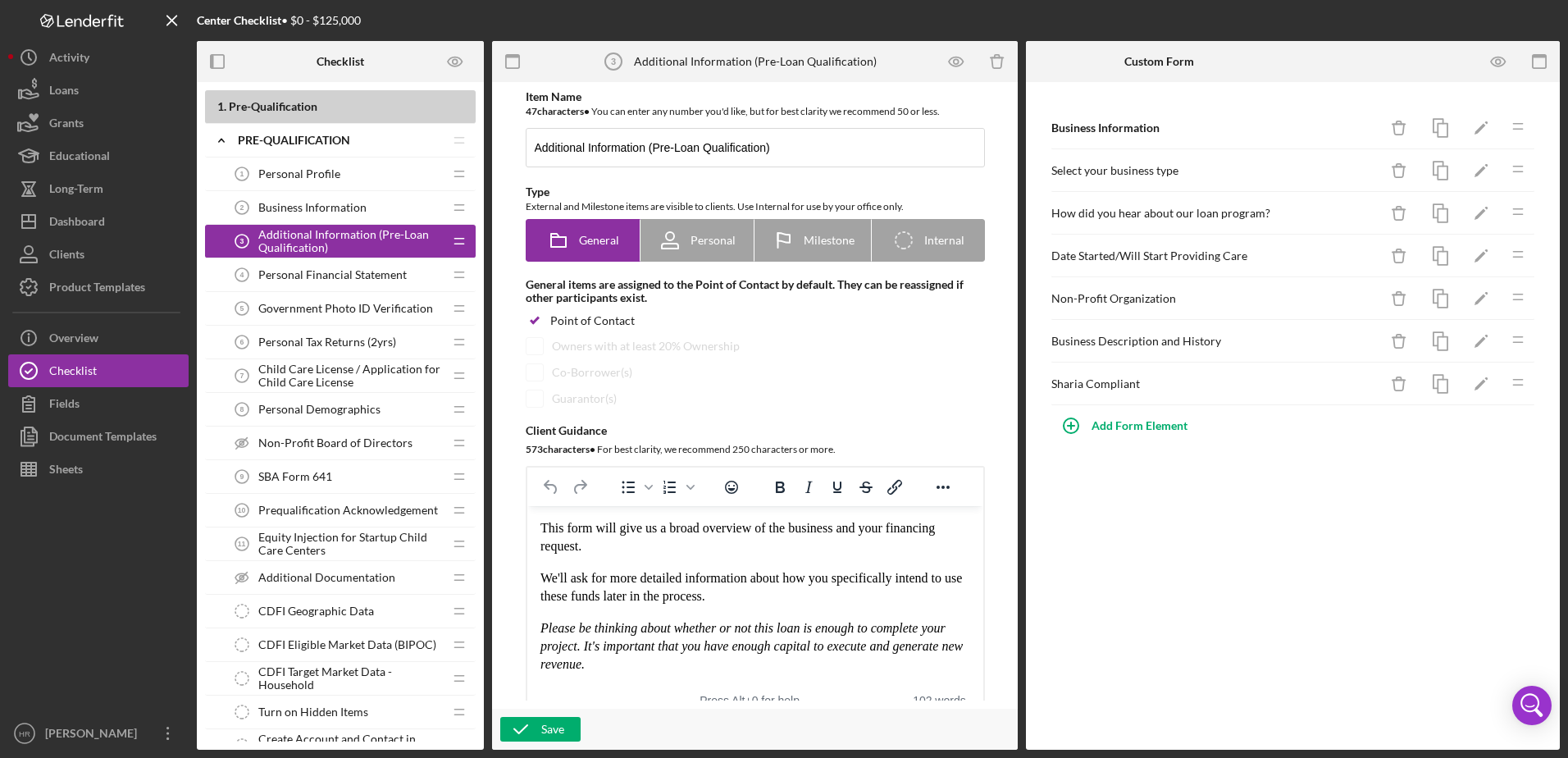
click at [335, 274] on span "Personal Financial Statement" at bounding box center [332, 275] width 148 height 13
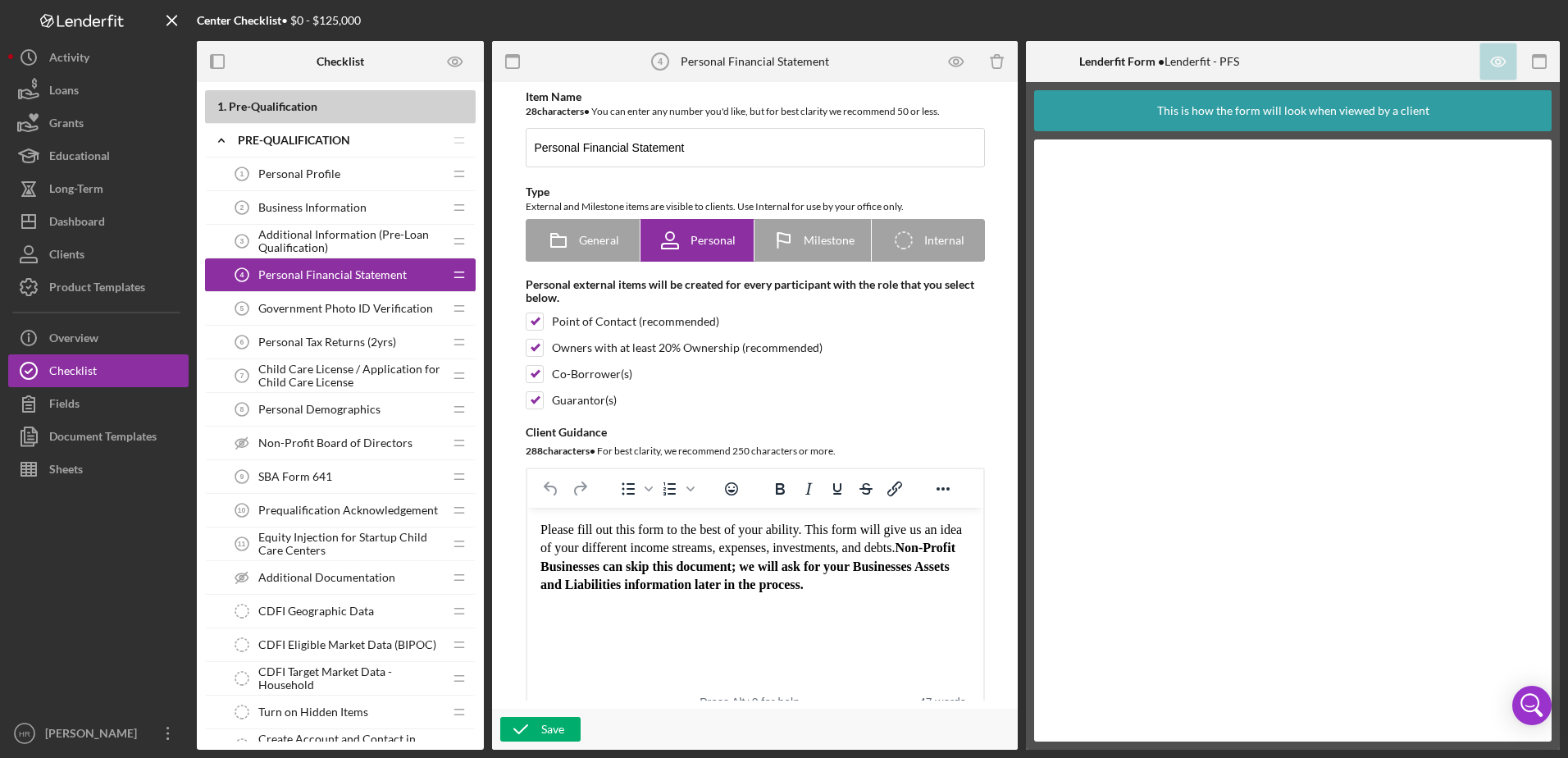
click at [348, 175] on div "Personal Profile 1 Personal Profile" at bounding box center [334, 174] width 218 height 33
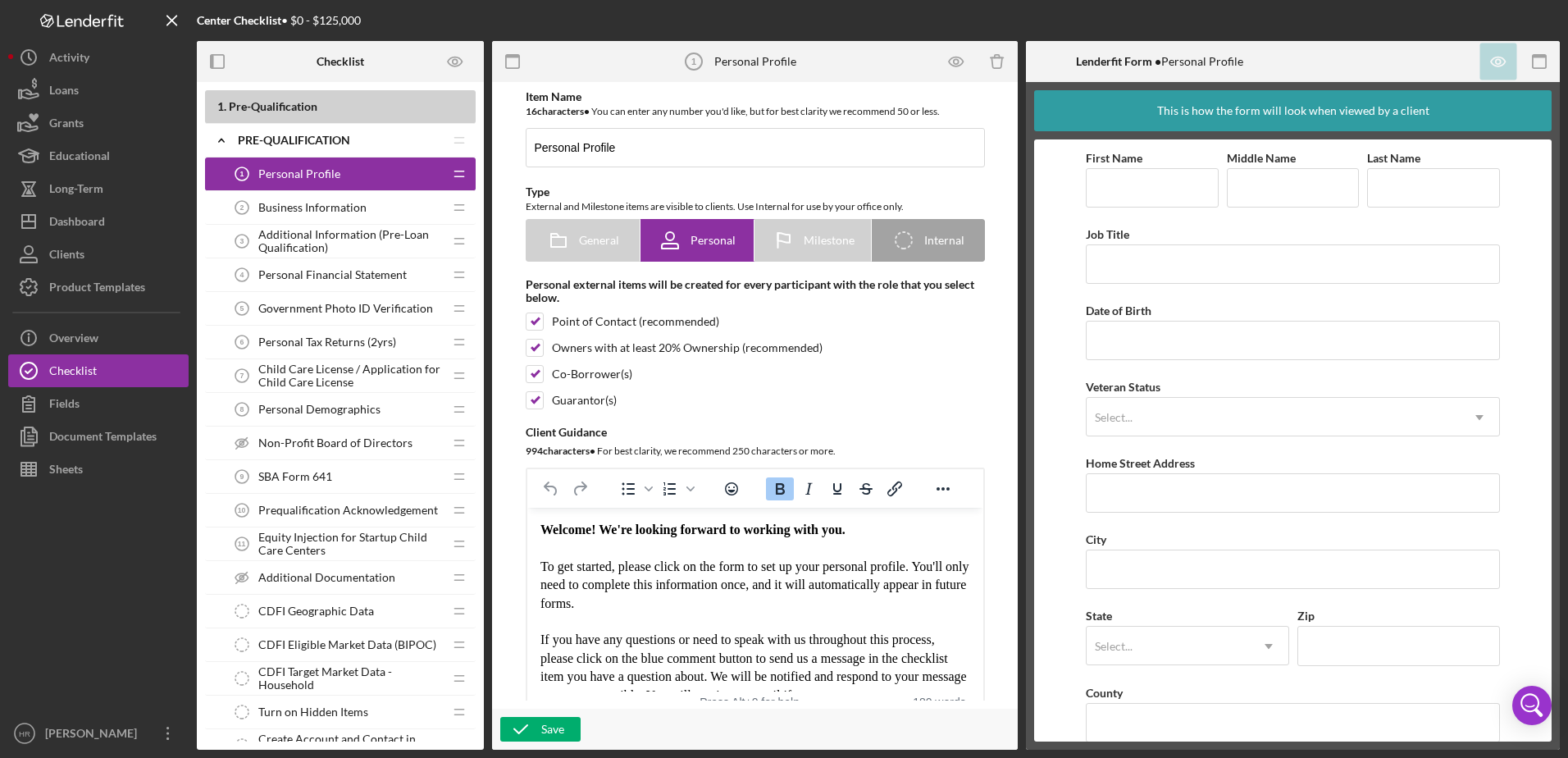
click at [356, 211] on span "Business Information" at bounding box center [312, 208] width 108 height 13
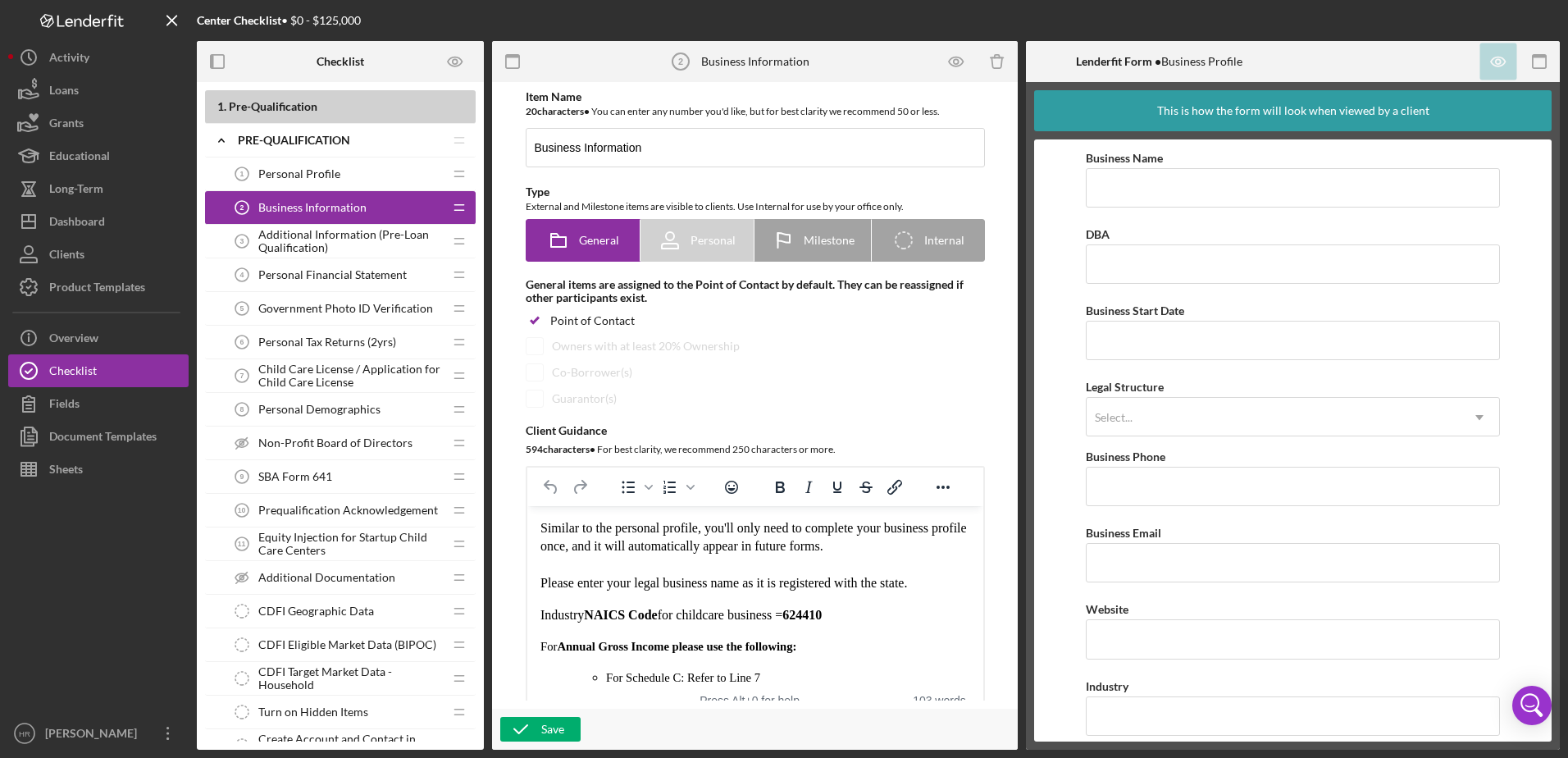
click at [323, 177] on span "Personal Profile" at bounding box center [299, 174] width 82 height 13
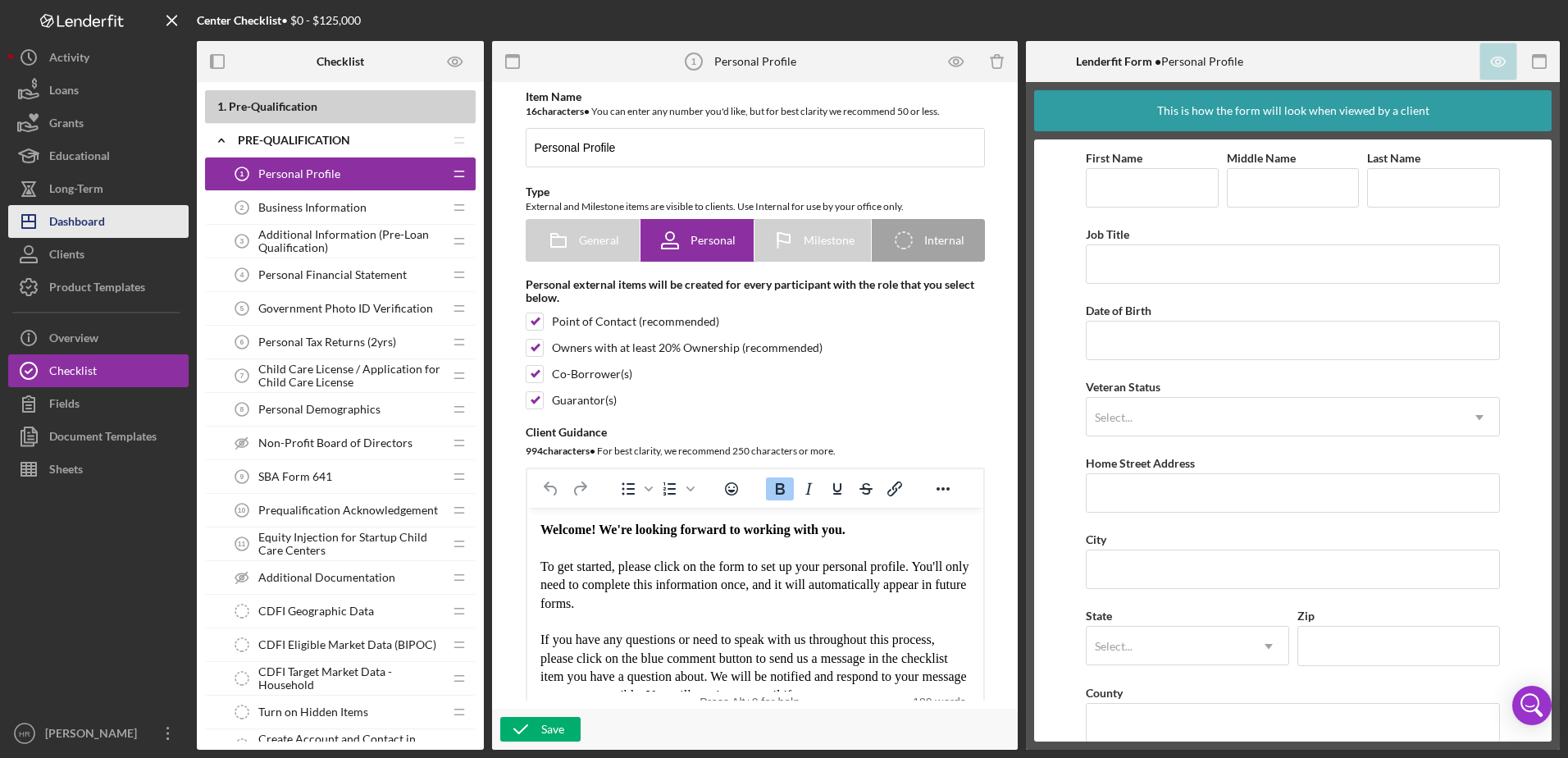
click at [95, 218] on div "Dashboard" at bounding box center [78, 224] width 56 height 37
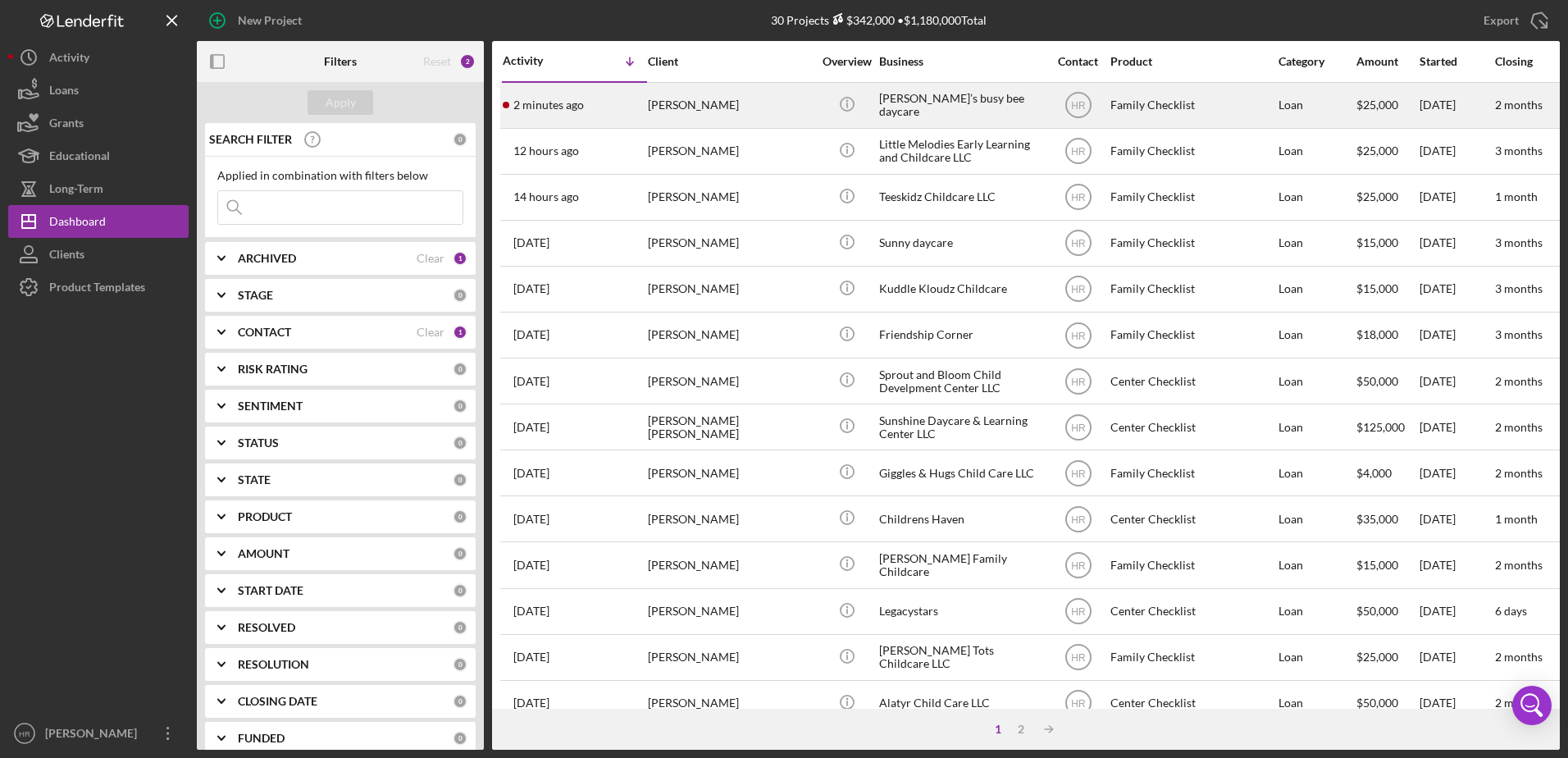
click at [976, 119] on div "[PERSON_NAME]’s busy bee daycare" at bounding box center [961, 105] width 164 height 44
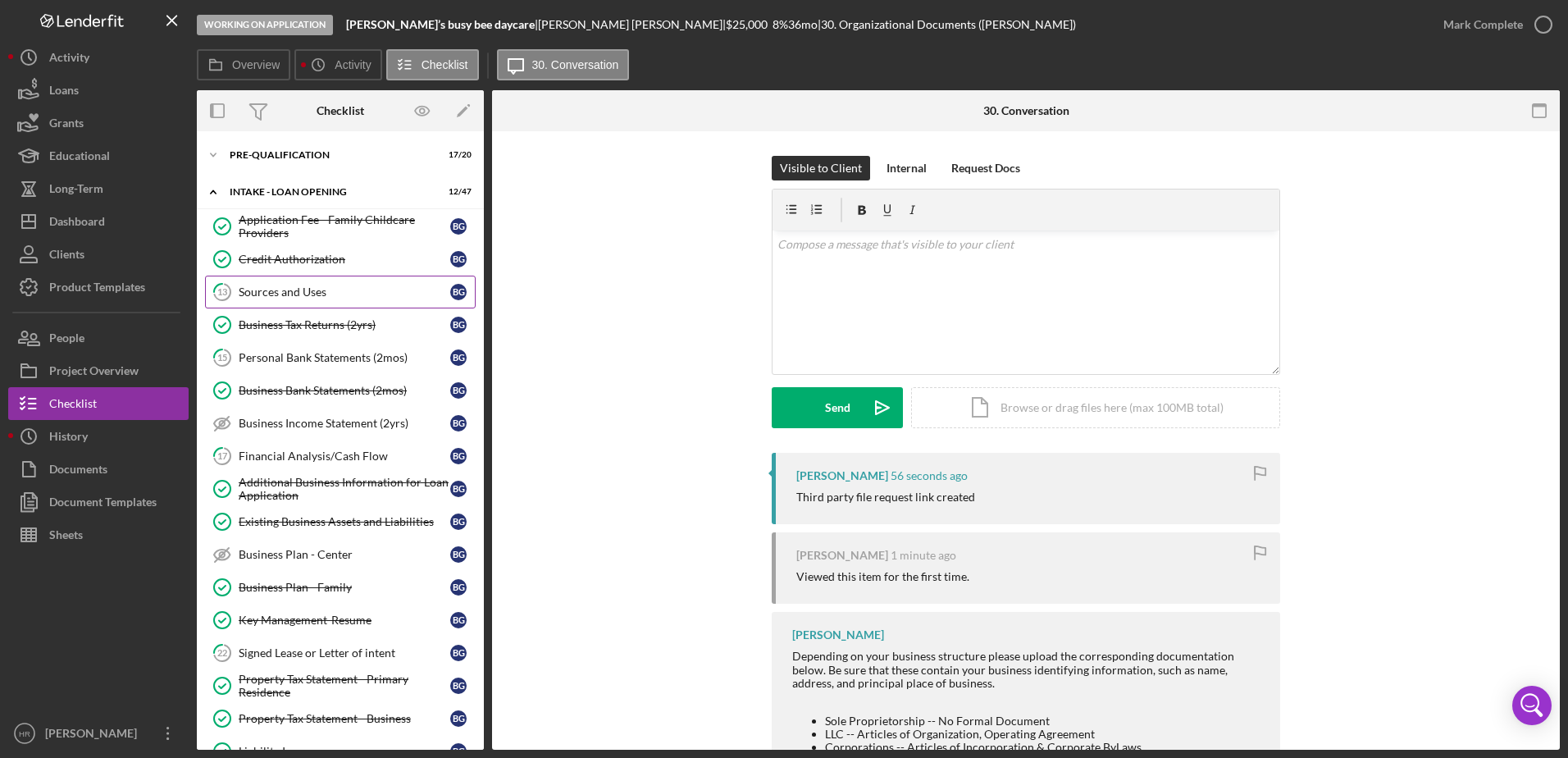
click at [270, 288] on div "Sources and Uses" at bounding box center [344, 292] width 212 height 13
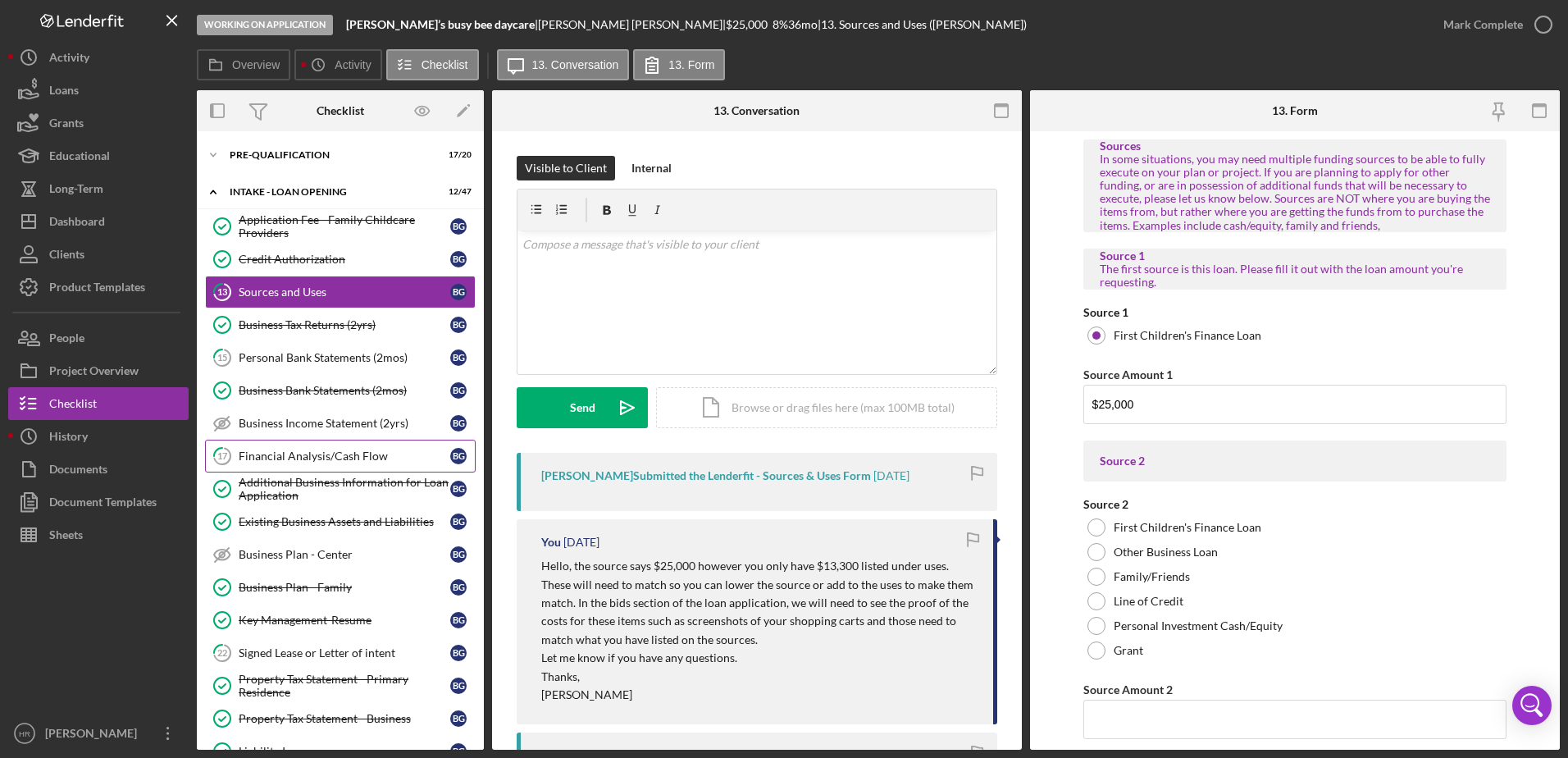
click at [300, 450] on div "Financial Analysis/Cash Flow" at bounding box center [344, 456] width 212 height 13
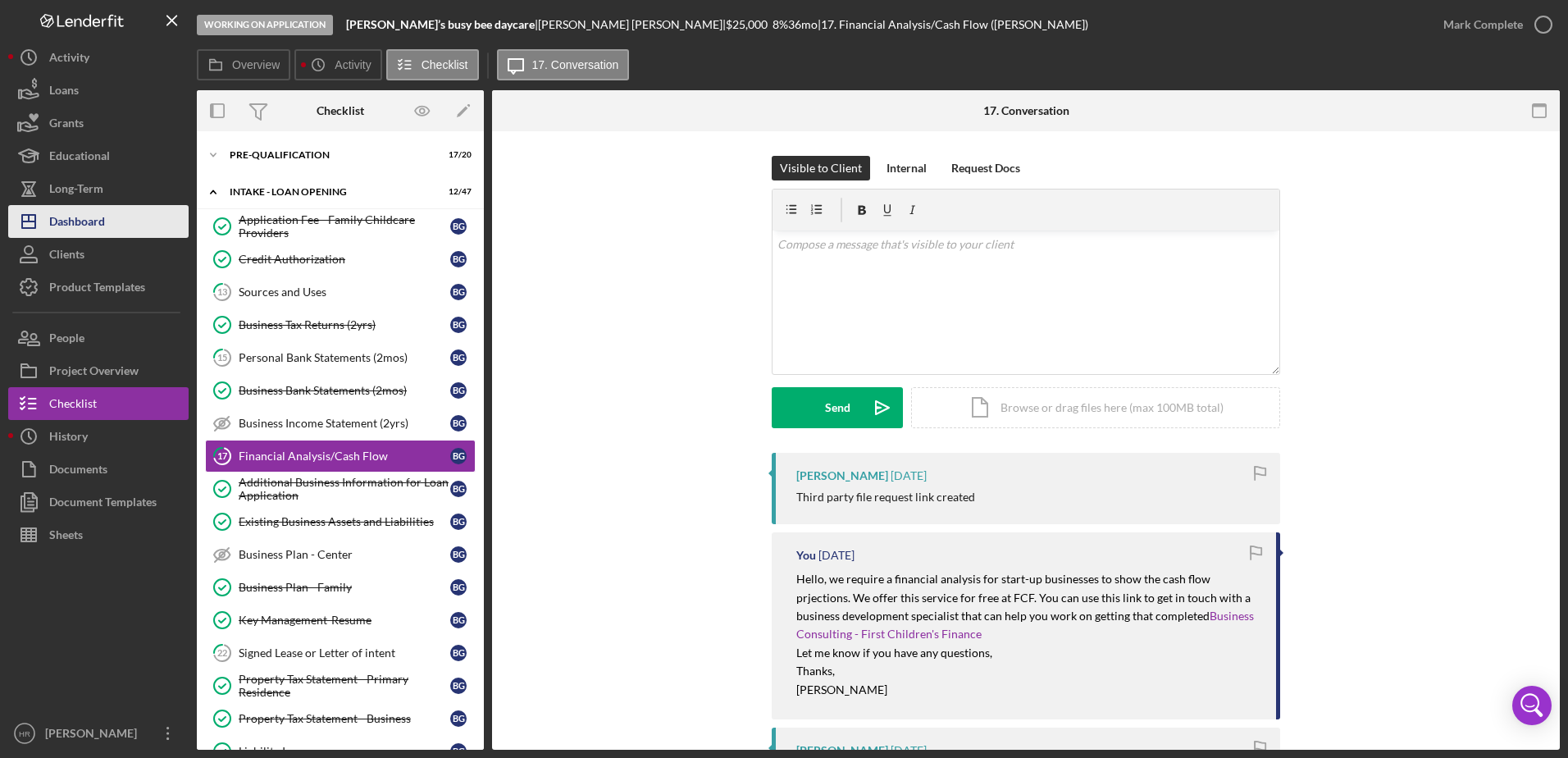
click at [92, 214] on div "Dashboard" at bounding box center [78, 224] width 56 height 37
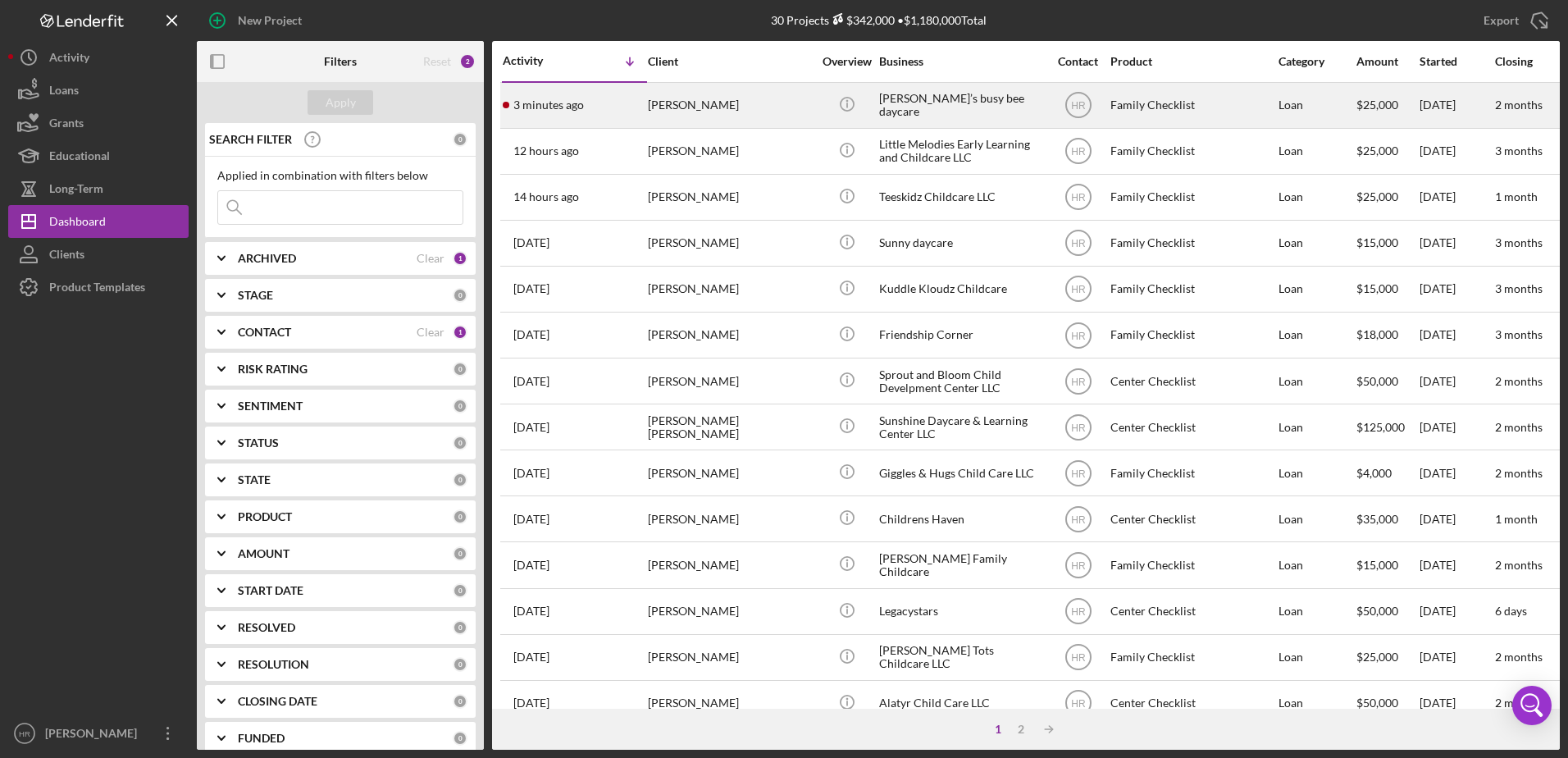
click at [715, 111] on div "[PERSON_NAME]" at bounding box center [730, 105] width 164 height 44
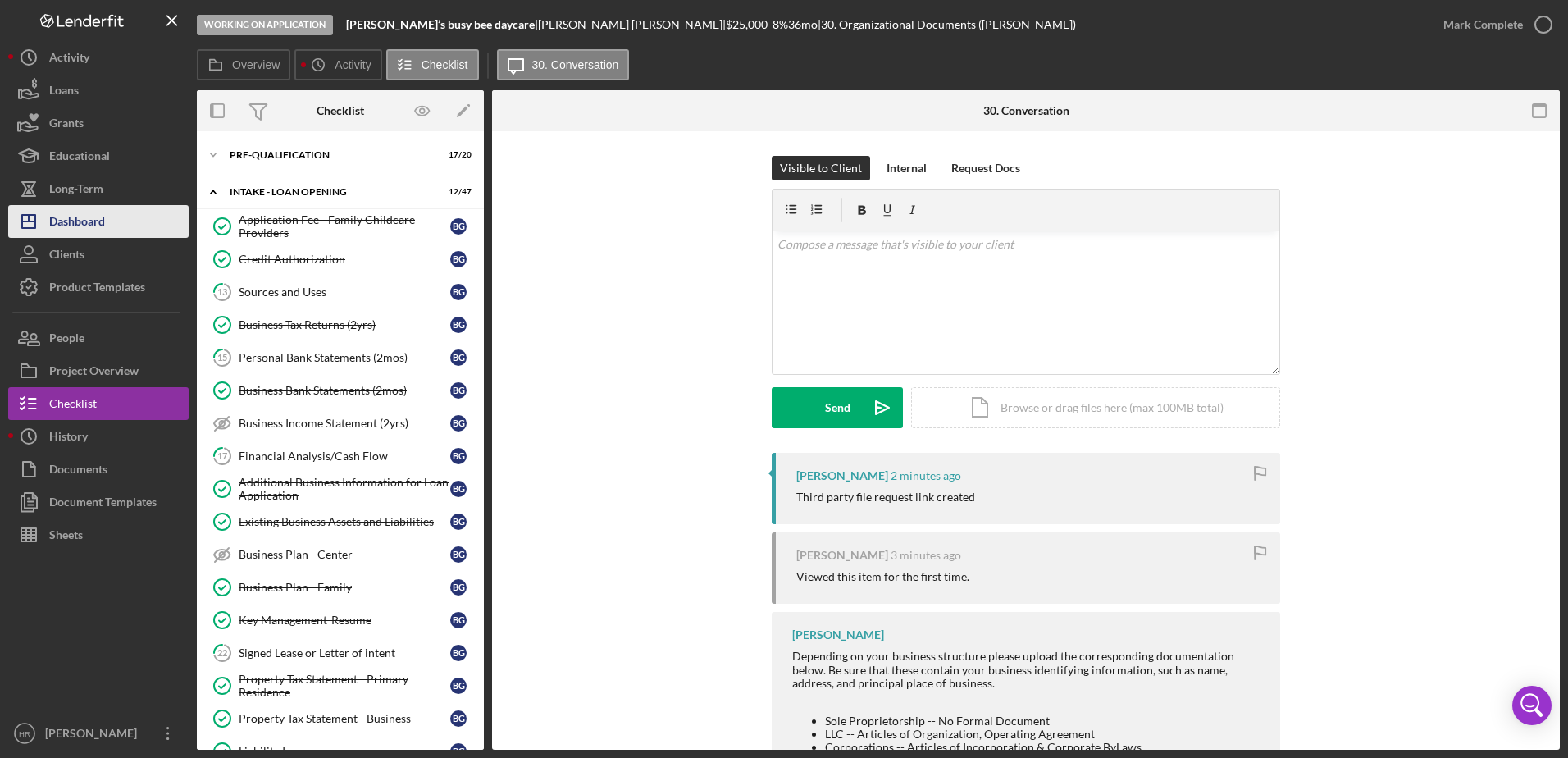
click at [88, 221] on div "Dashboard" at bounding box center [78, 224] width 56 height 37
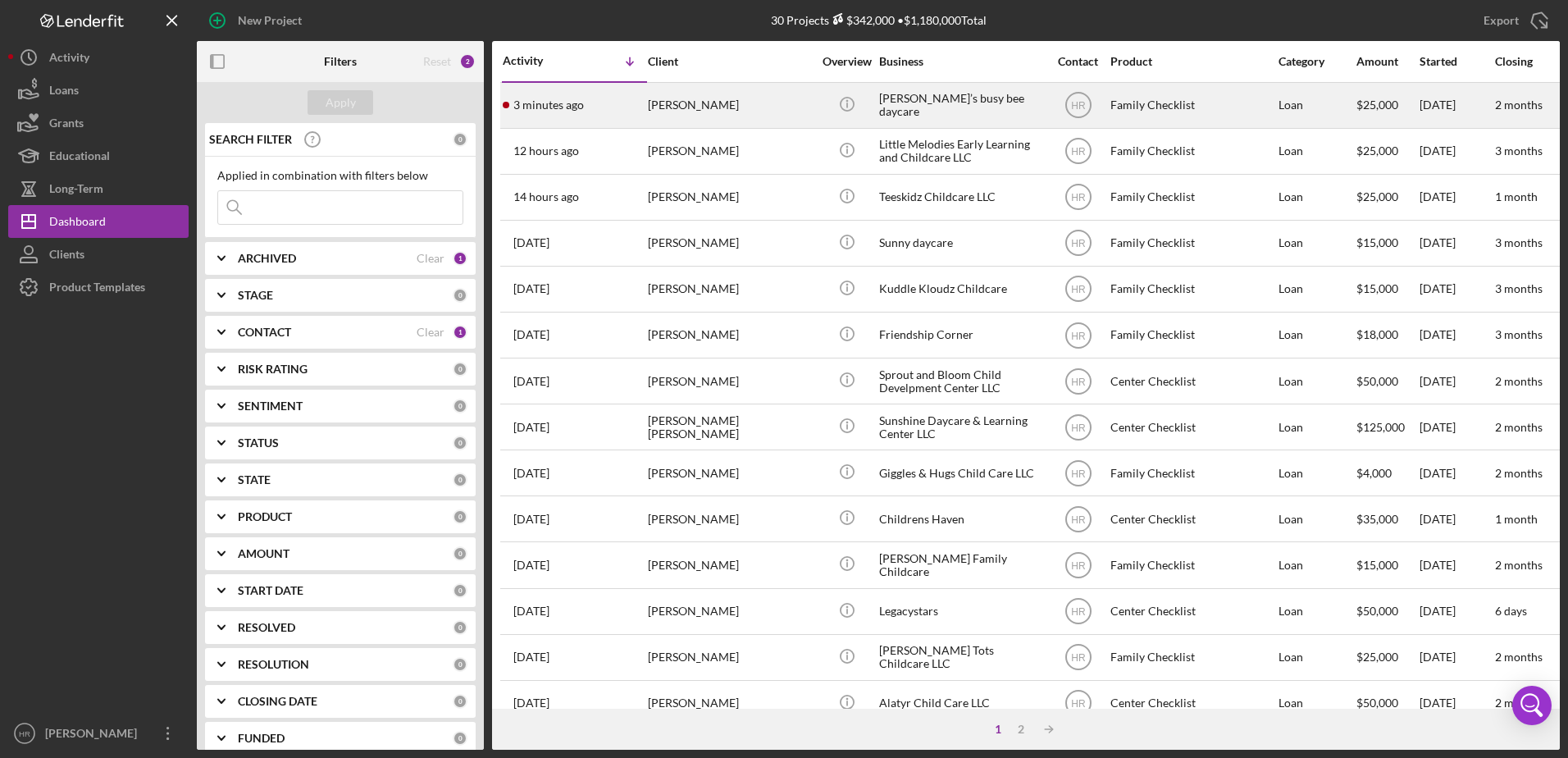
click at [932, 93] on div "[PERSON_NAME]’s busy bee daycare" at bounding box center [961, 105] width 164 height 44
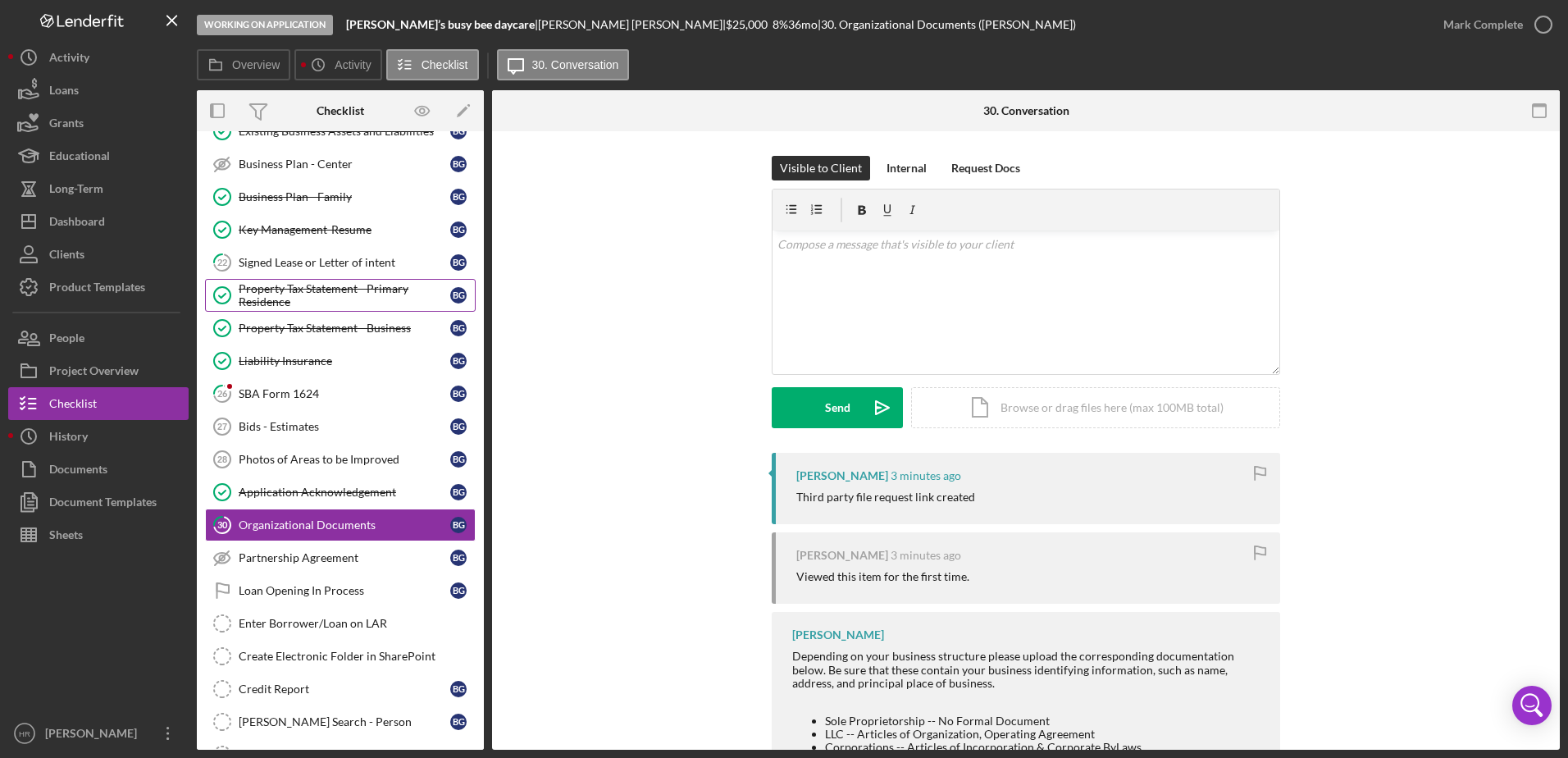
scroll to position [474, 0]
